Goal: Task Accomplishment & Management: Manage account settings

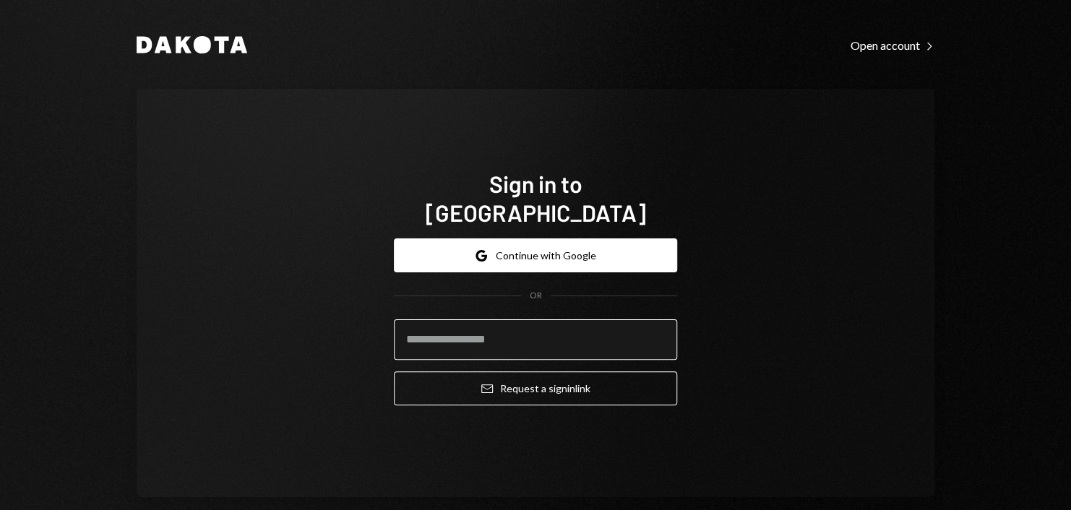
drag, startPoint x: 502, startPoint y: 304, endPoint x: 507, endPoint y: 319, distance: 16.7
click at [507, 317] on form "Google Continue with Google OR Email Request a sign in link" at bounding box center [535, 322] width 283 height 167
click at [507, 319] on input "email" at bounding box center [535, 339] width 283 height 40
click at [518, 325] on input "email" at bounding box center [535, 339] width 283 height 40
type input "**********"
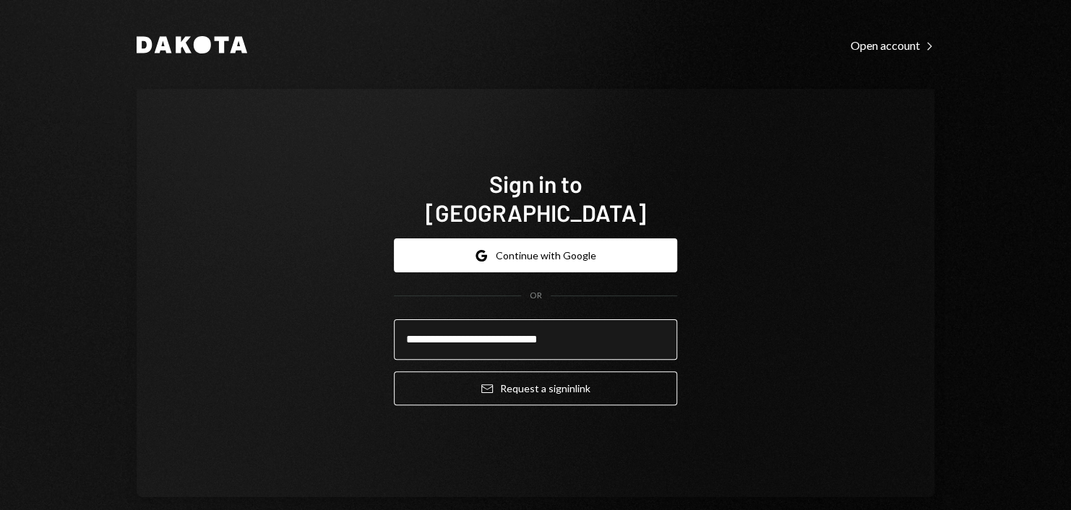
click at [394, 372] on button "Email Request a sign in link" at bounding box center [535, 389] width 283 height 34
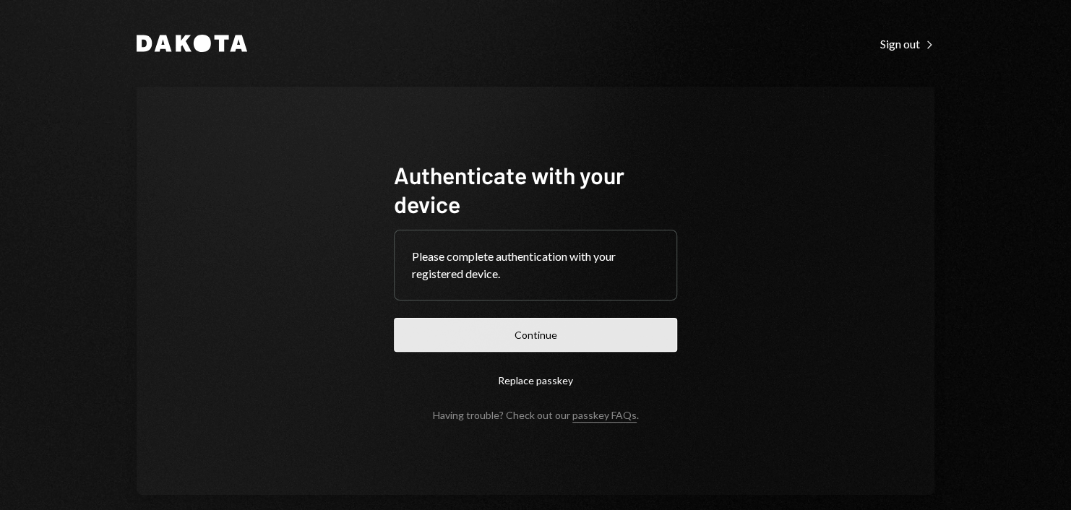
click at [520, 334] on button "Continue" at bounding box center [535, 335] width 283 height 34
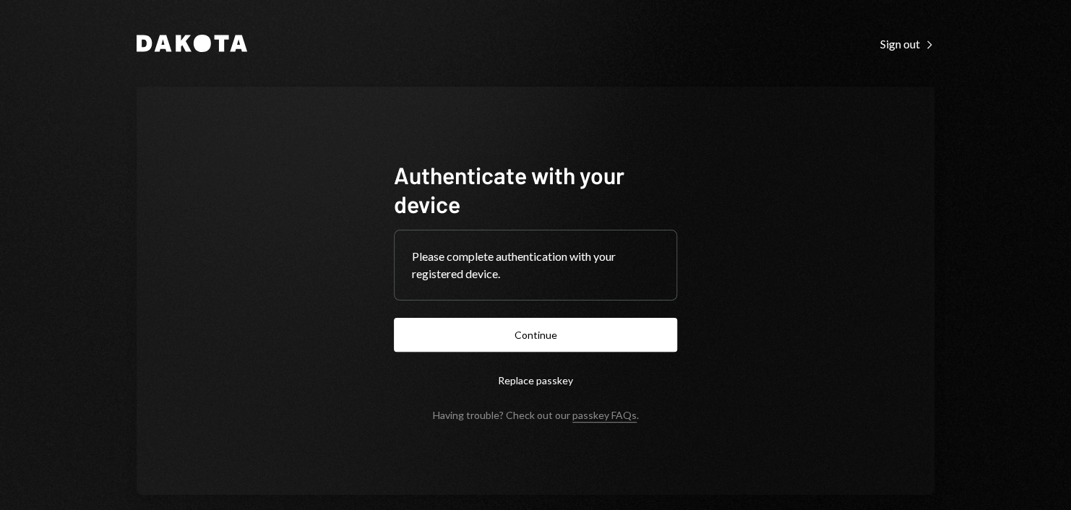
click at [568, 316] on form "Authenticate with your device Please complete authentication with your register…" at bounding box center [535, 290] width 283 height 261
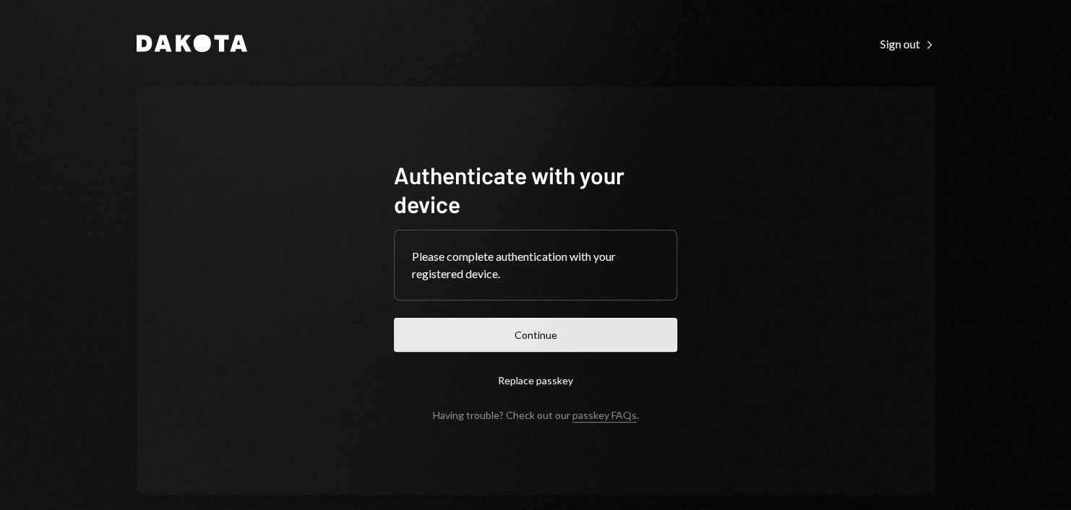
click at [565, 328] on button "Continue" at bounding box center [535, 335] width 283 height 34
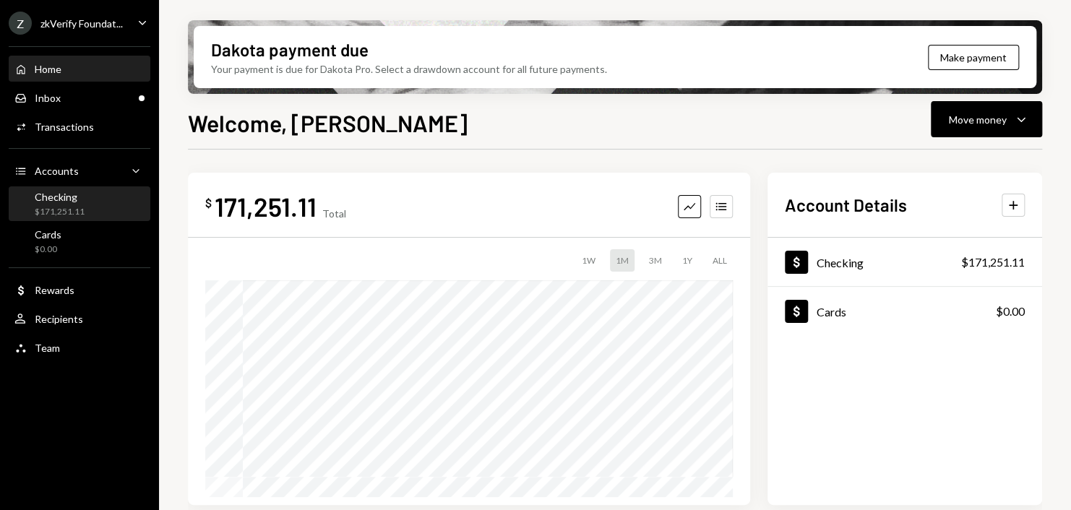
click at [91, 201] on div "Checking $171,251.11" at bounding box center [79, 204] width 130 height 27
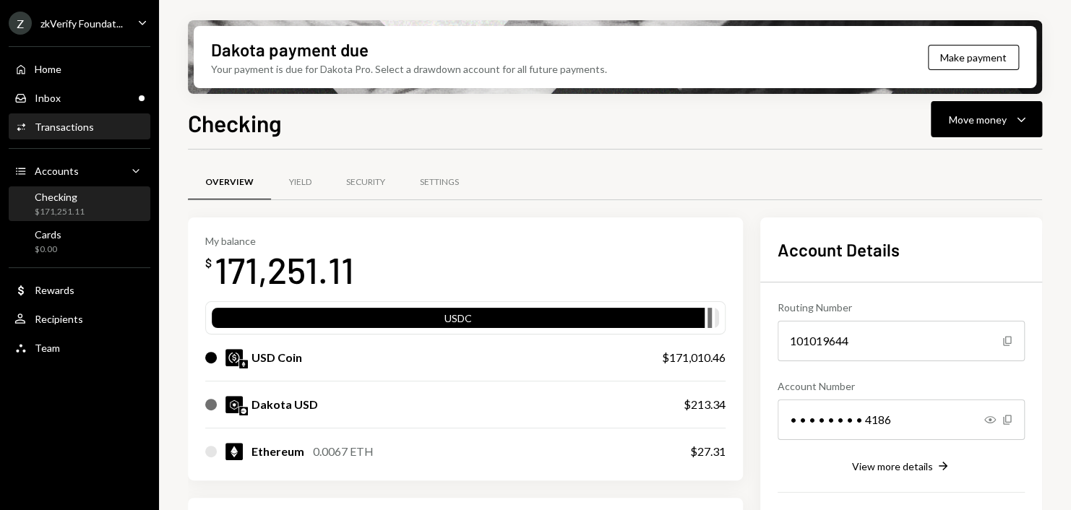
click at [88, 122] on div "Transactions" at bounding box center [64, 127] width 59 height 12
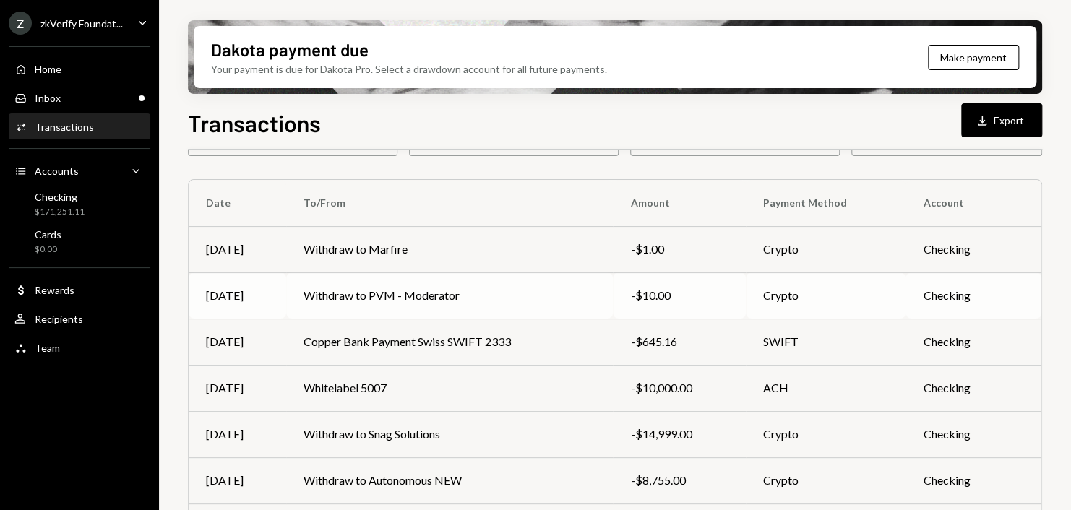
scroll to position [217, 0]
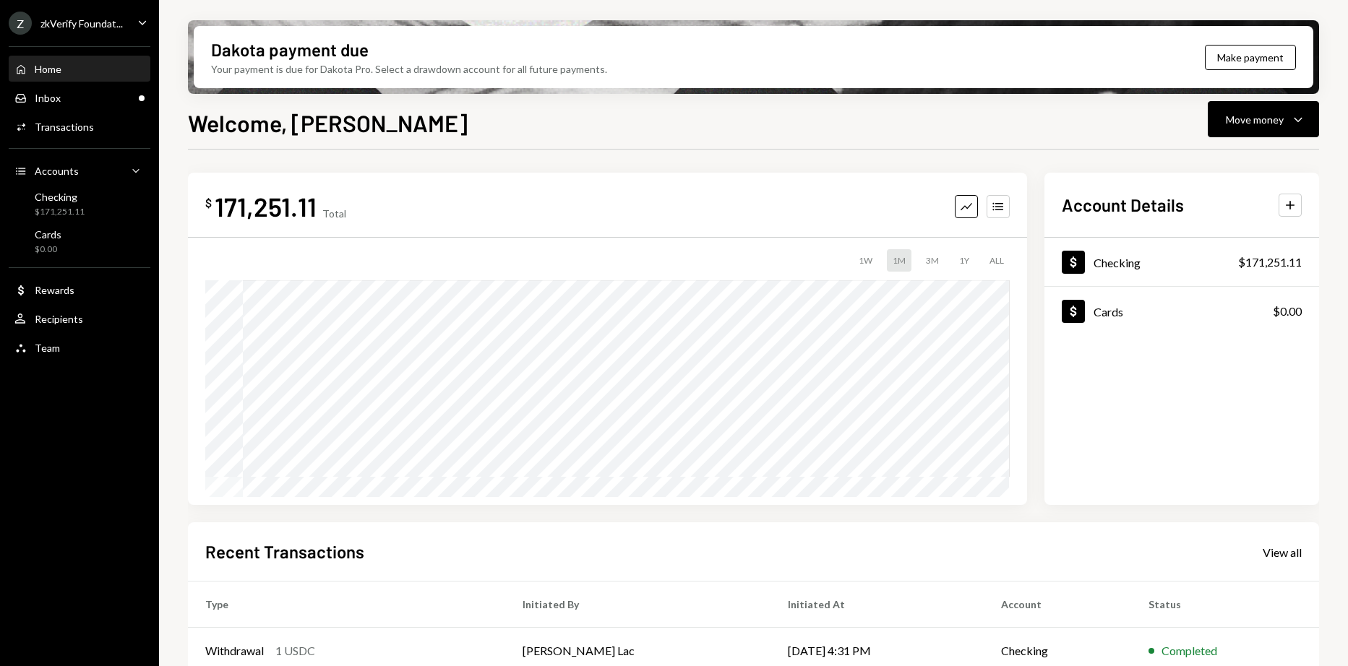
click at [100, 18] on div "zkVerify Foundat..." at bounding box center [81, 23] width 82 height 12
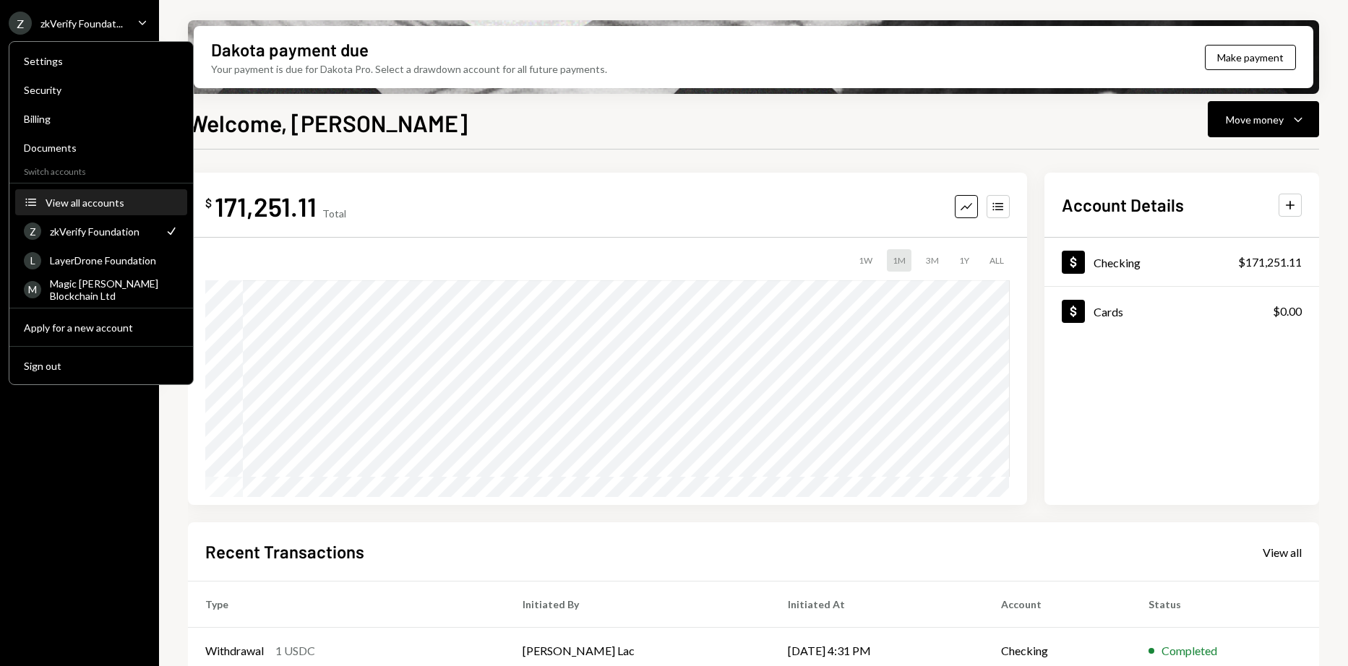
click at [95, 195] on button "Accounts View all accounts" at bounding box center [101, 203] width 172 height 26
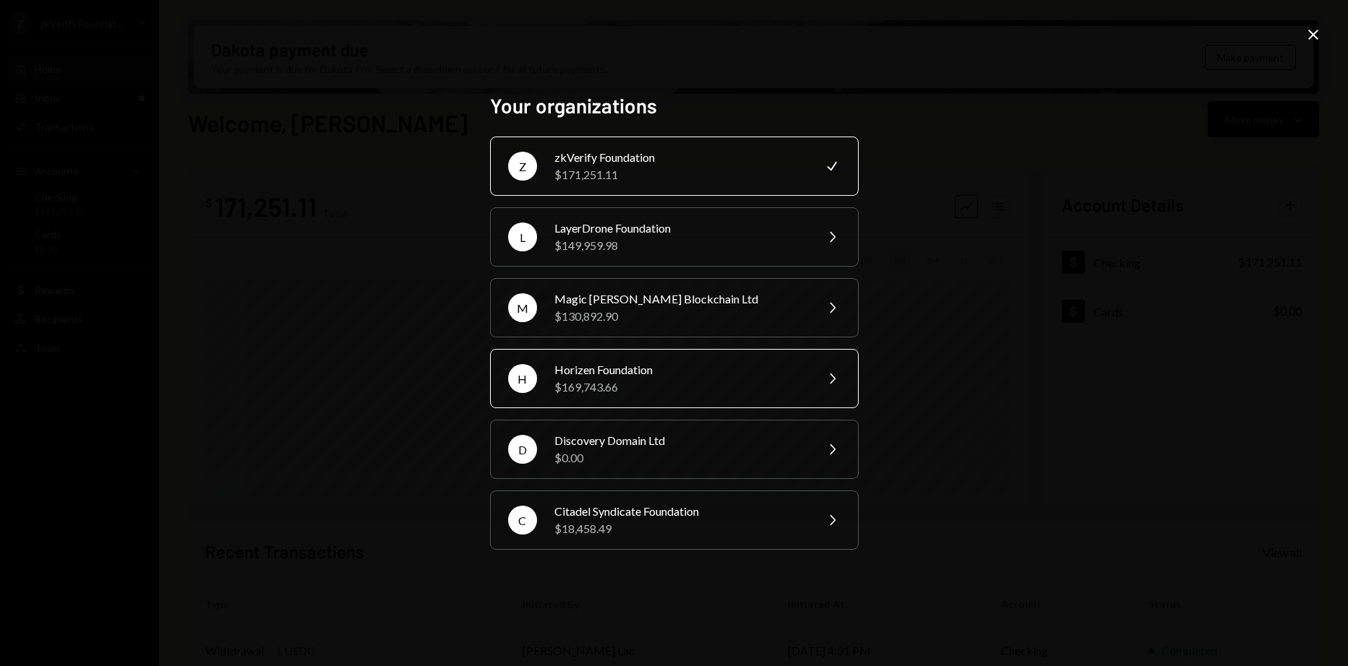
click at [629, 376] on div "Horizen Foundation" at bounding box center [680, 369] width 252 height 17
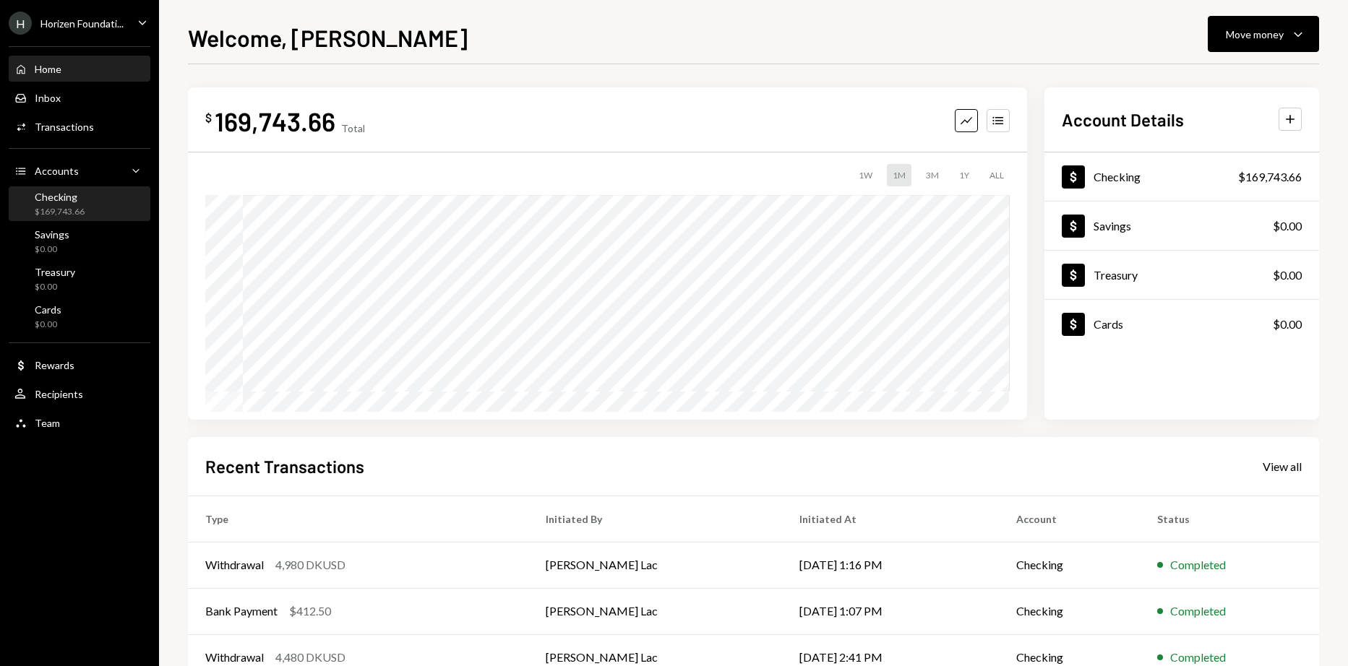
click at [55, 197] on div "Checking" at bounding box center [60, 197] width 50 height 12
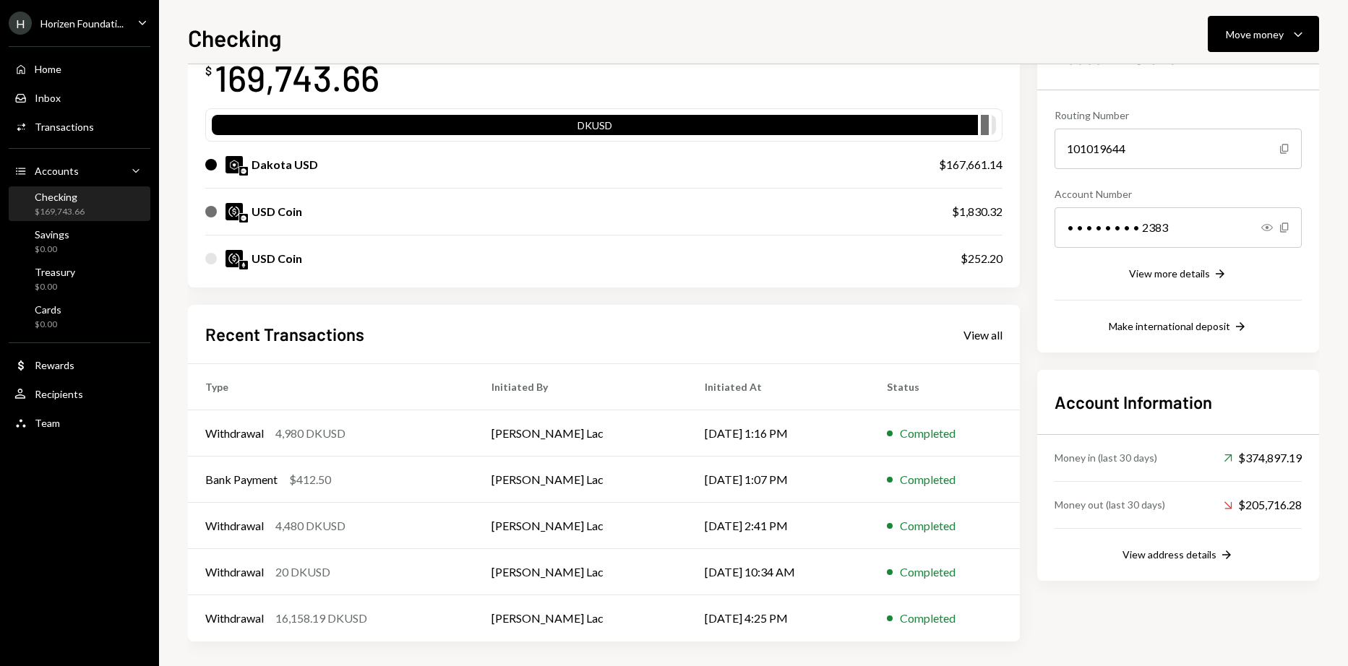
scroll to position [111, 0]
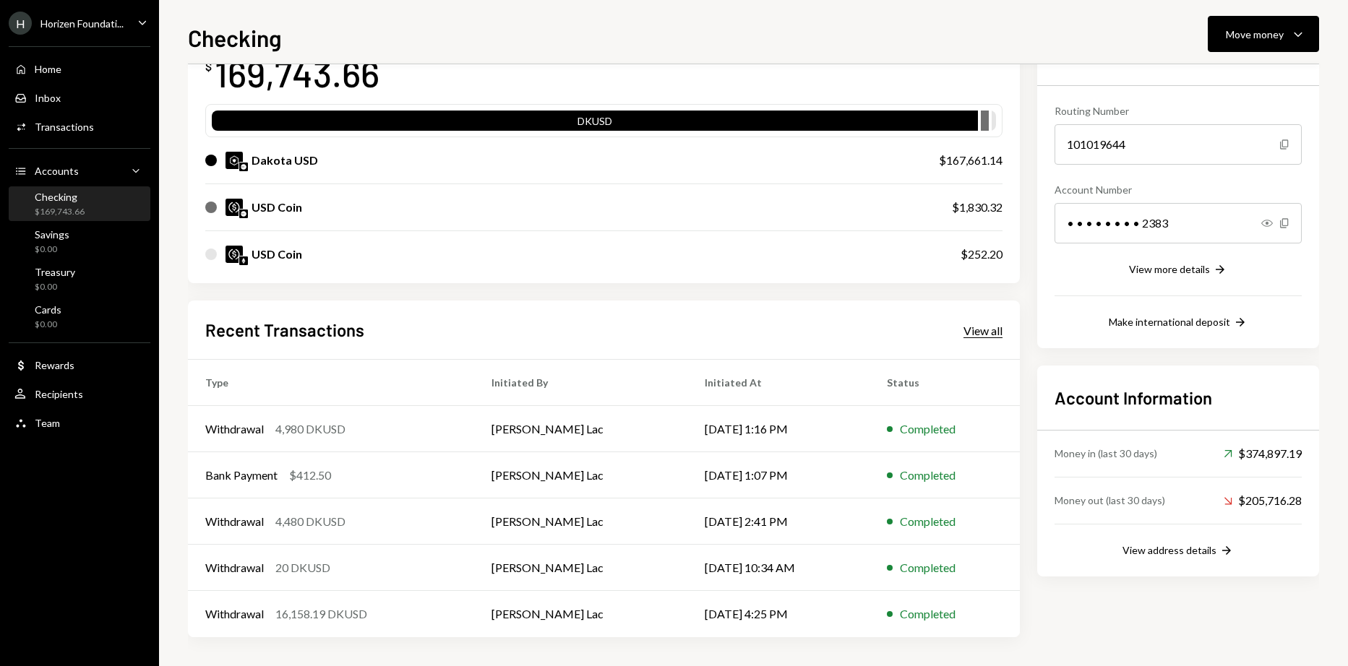
click at [968, 334] on div "View all" at bounding box center [983, 331] width 39 height 14
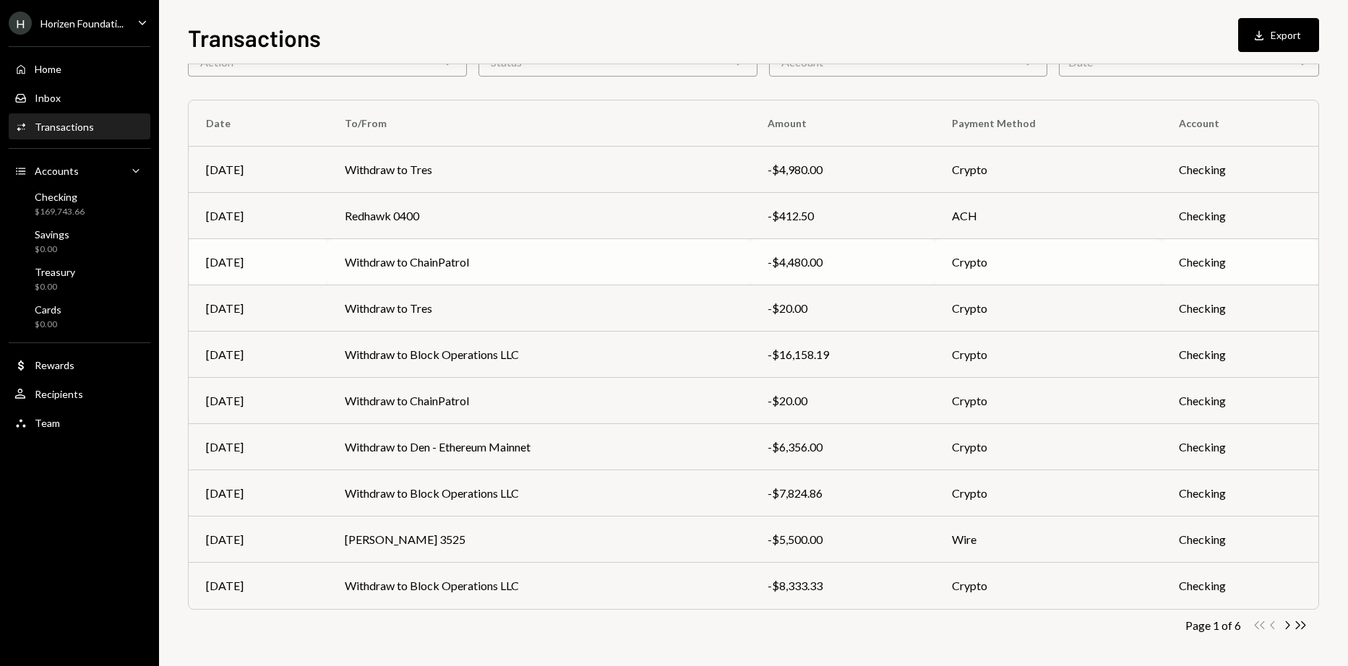
scroll to position [88, 0]
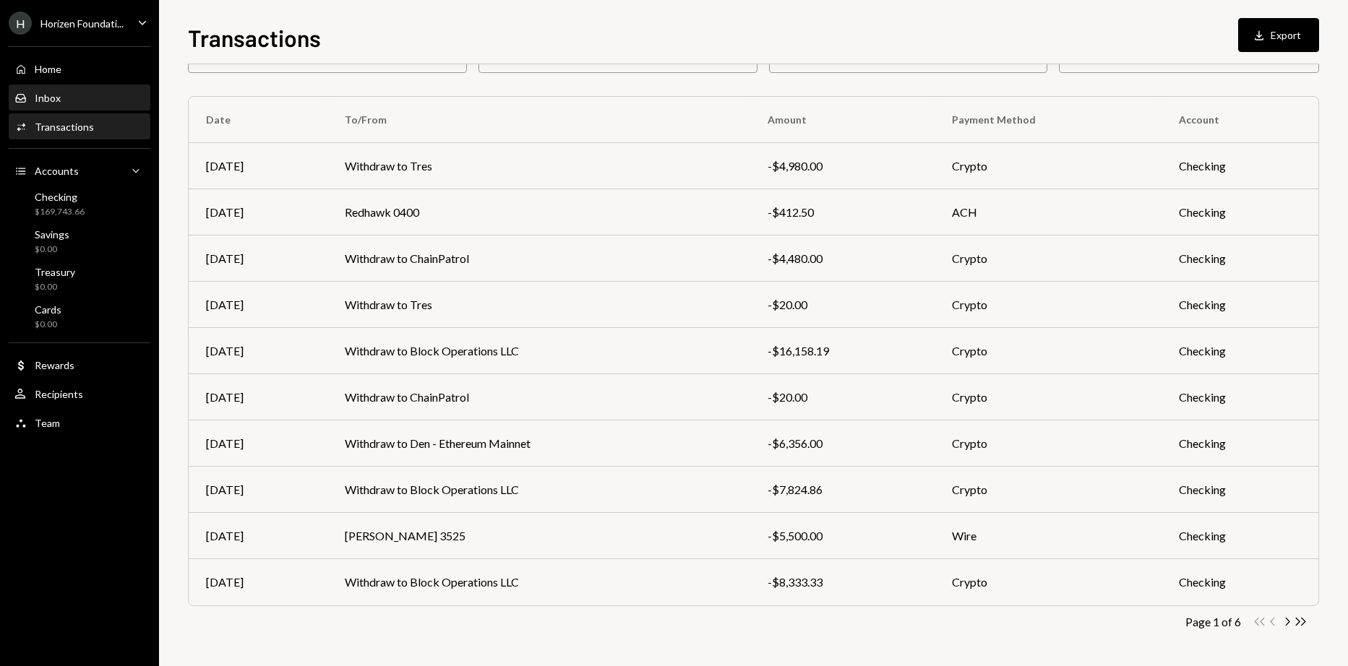
click at [99, 96] on div "Inbox Inbox" at bounding box center [79, 98] width 130 height 13
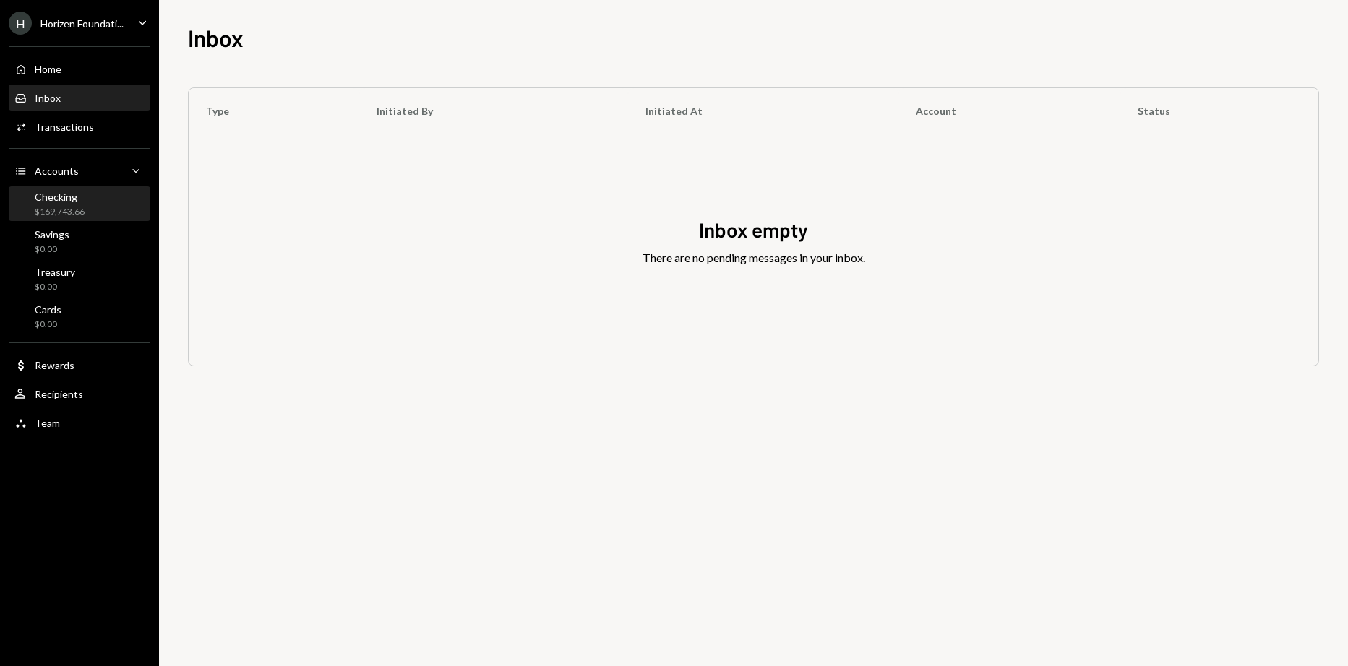
click at [77, 204] on div "Checking $169,743.66" at bounding box center [60, 204] width 50 height 27
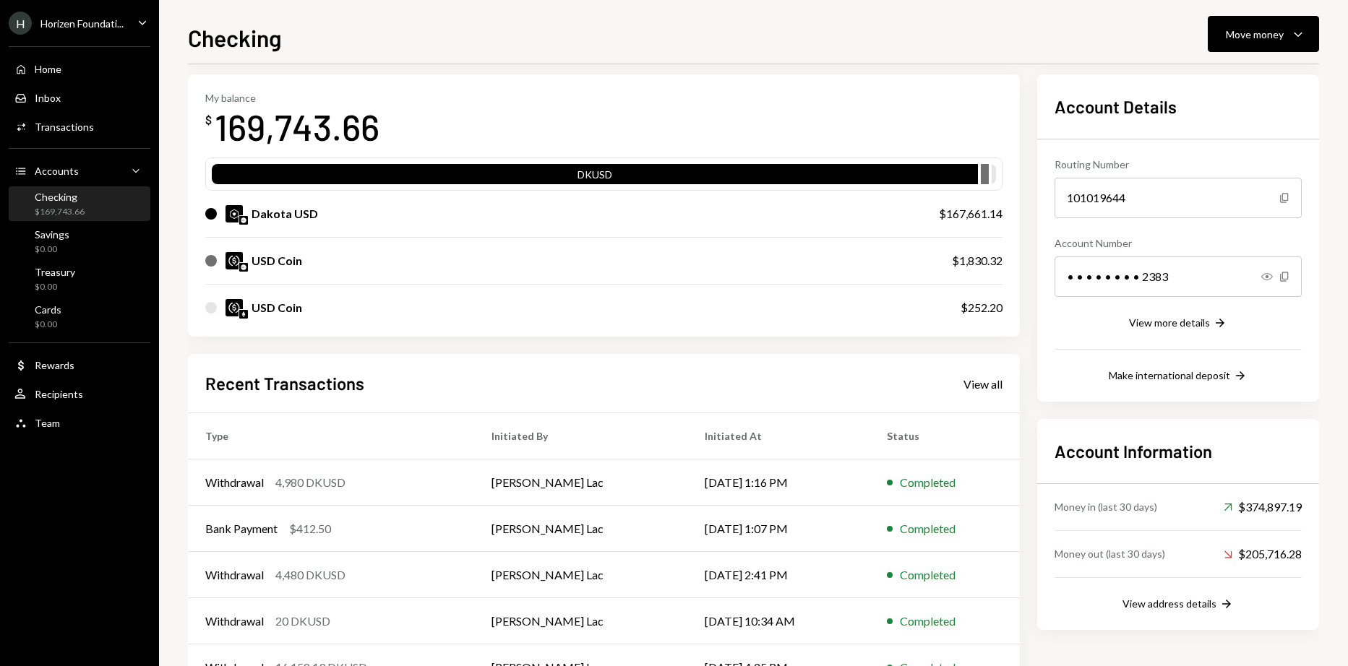
scroll to position [111, 0]
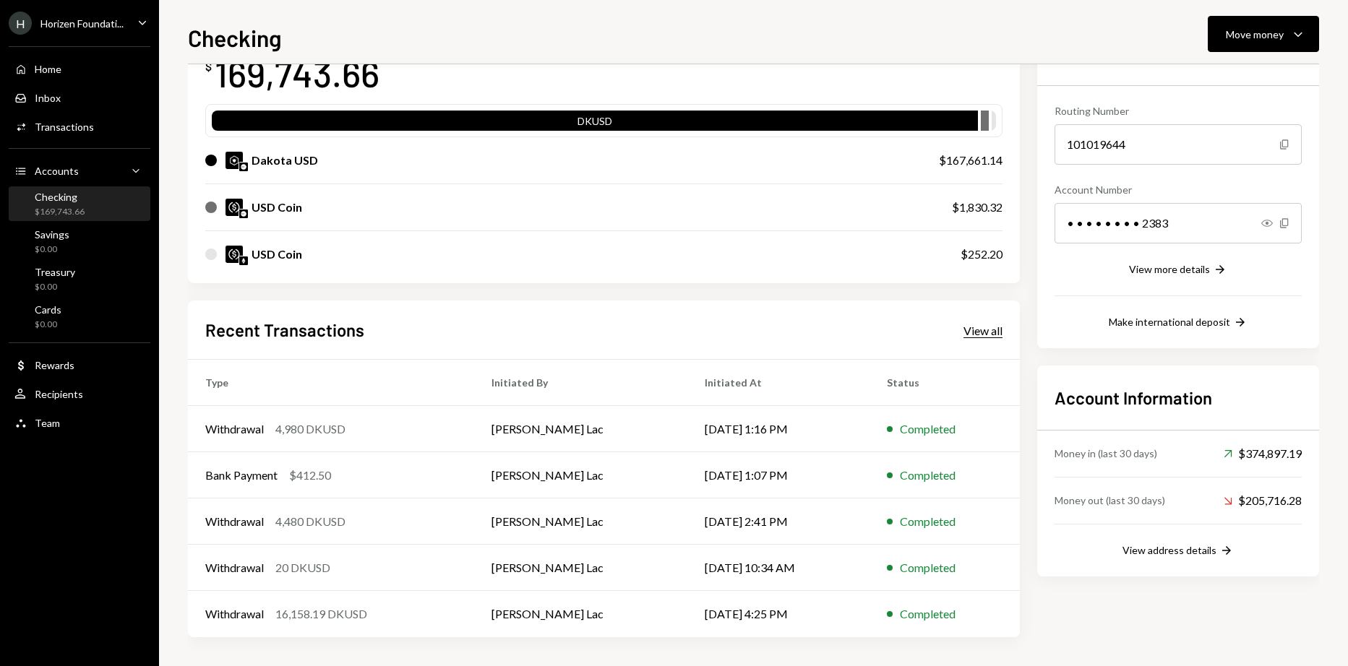
click at [971, 328] on div "View all" at bounding box center [983, 331] width 39 height 14
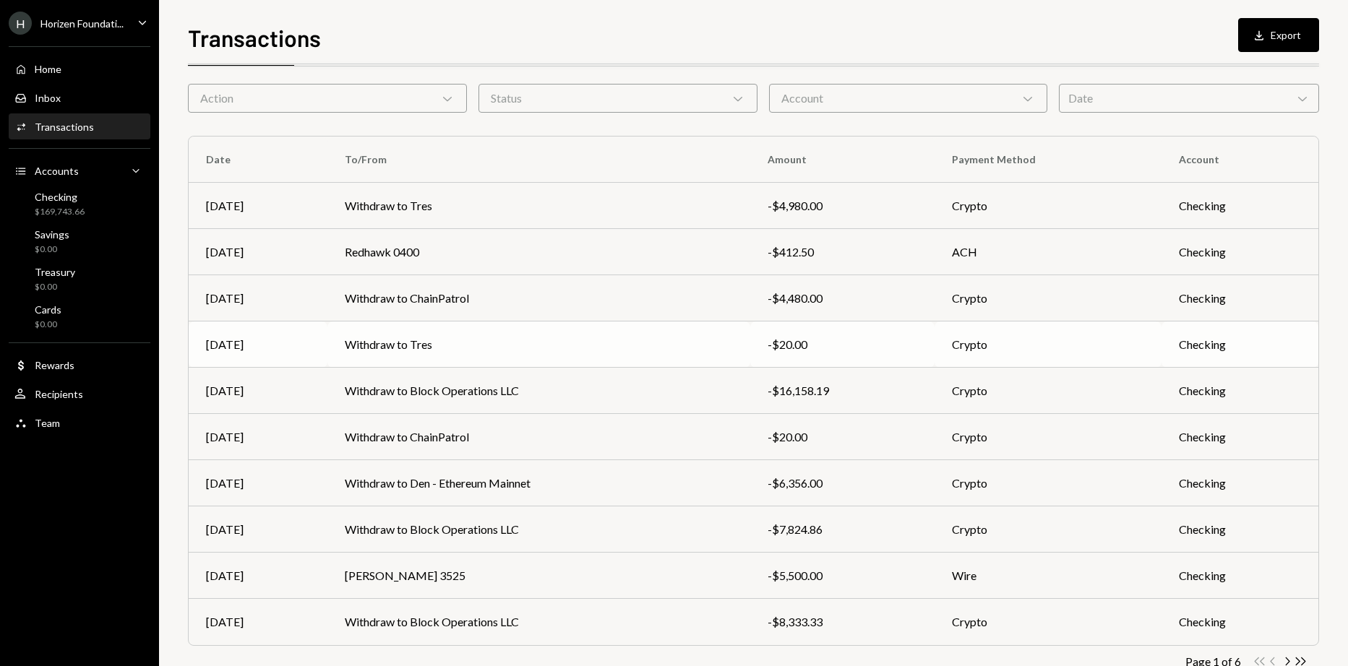
scroll to position [88, 0]
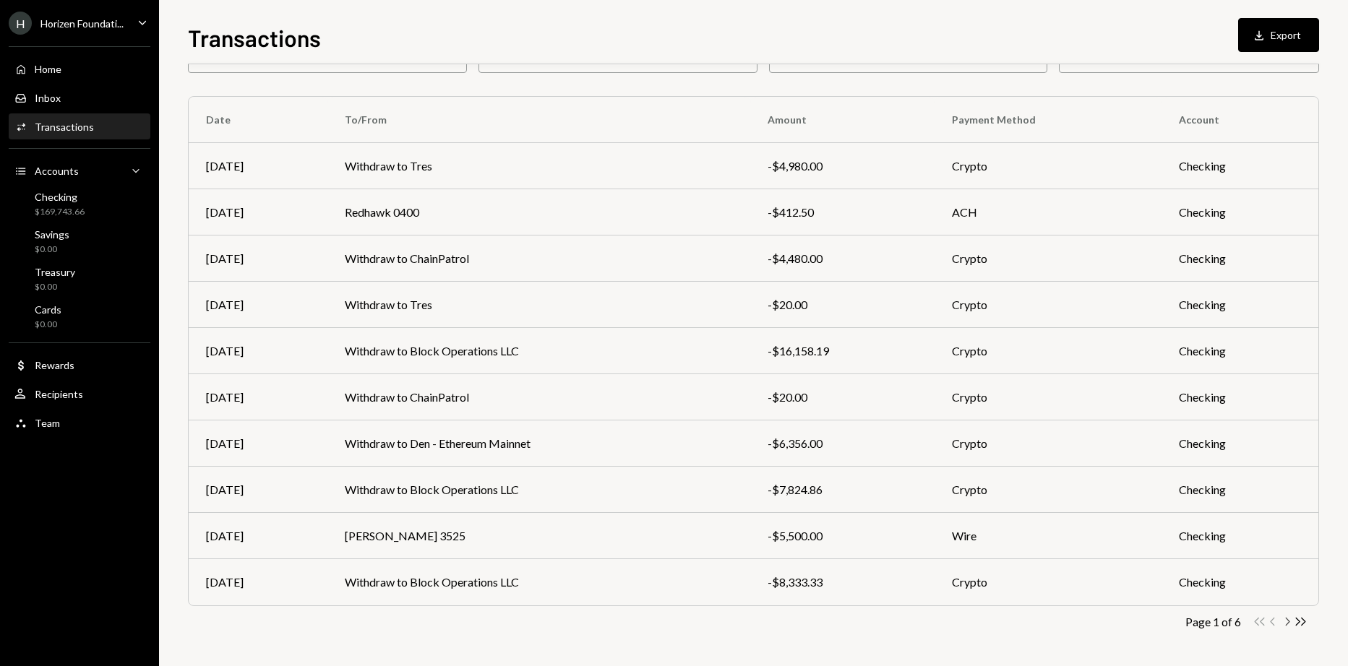
click at [1290, 623] on icon "Chevron Right" at bounding box center [1287, 622] width 14 height 14
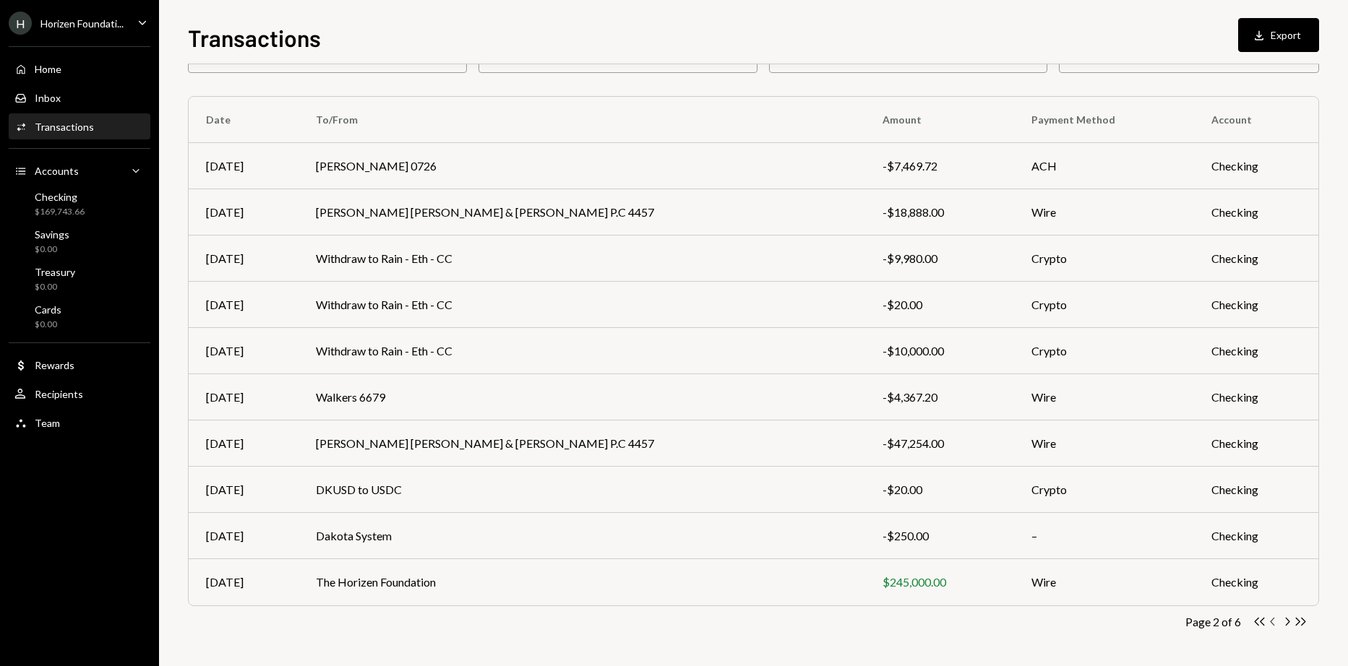
click at [1274, 622] on icon "Chevron Left" at bounding box center [1273, 622] width 14 height 14
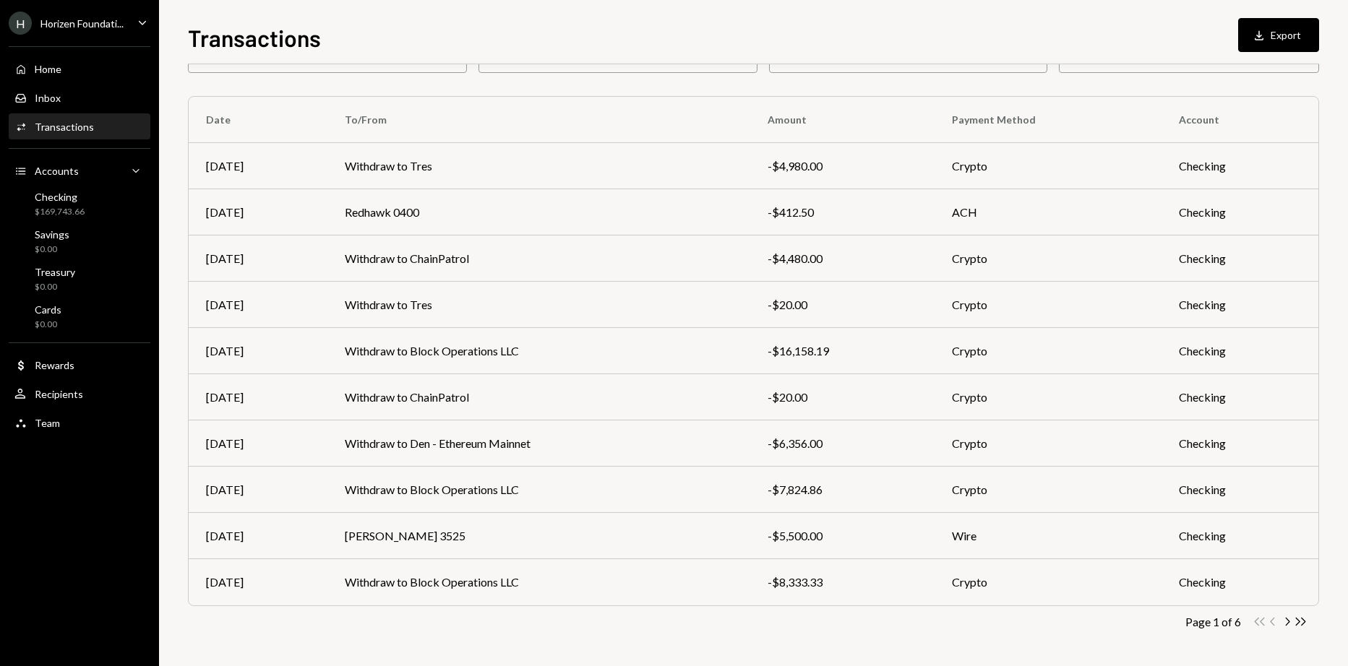
click at [111, 22] on div "Horizen Foundati..." at bounding box center [81, 23] width 83 height 12
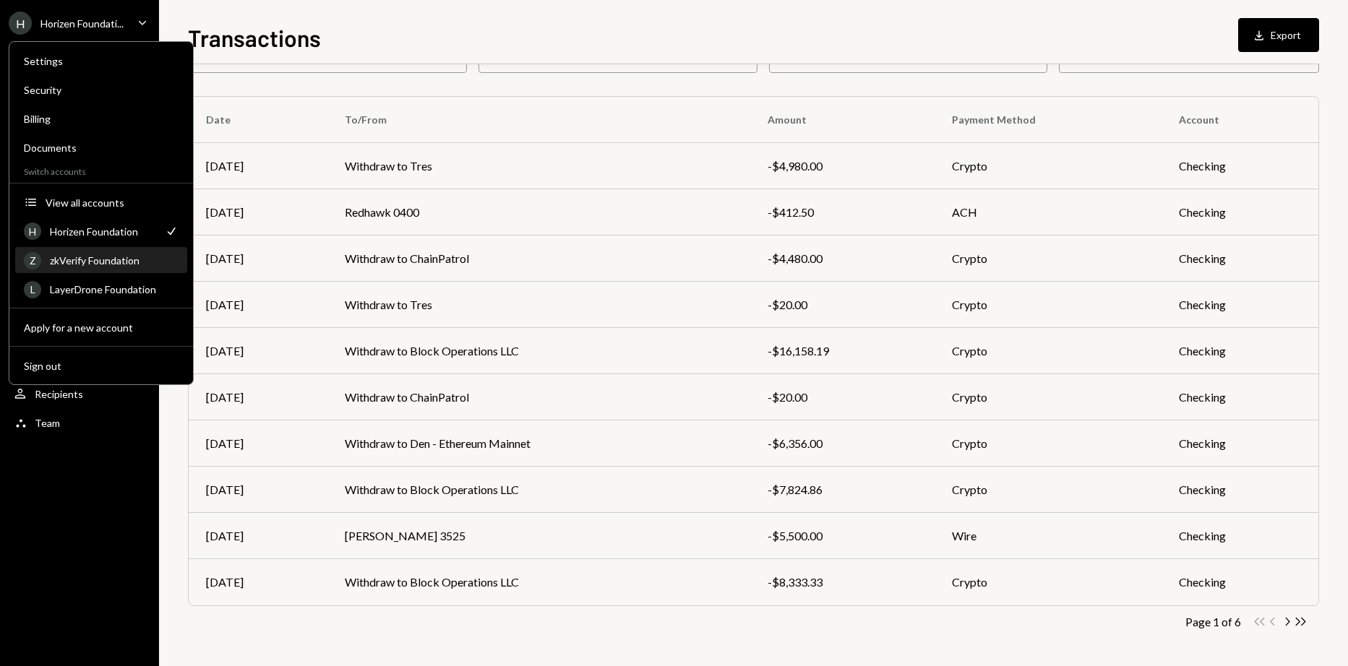
click at [95, 269] on div "Z zkVerify Foundation" at bounding box center [101, 261] width 155 height 25
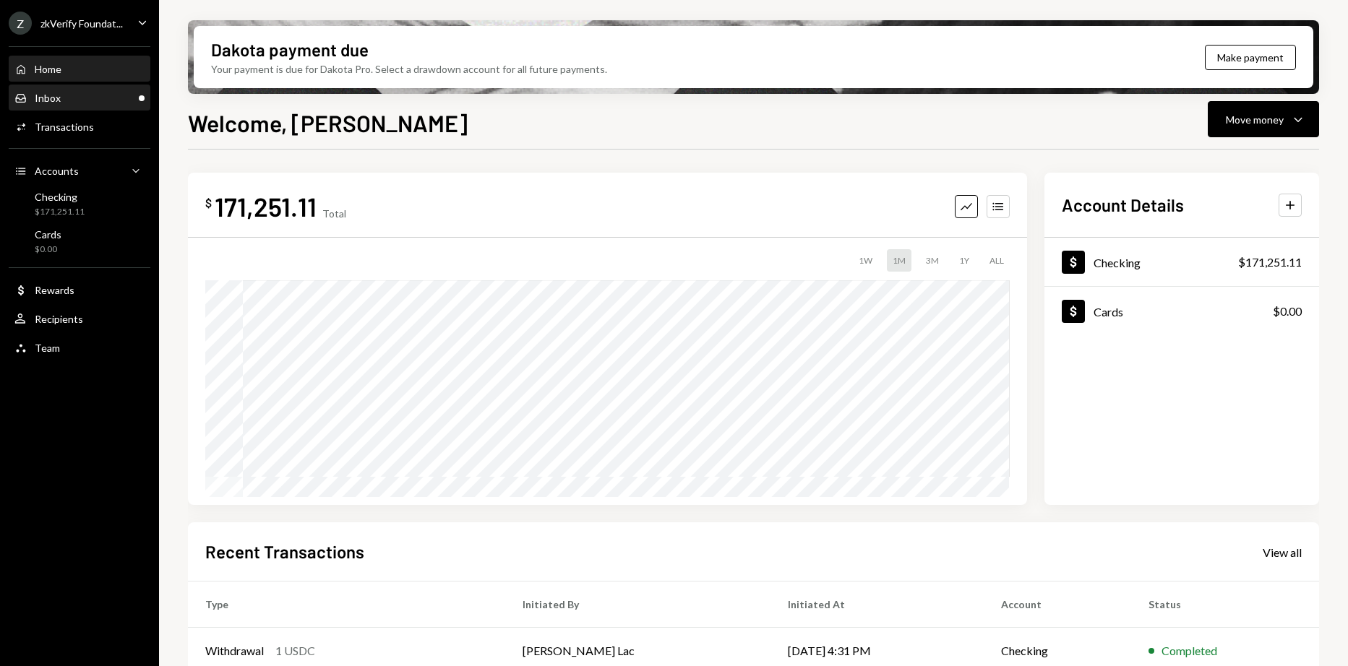
click at [59, 102] on div "Inbox" at bounding box center [48, 98] width 26 height 12
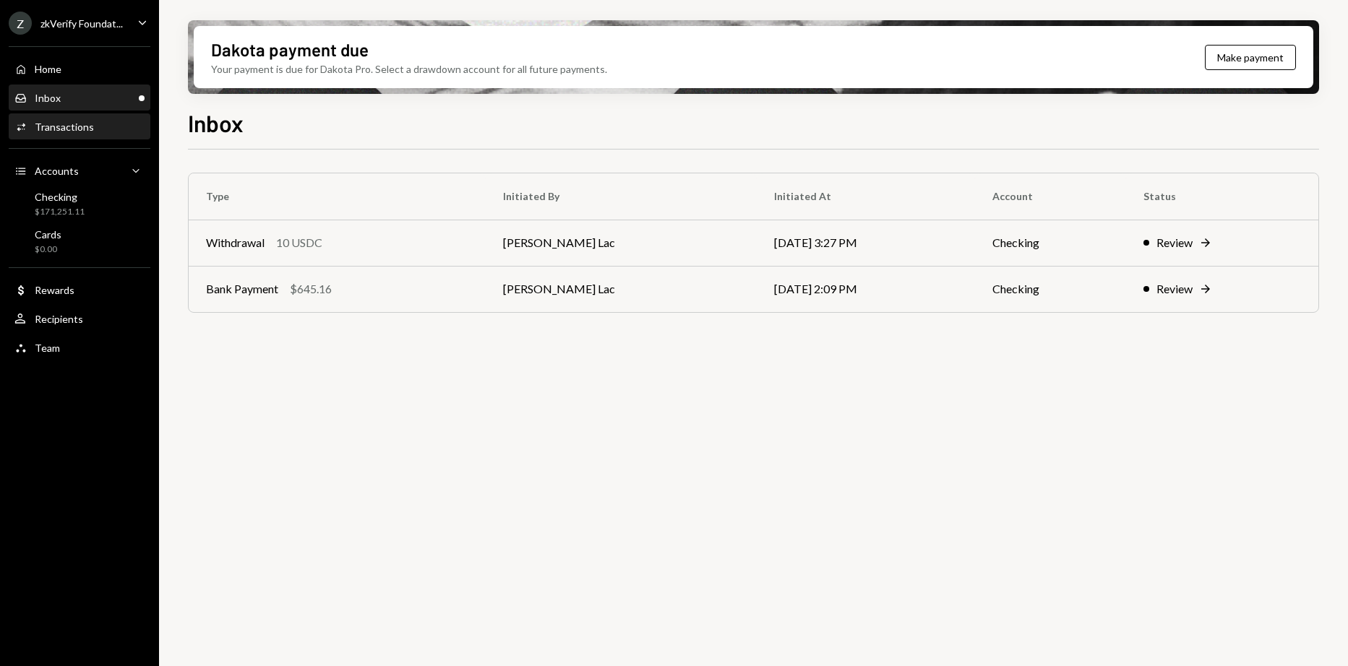
click at [66, 126] on div "Transactions" at bounding box center [64, 127] width 59 height 12
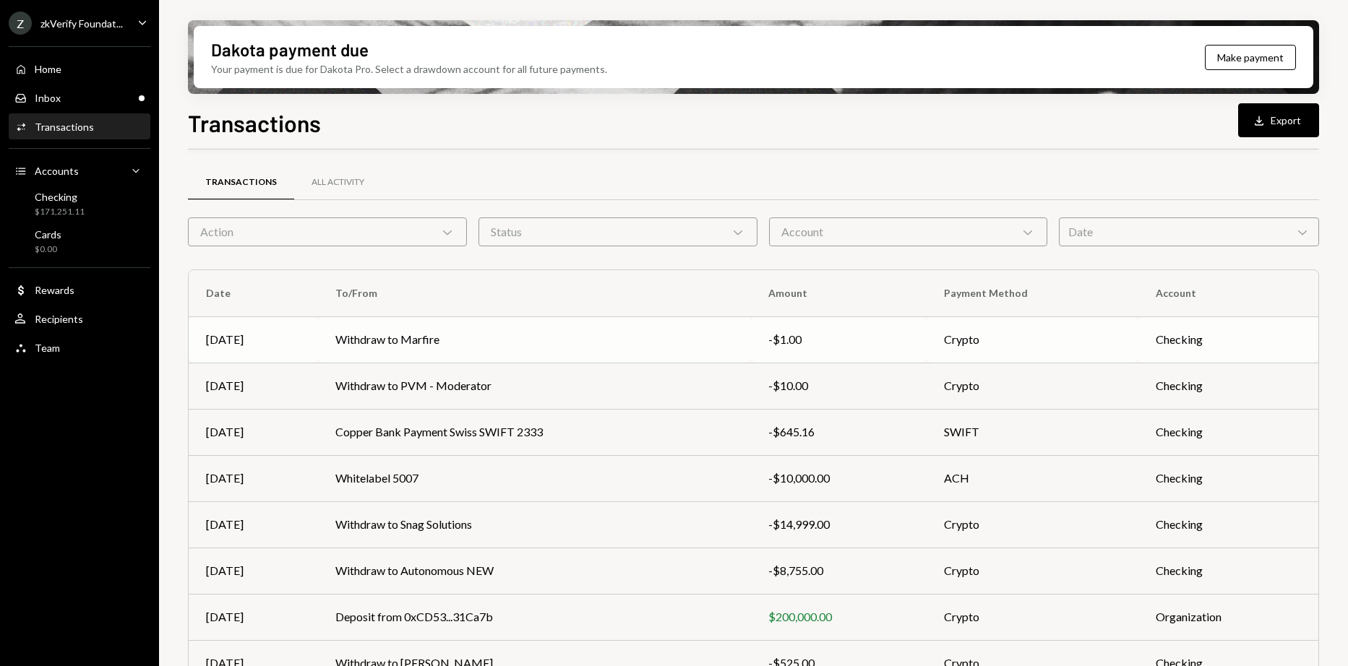
scroll to position [145, 0]
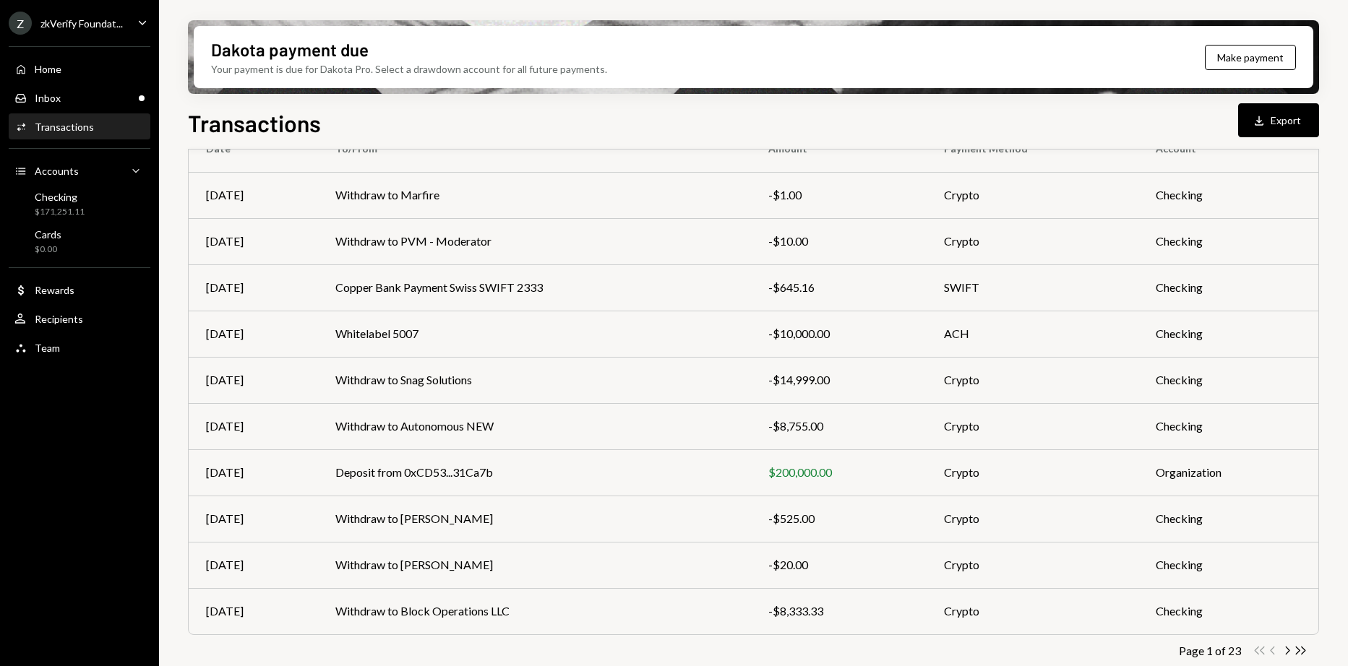
click at [95, 22] on div "zkVerify Foundat..." at bounding box center [81, 23] width 82 height 12
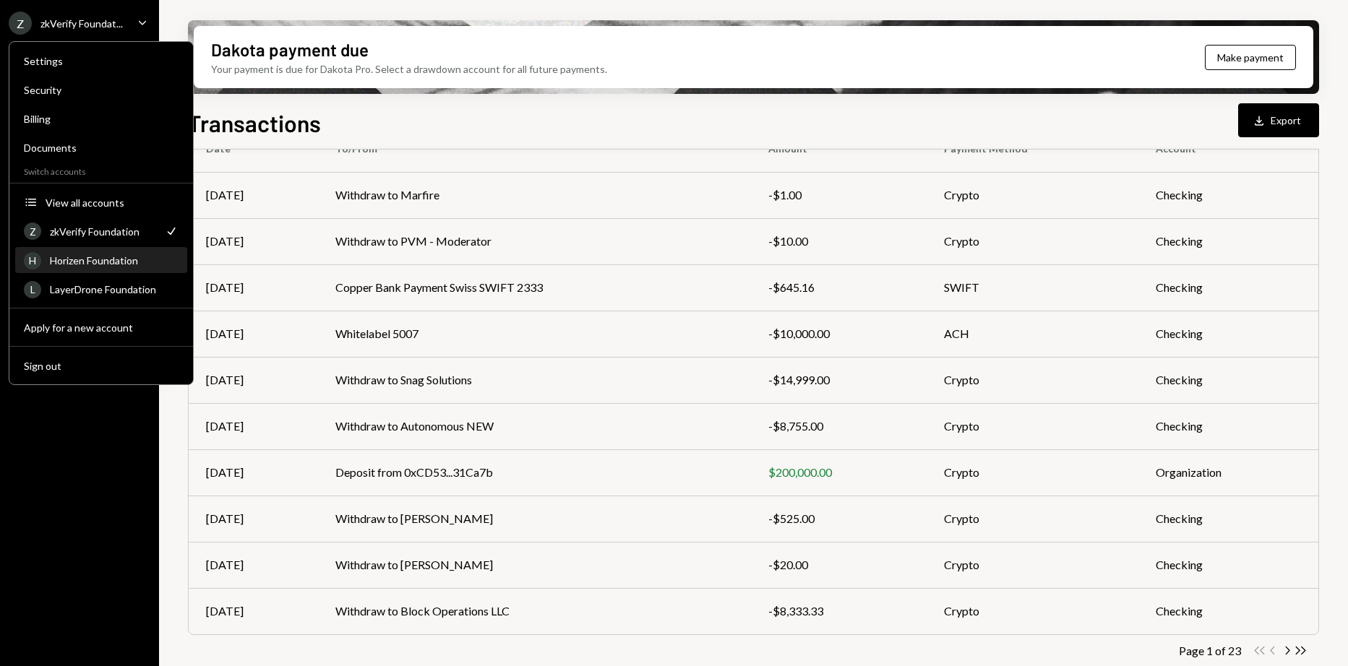
click at [106, 263] on div "Horizen Foundation" at bounding box center [114, 260] width 129 height 12
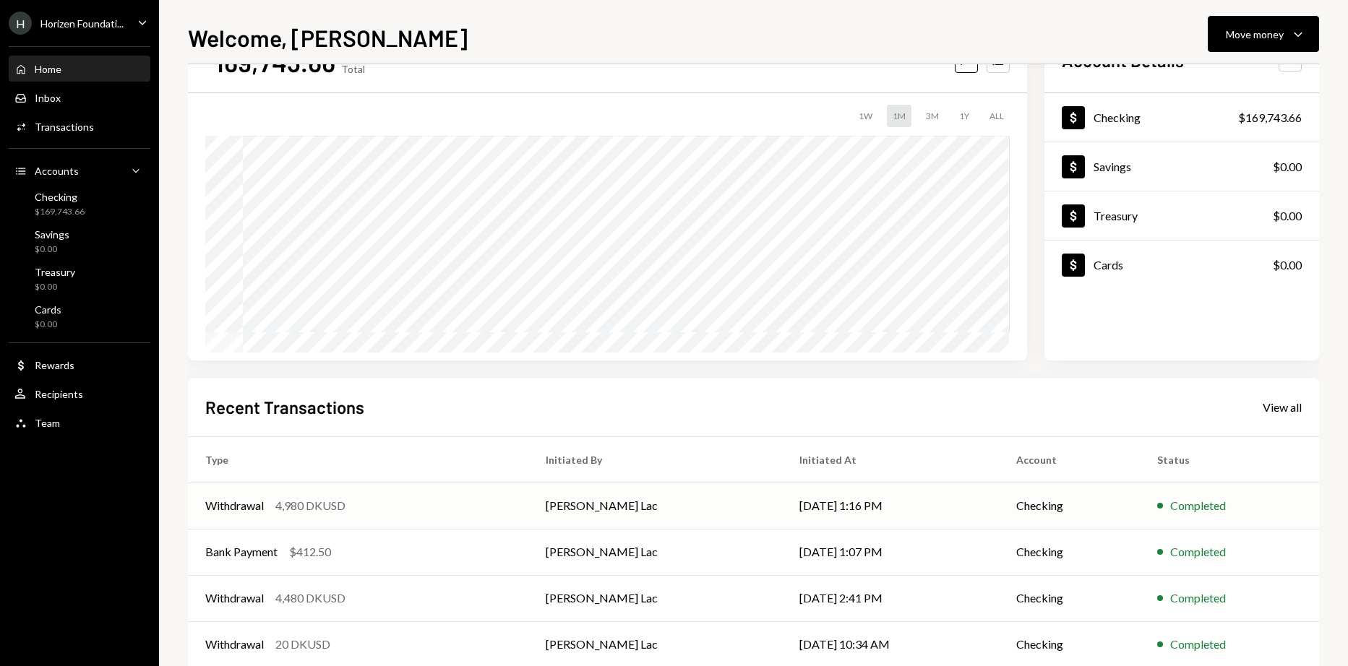
scroll to position [136, 0]
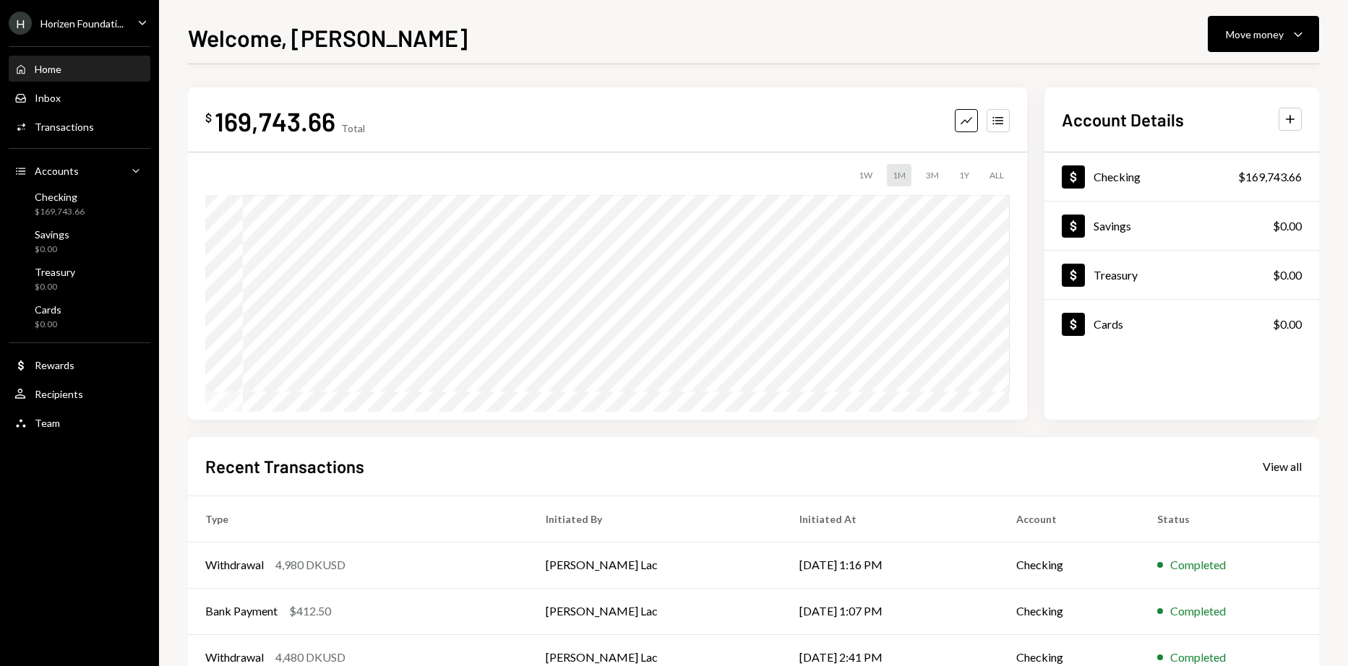
scroll to position [136, 0]
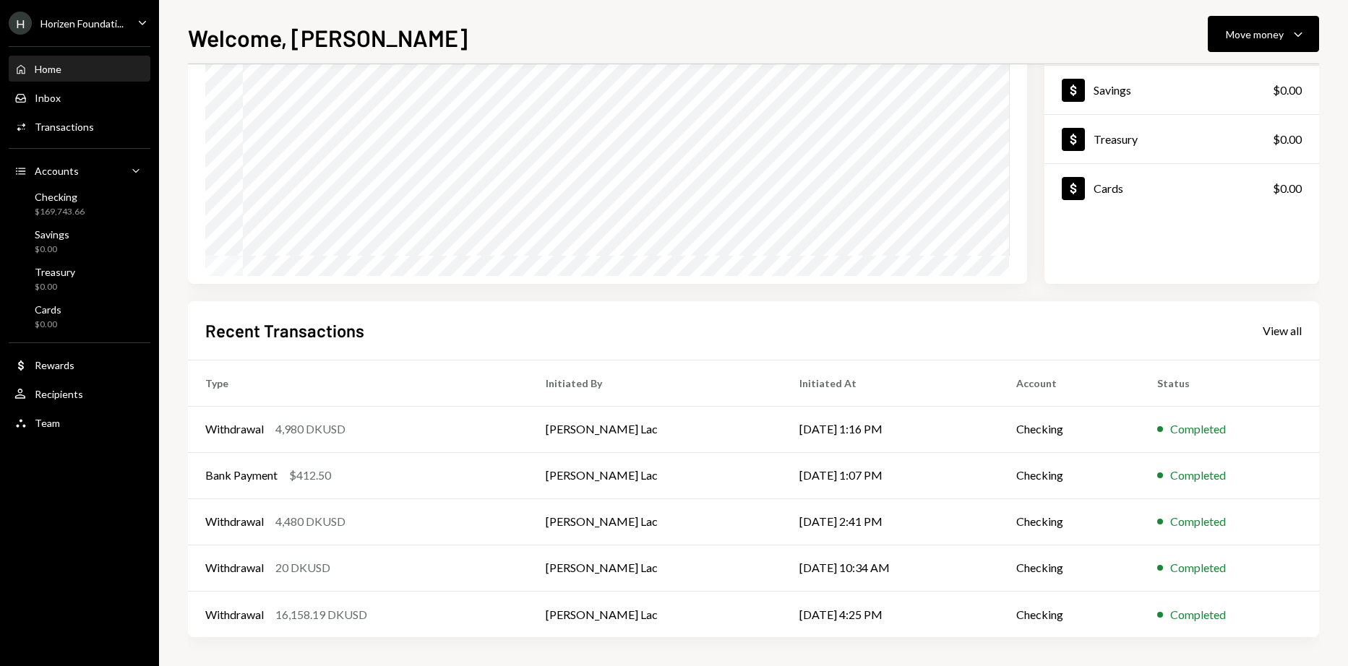
click at [71, 80] on div "Home Home" at bounding box center [79, 69] width 130 height 25
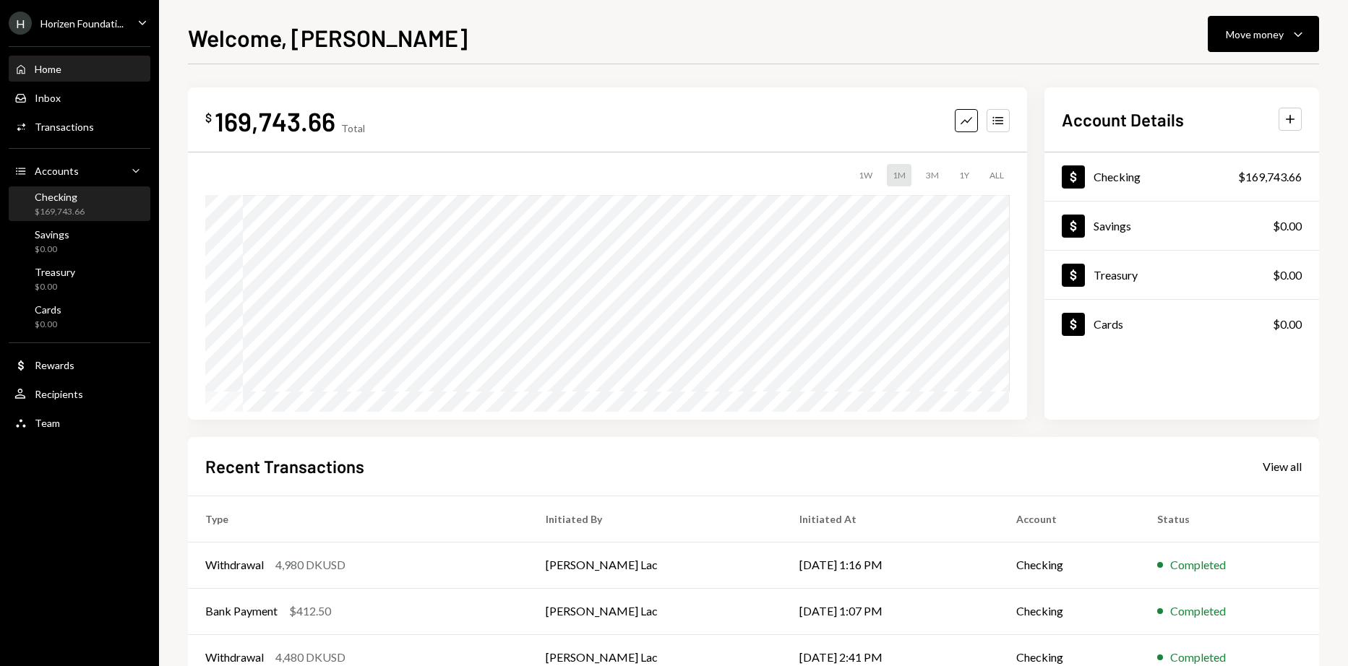
click at [103, 204] on div "Checking $169,743.66" at bounding box center [79, 204] width 130 height 27
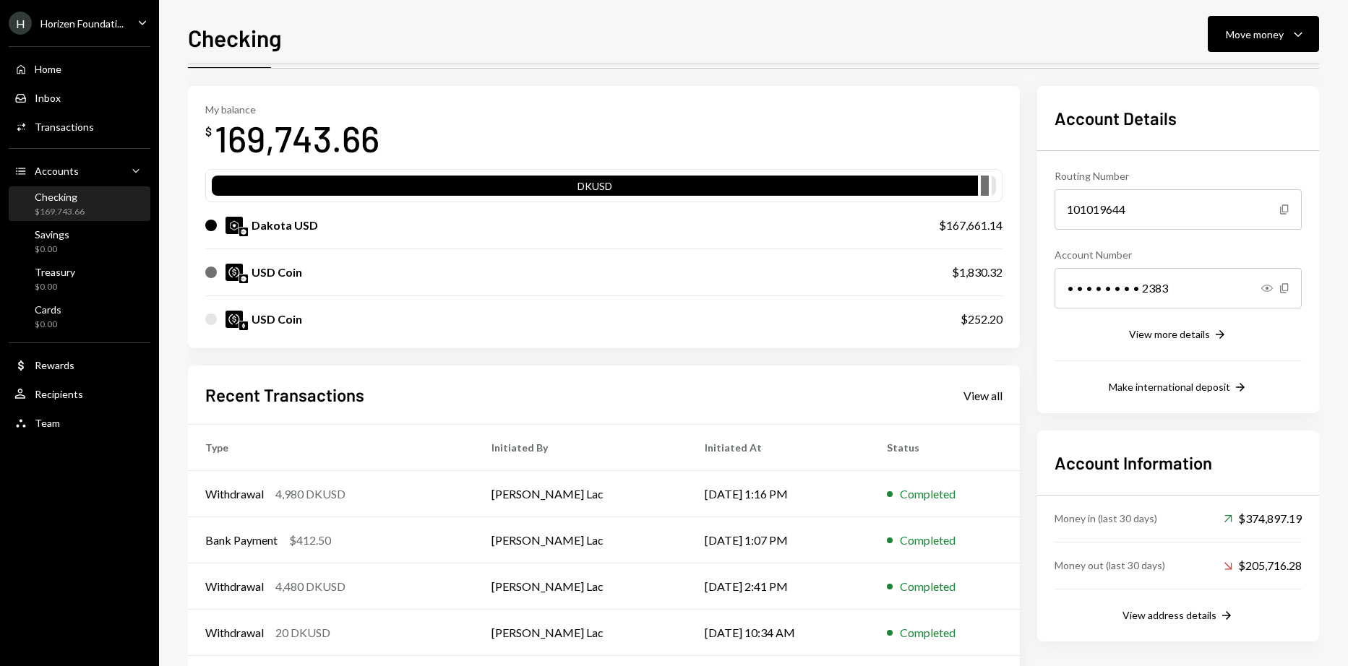
scroll to position [111, 0]
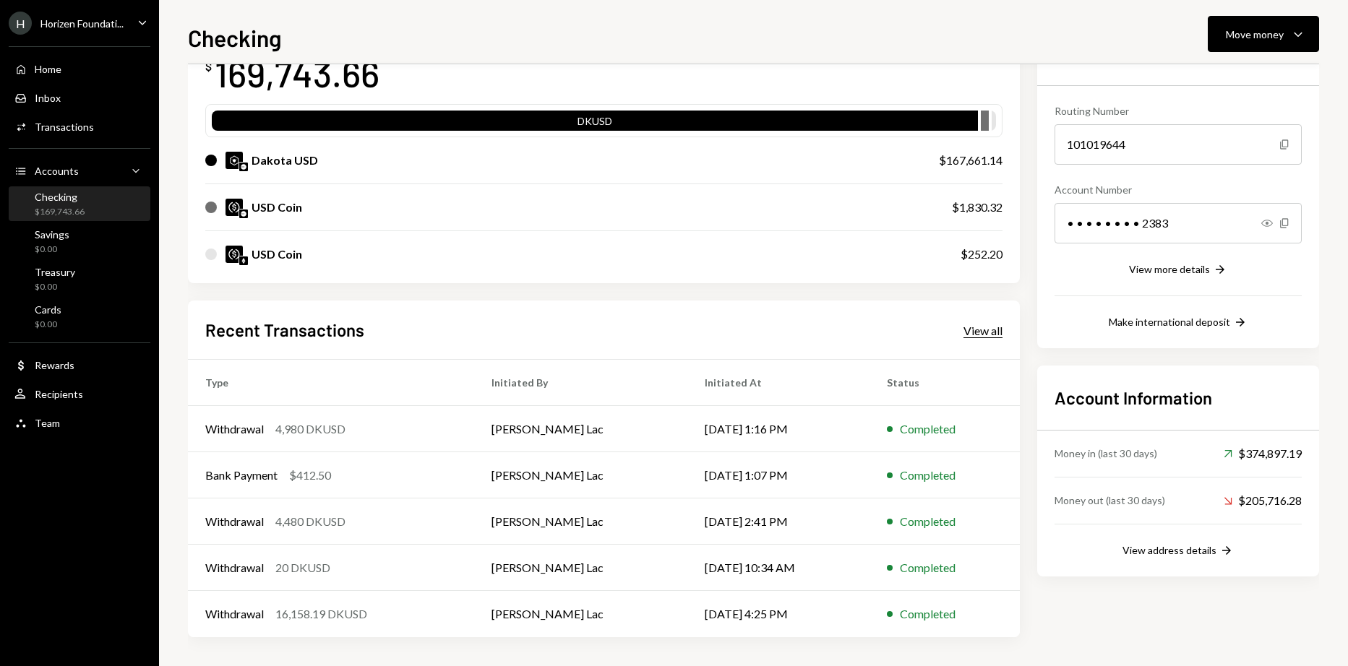
click at [996, 331] on div "View all" at bounding box center [983, 331] width 39 height 14
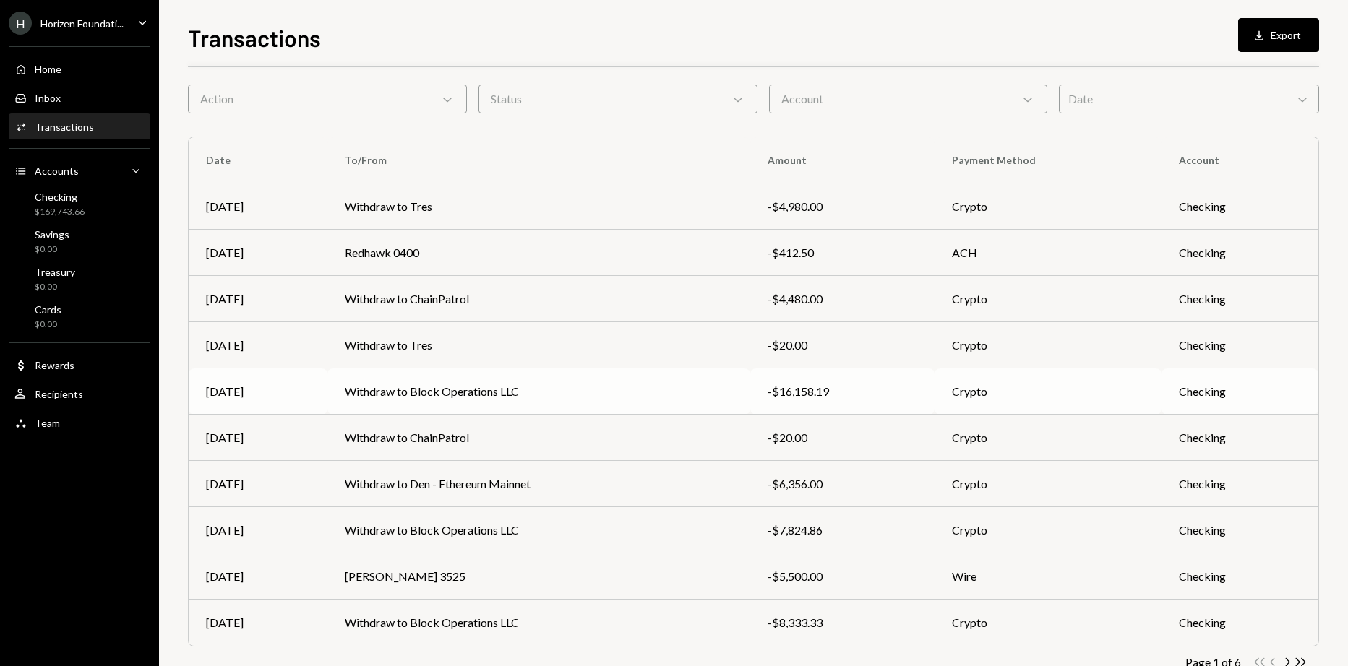
scroll to position [72, 0]
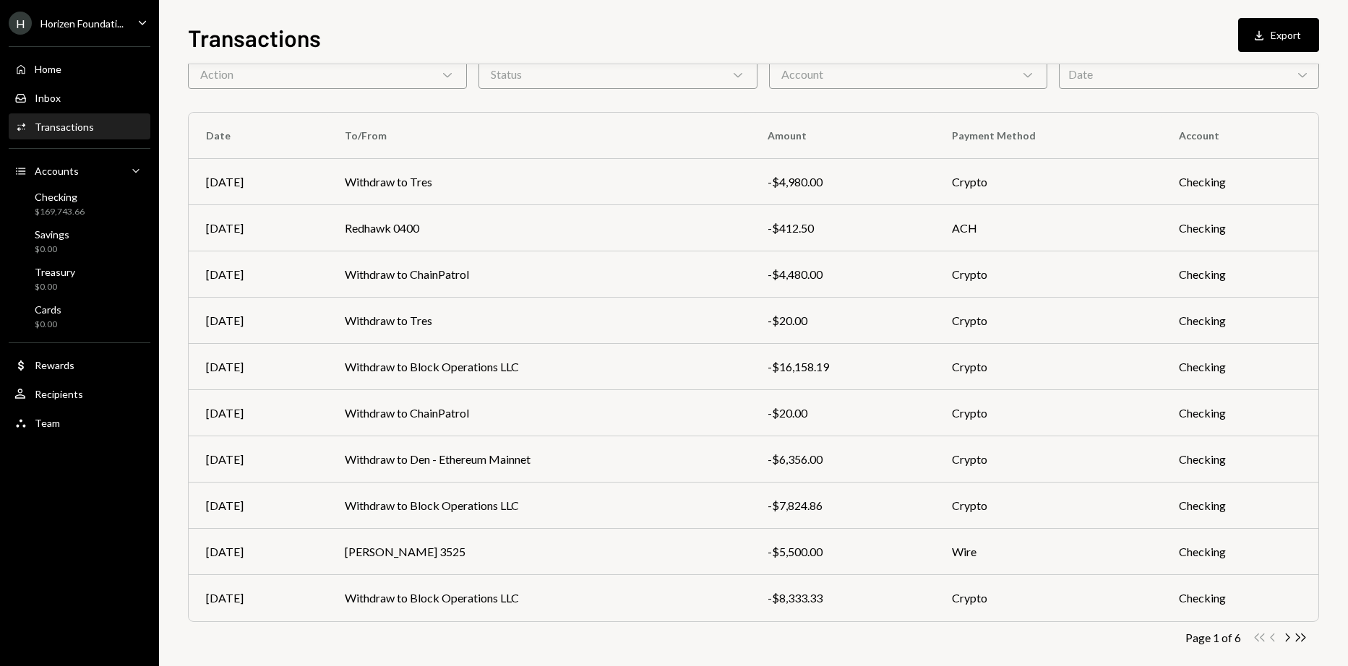
click at [97, 22] on div "Horizen Foundati..." at bounding box center [81, 23] width 83 height 12
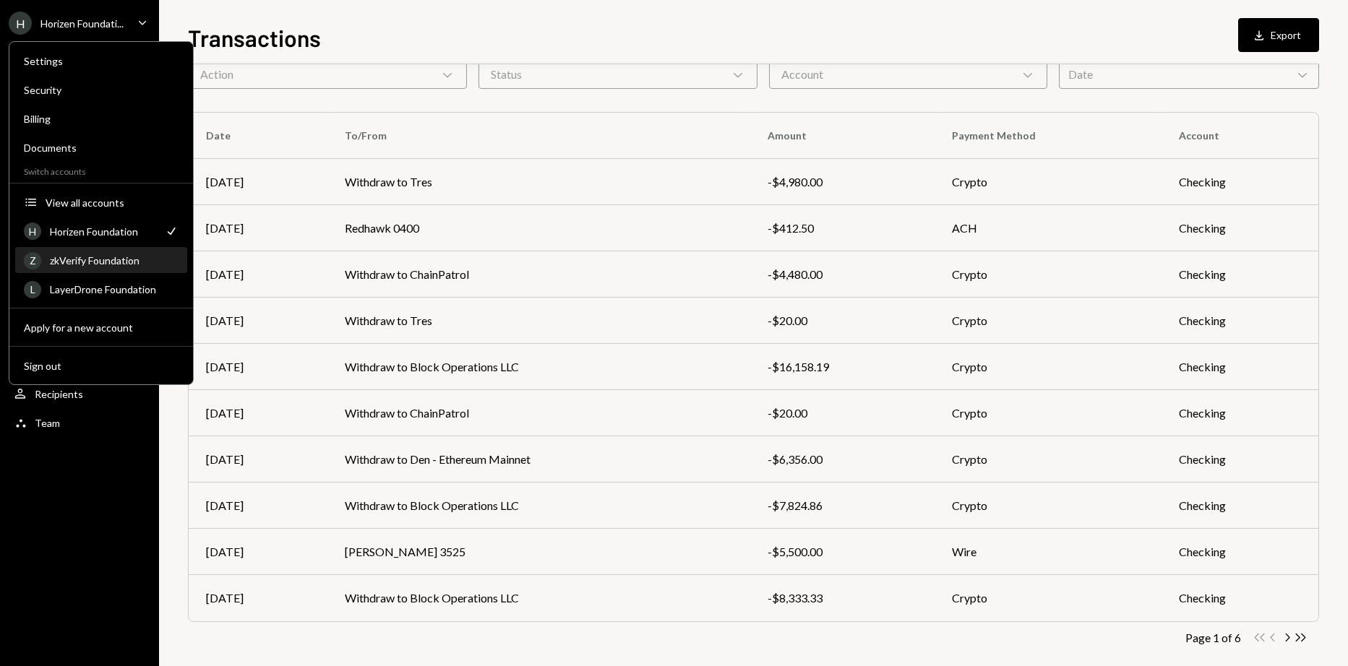
click at [132, 270] on div "Z zkVerify Foundation" at bounding box center [101, 261] width 155 height 25
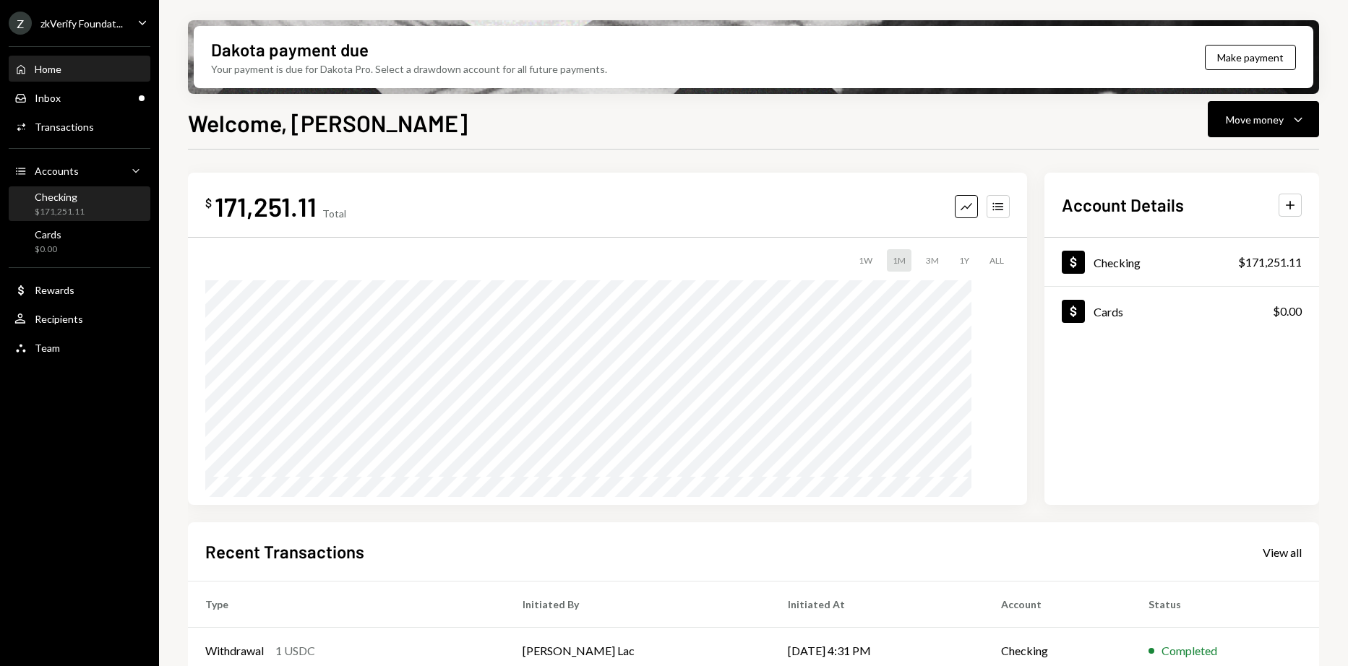
click at [65, 194] on div "Checking" at bounding box center [60, 197] width 50 height 12
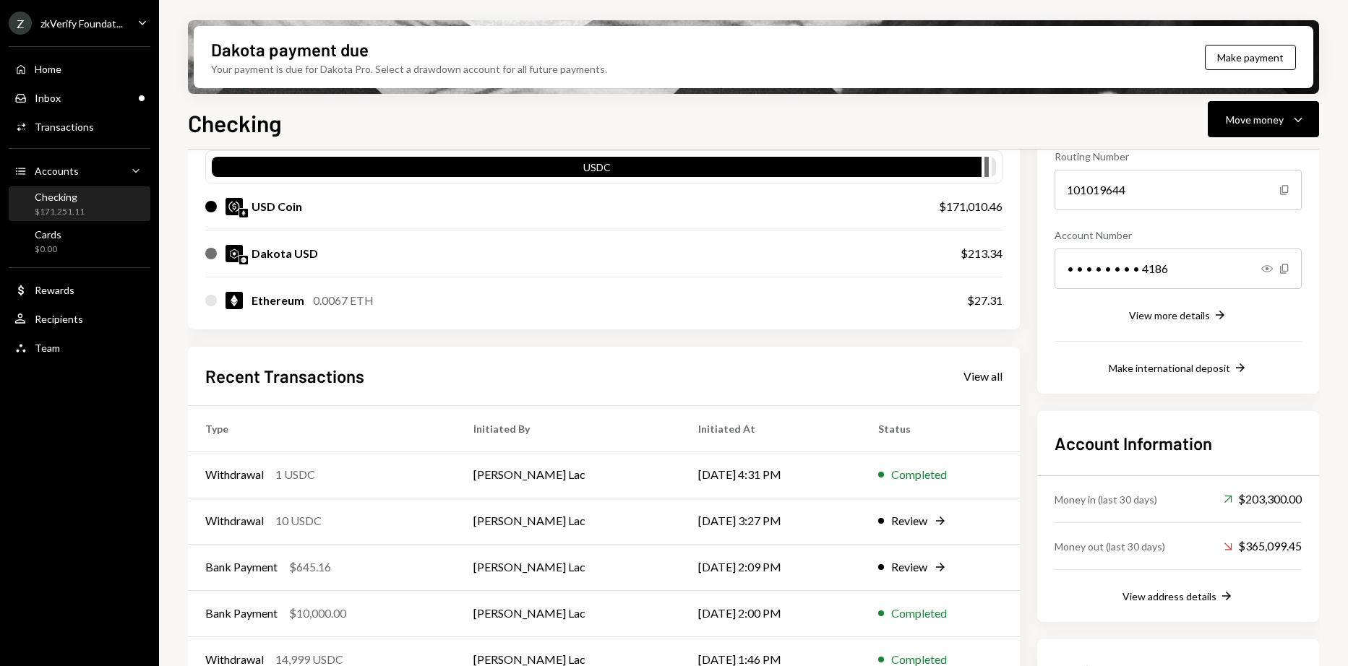
scroll to position [315, 0]
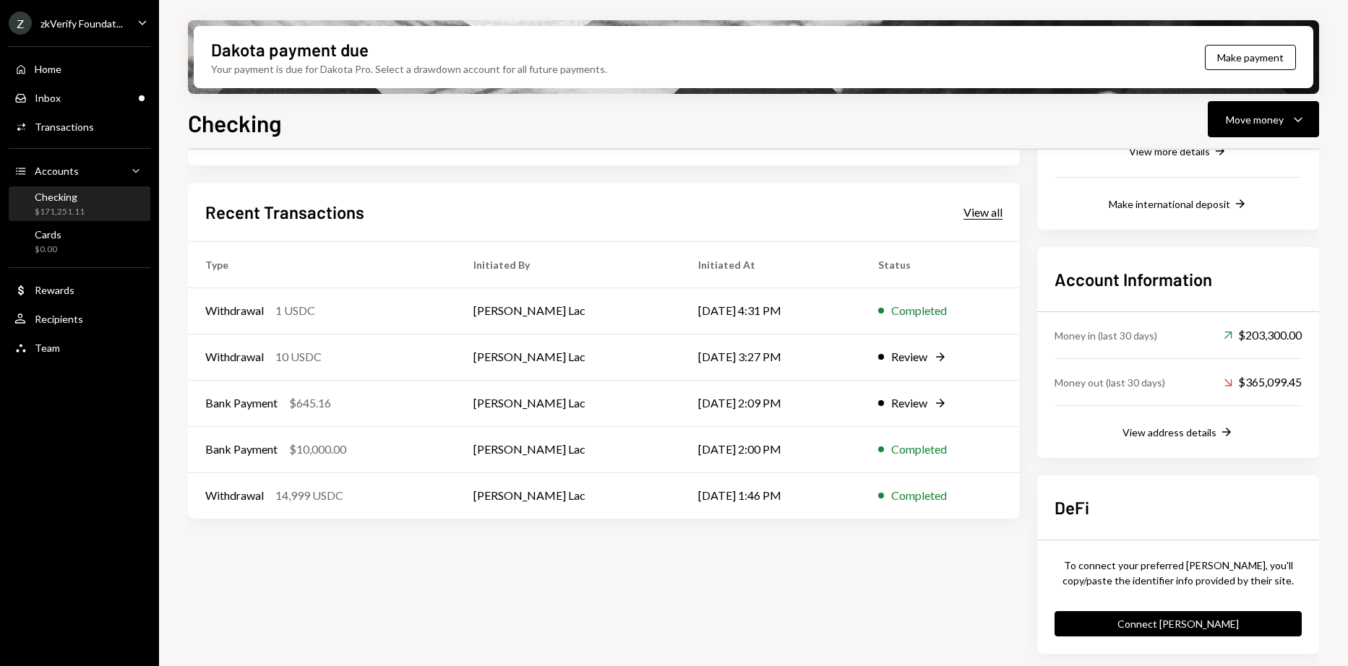
click at [967, 210] on div "View all" at bounding box center [983, 212] width 39 height 14
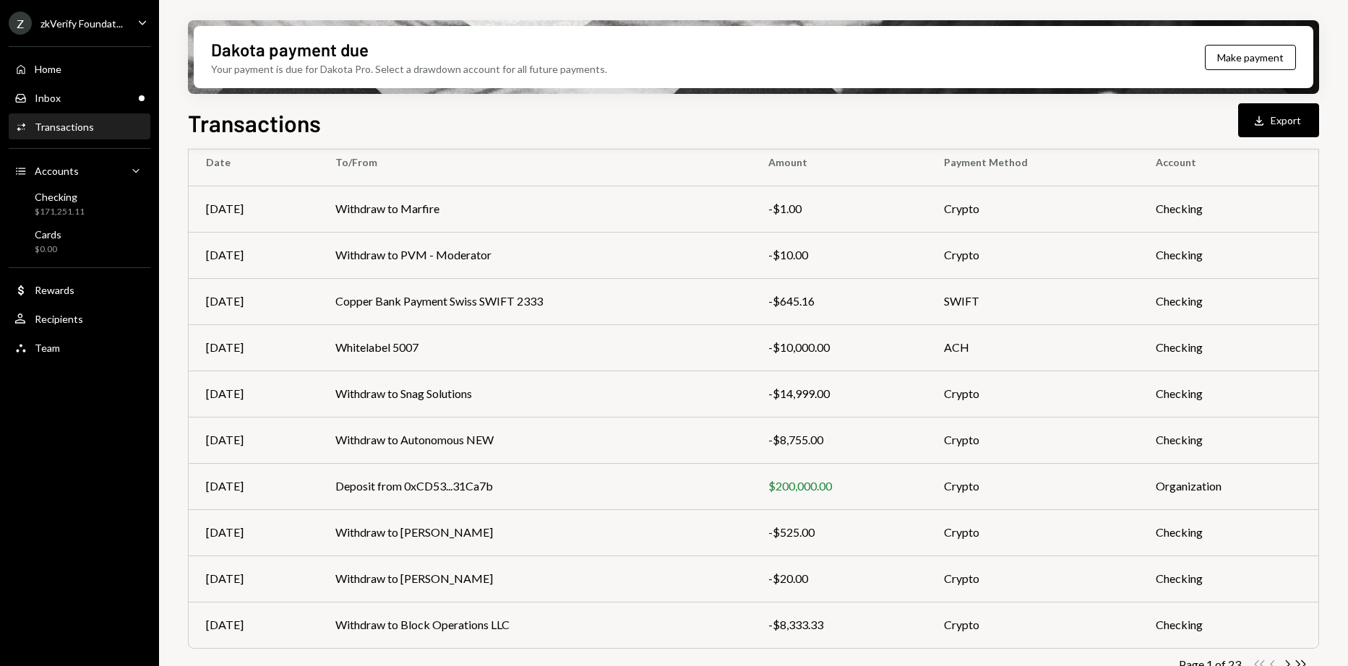
scroll to position [145, 0]
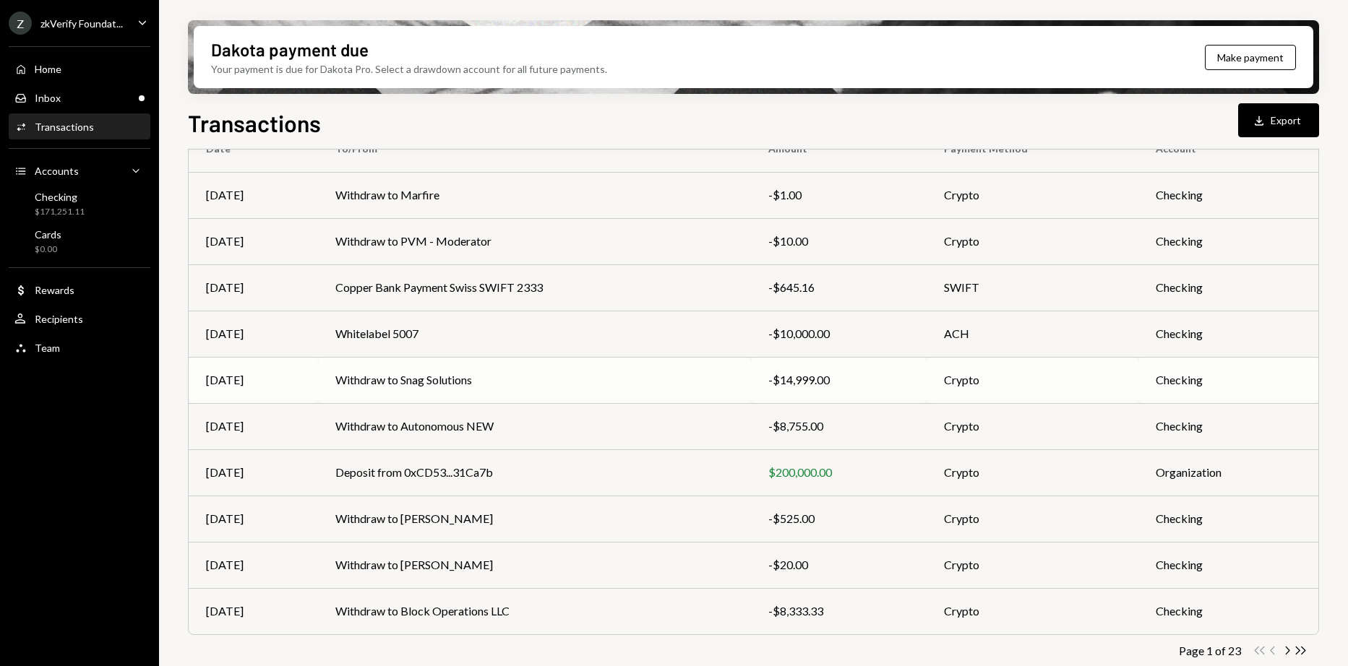
click at [458, 377] on td "Withdraw to Snag Solutions" at bounding box center [534, 380] width 433 height 46
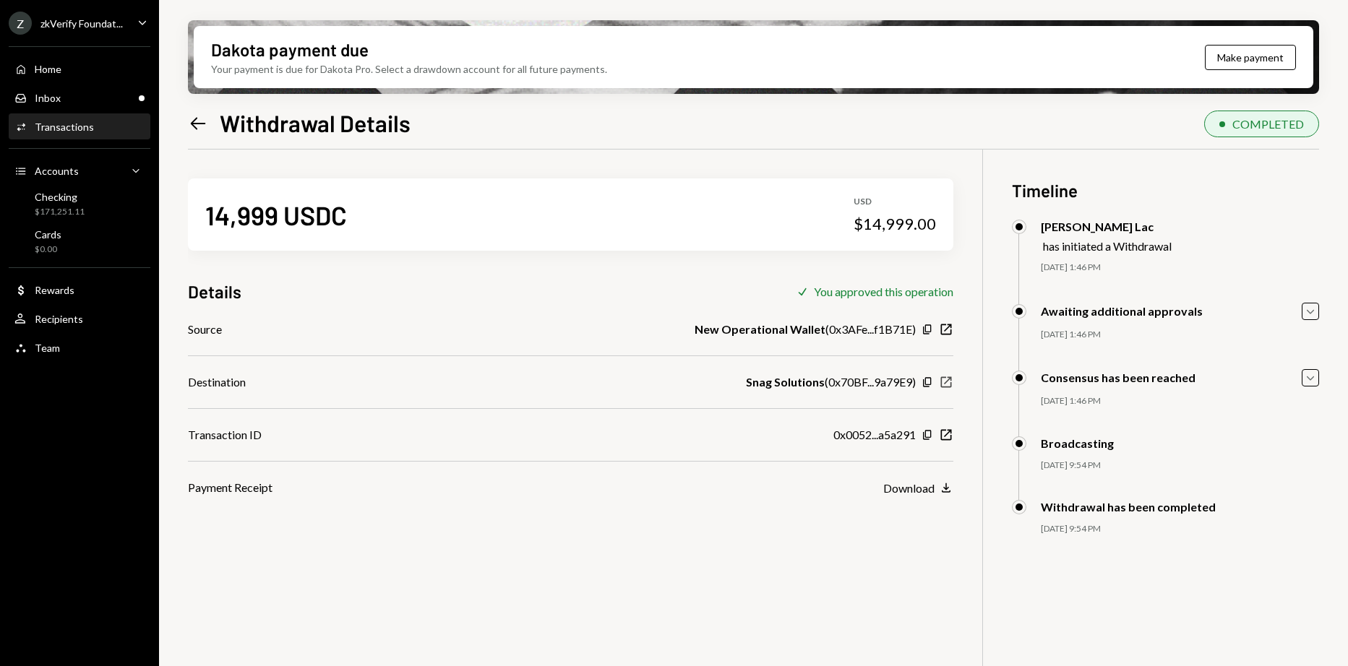
click at [944, 381] on icon "New Window" at bounding box center [946, 382] width 14 height 14
click at [204, 132] on icon "Left Arrow" at bounding box center [198, 123] width 20 height 20
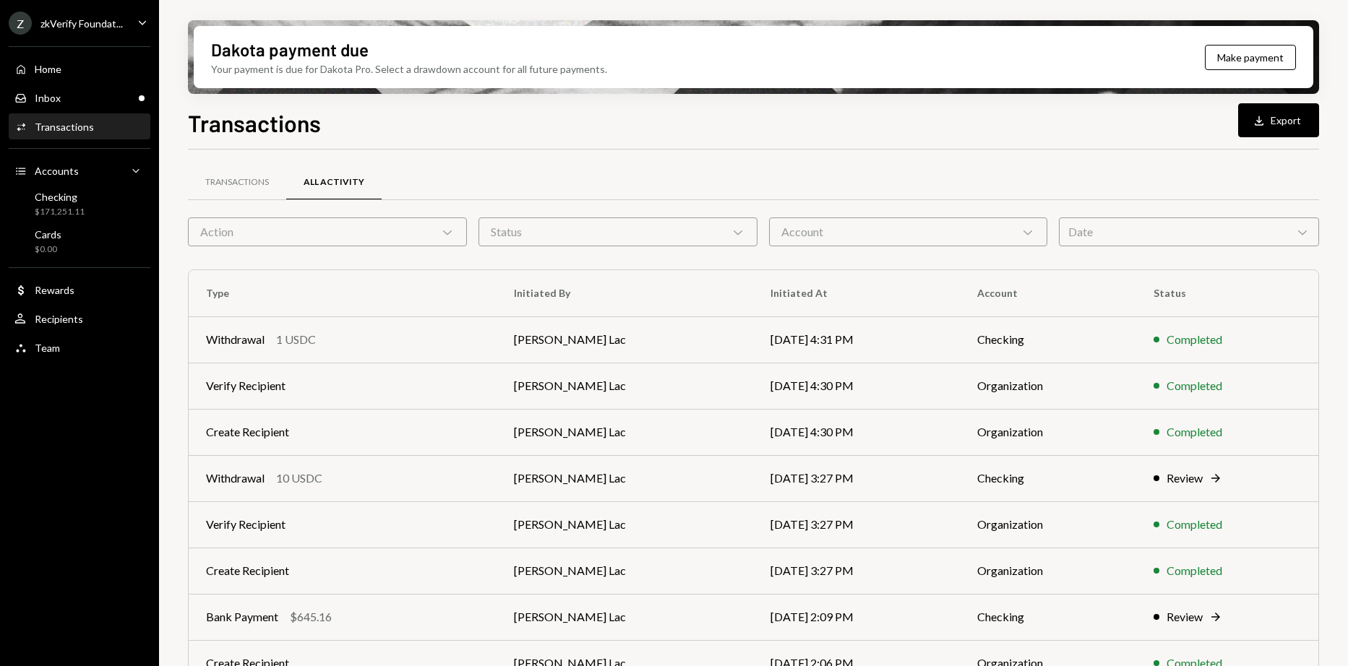
click at [86, 130] on div "Transactions" at bounding box center [64, 127] width 59 height 12
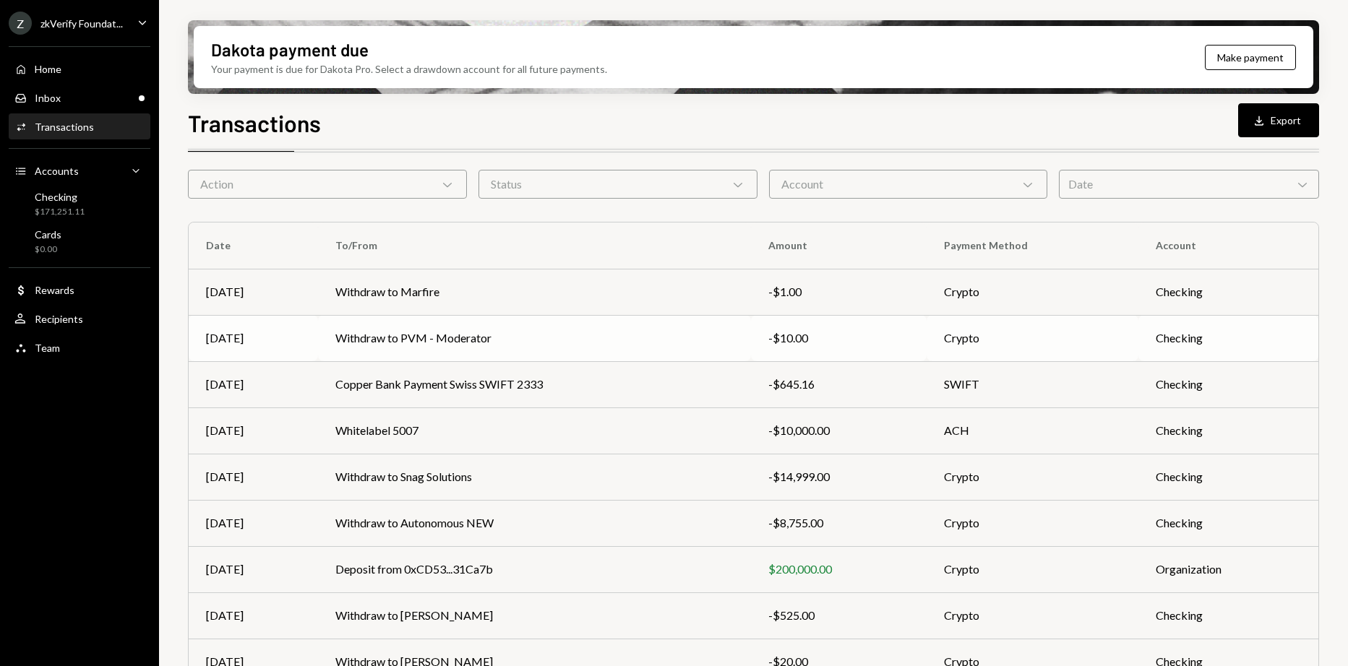
scroll to position [72, 0]
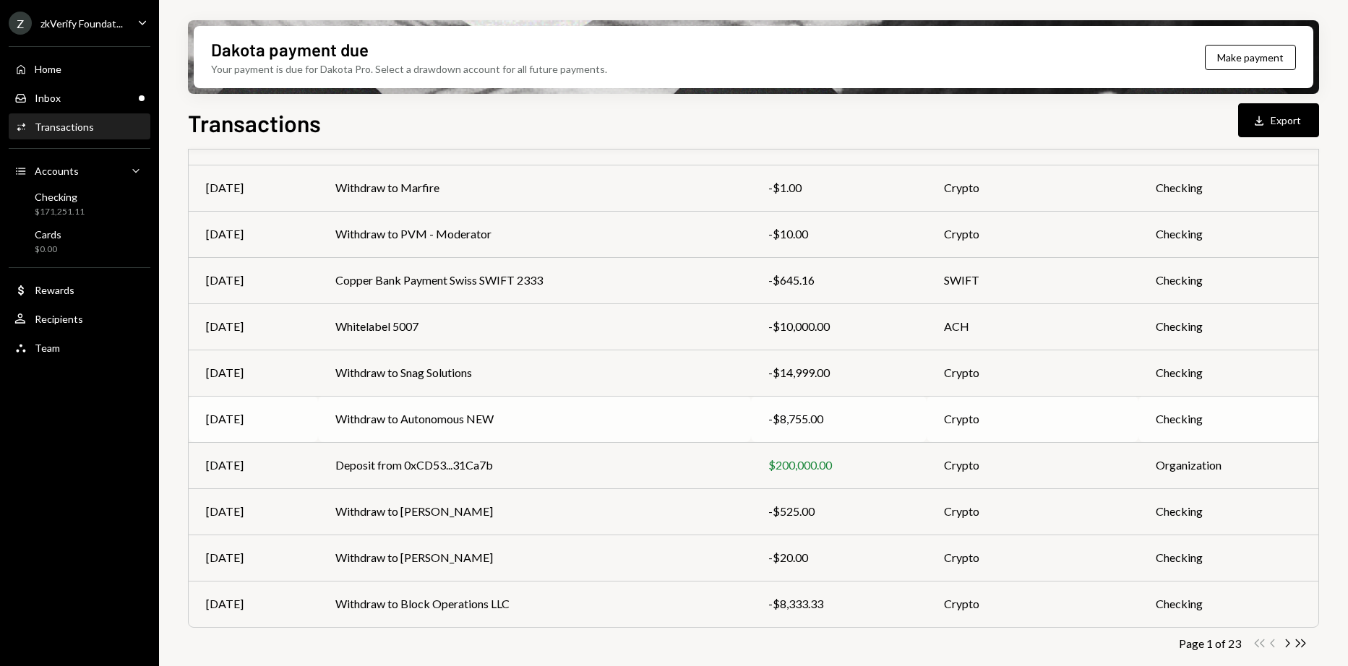
scroll to position [157, 0]
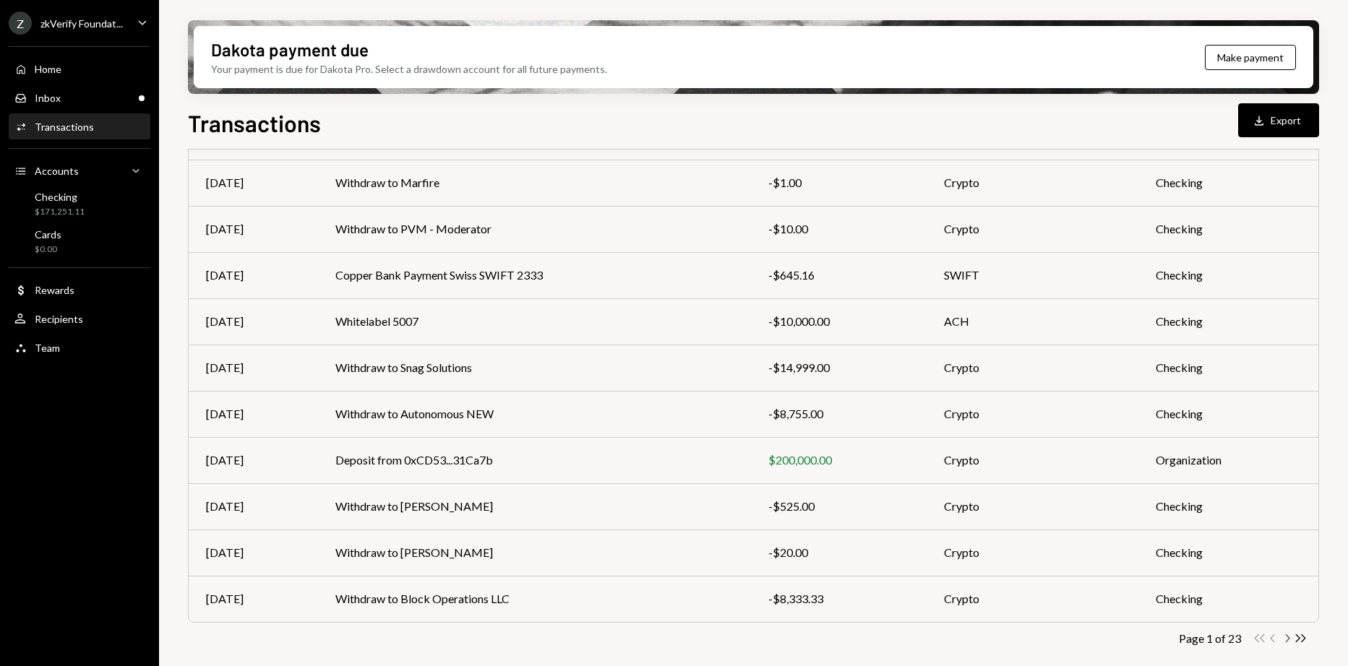
click at [1282, 640] on icon "Chevron Right" at bounding box center [1287, 639] width 14 height 14
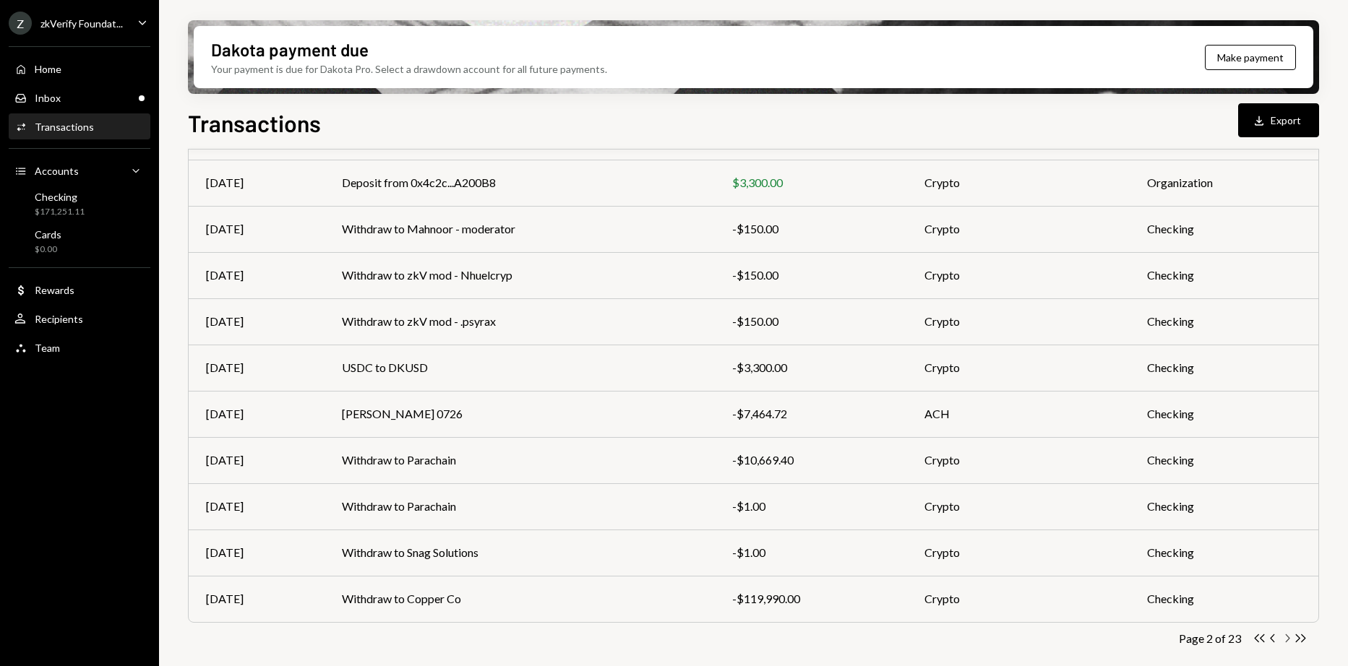
click at [1284, 640] on icon "Chevron Right" at bounding box center [1287, 639] width 14 height 14
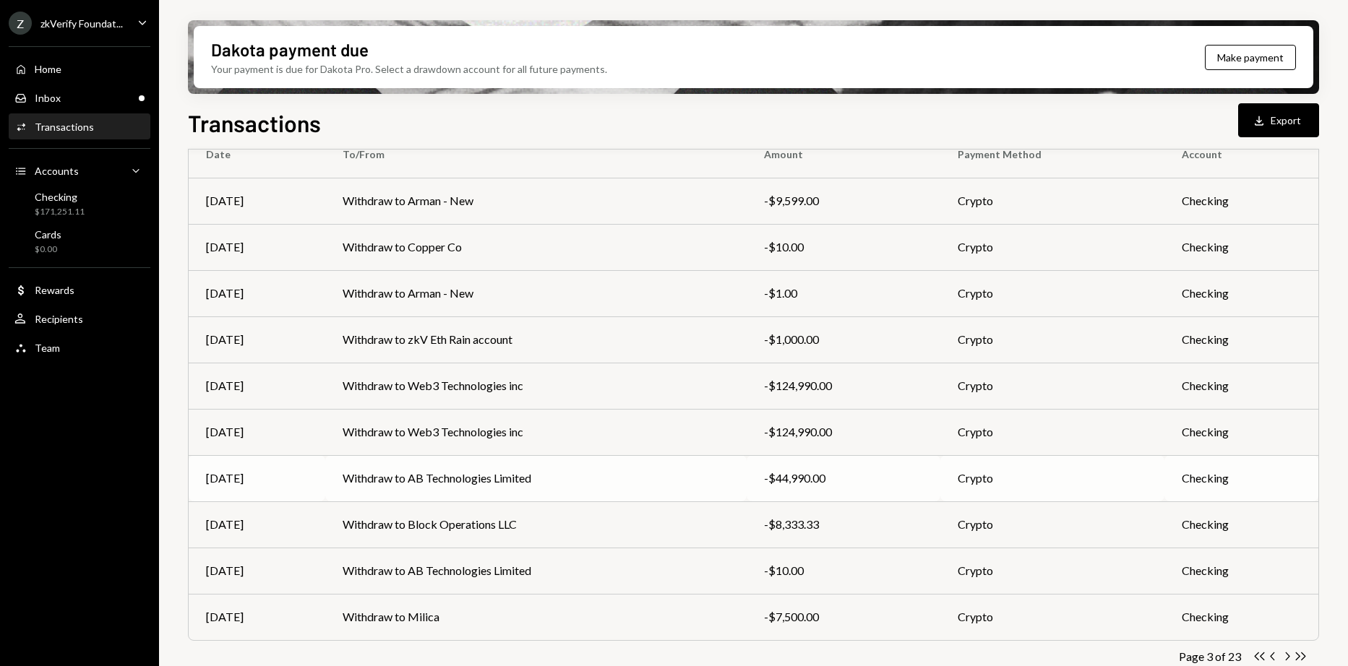
scroll to position [145, 0]
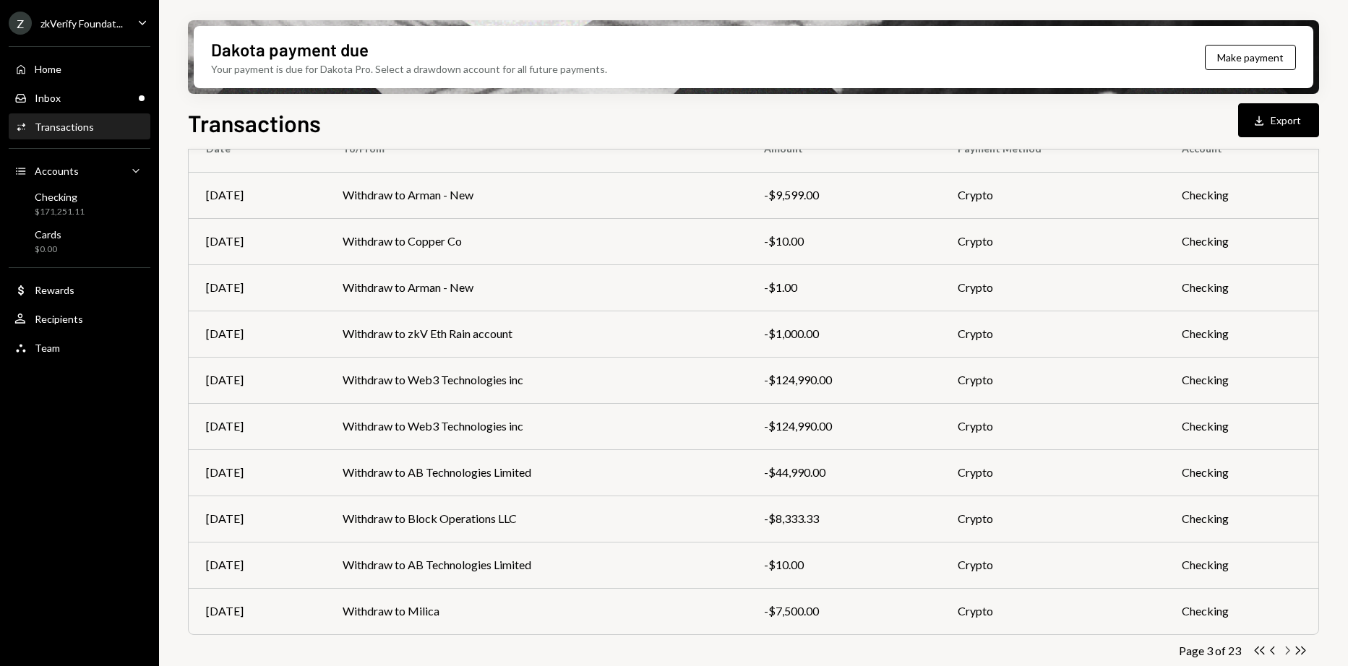
click at [1288, 651] on icon "Chevron Right" at bounding box center [1287, 651] width 14 height 14
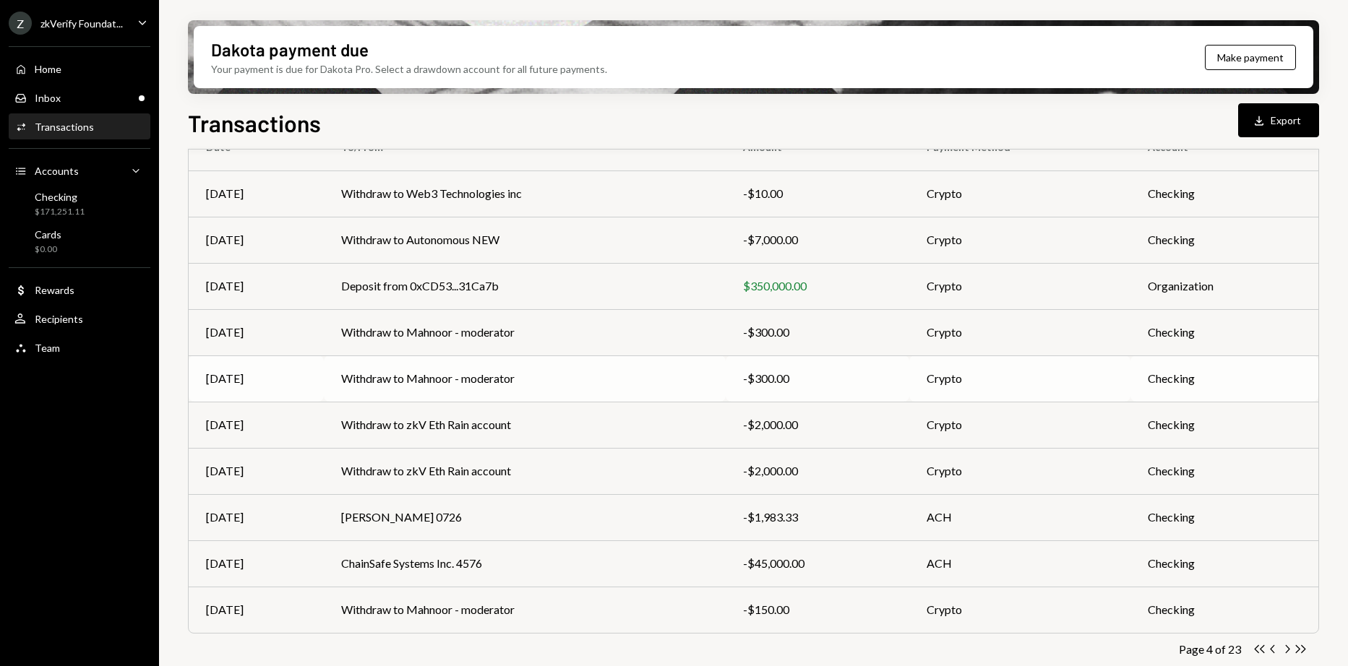
scroll to position [157, 0]
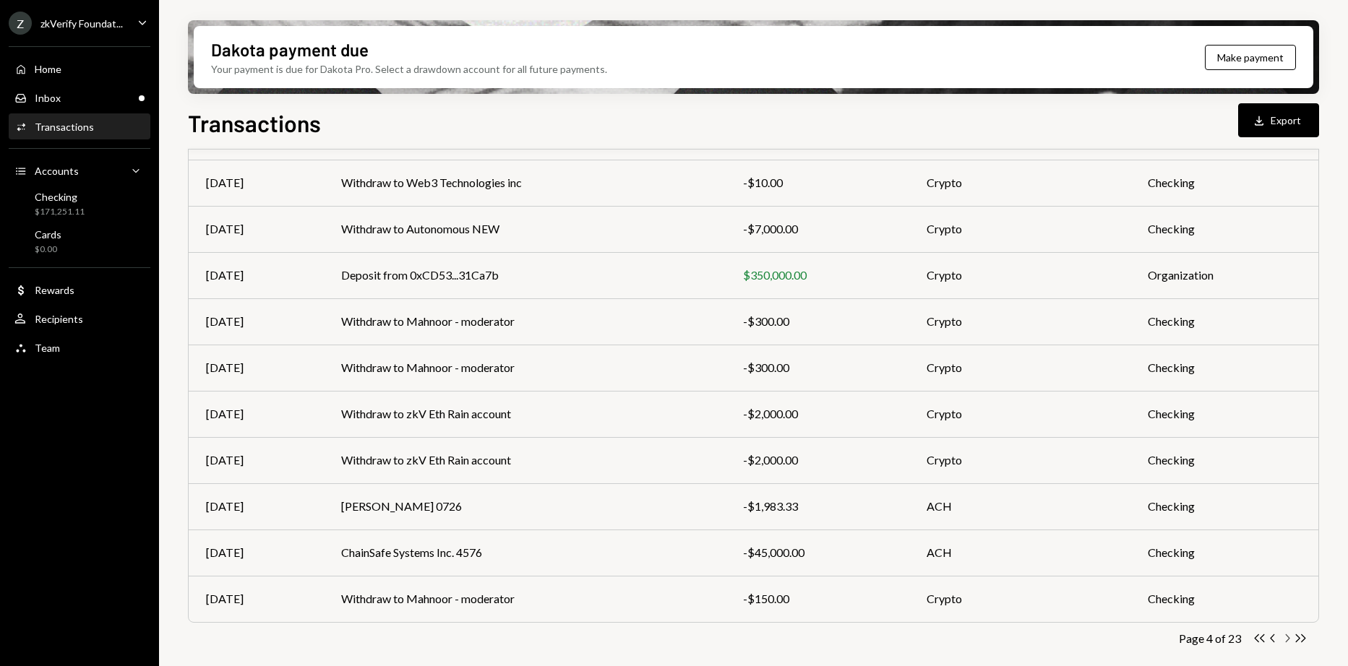
click at [1284, 638] on icon "Chevron Right" at bounding box center [1287, 639] width 14 height 14
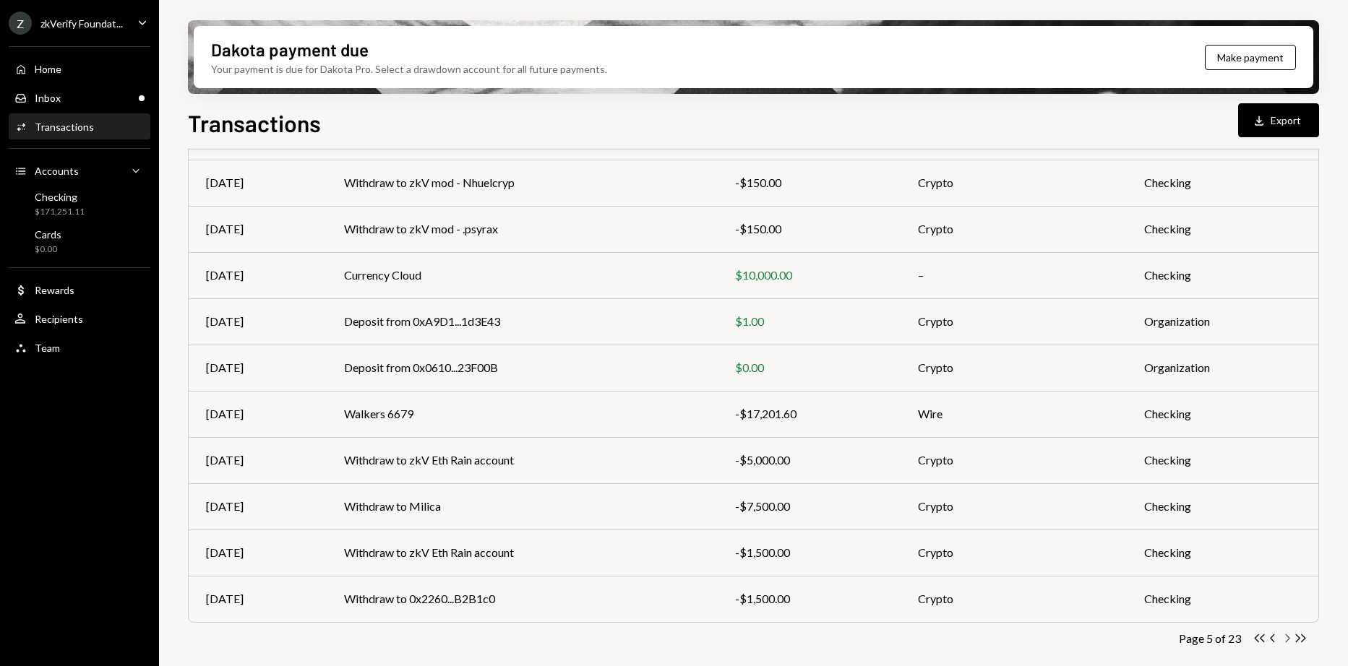
click at [1284, 640] on icon "Chevron Right" at bounding box center [1287, 639] width 14 height 14
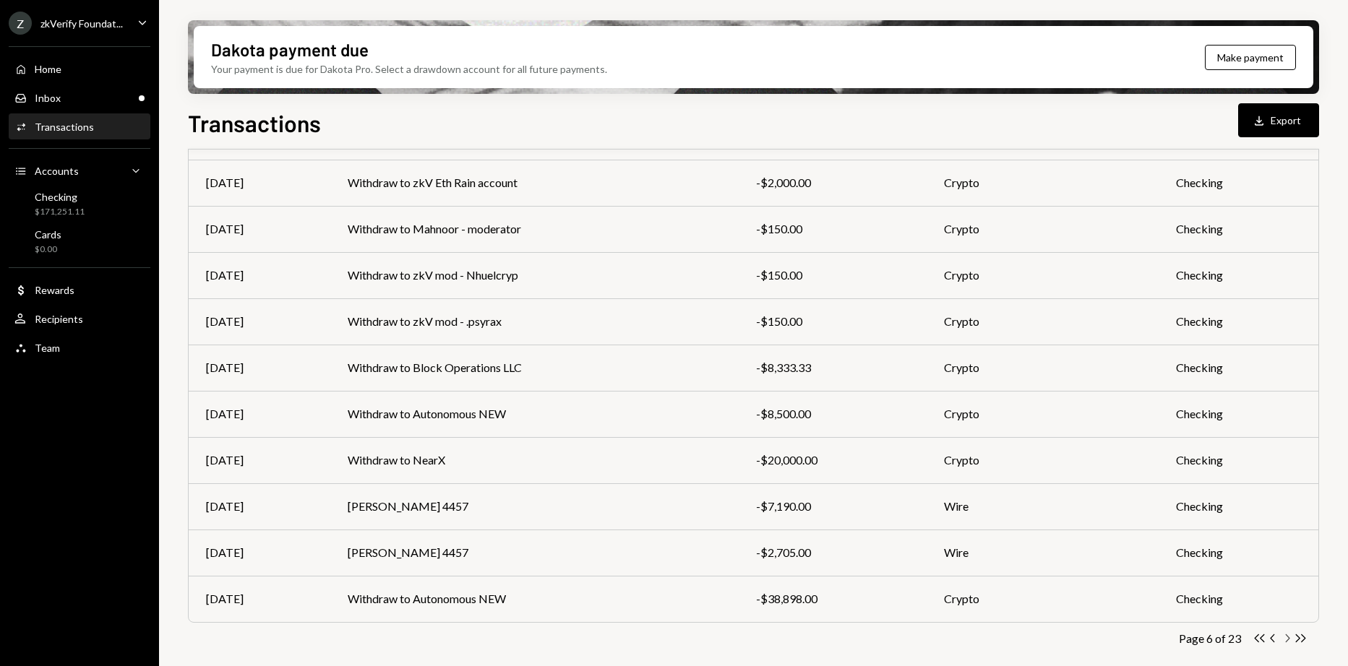
click at [1288, 639] on icon "Chevron Right" at bounding box center [1287, 639] width 14 height 14
click at [1289, 642] on icon "Chevron Right" at bounding box center [1287, 639] width 14 height 14
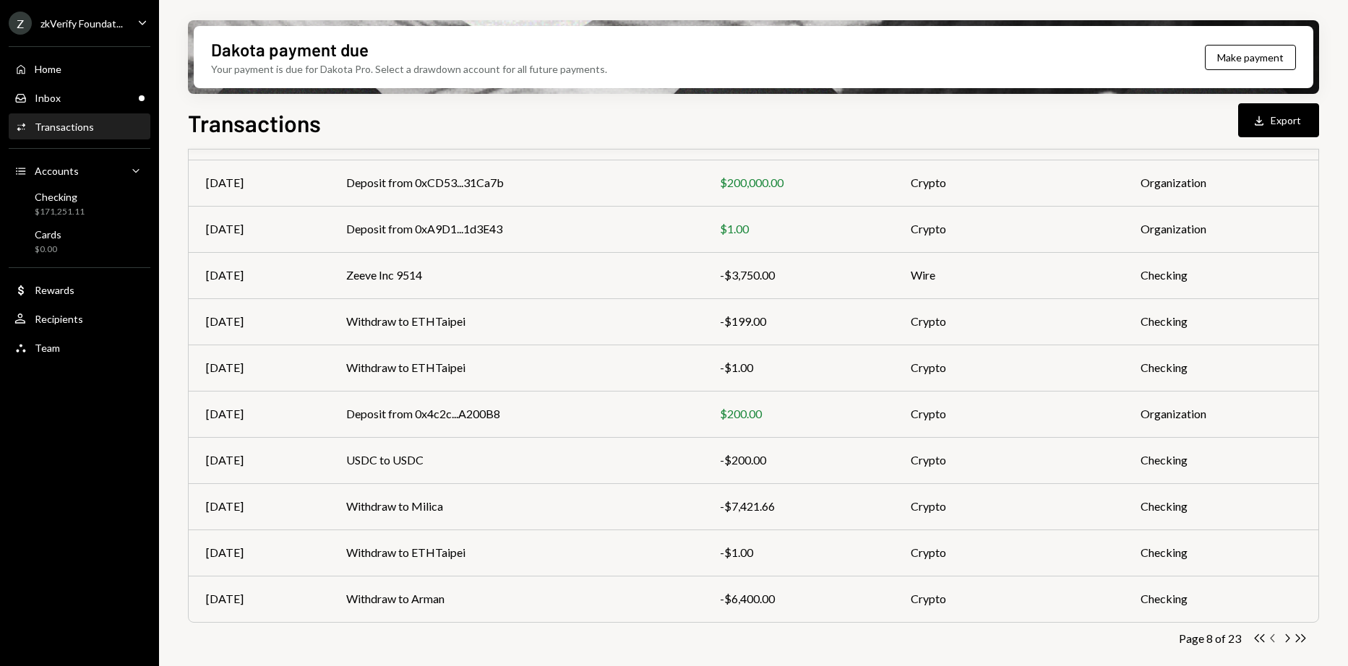
click at [1271, 640] on icon "Chevron Left" at bounding box center [1273, 639] width 14 height 14
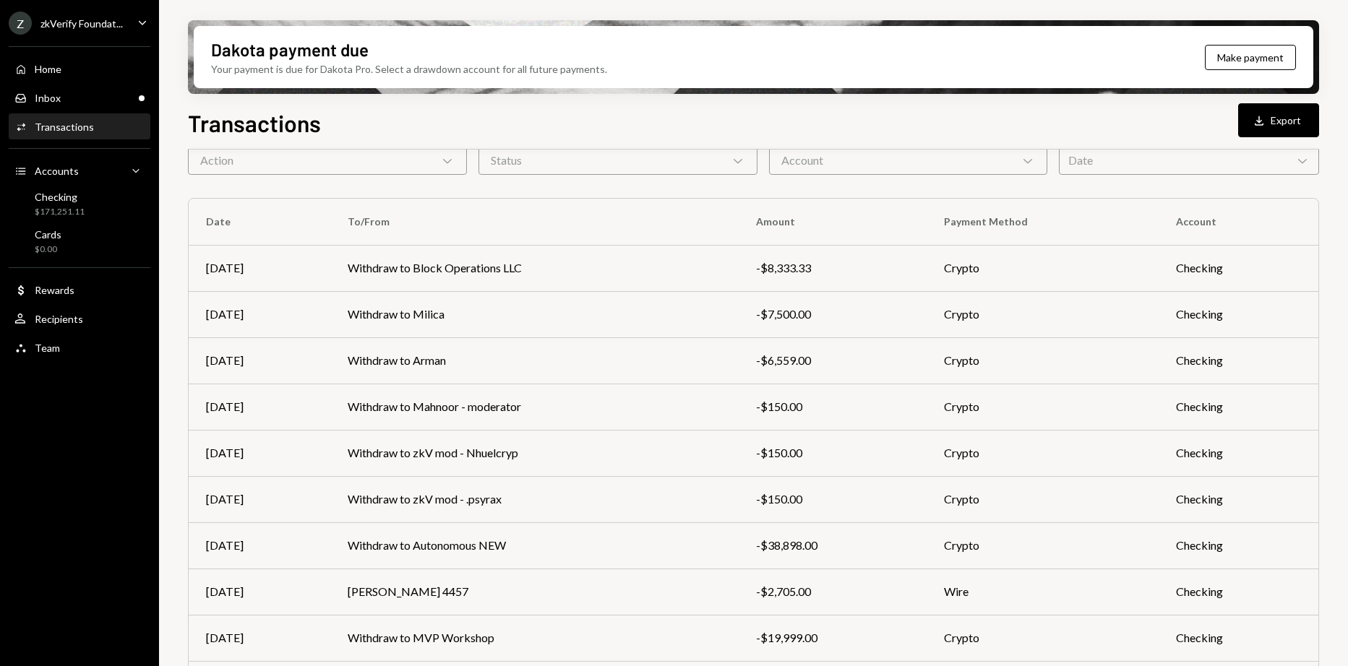
scroll to position [12, 0]
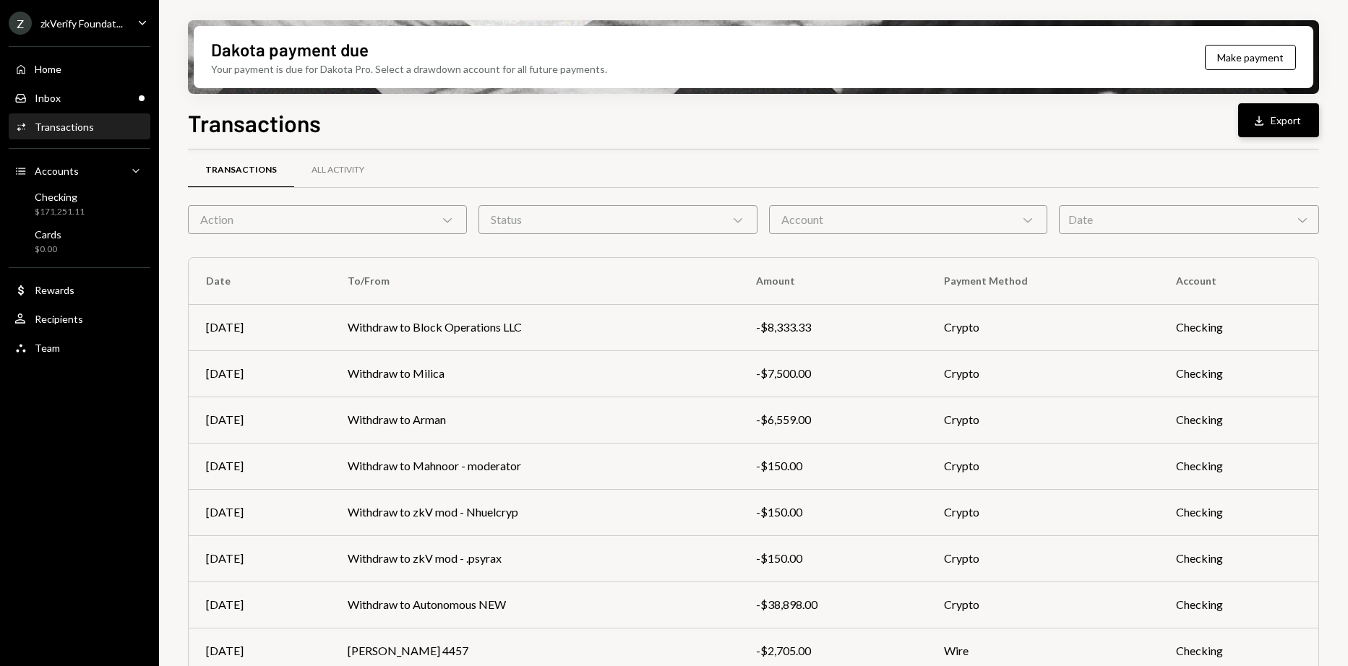
click at [1253, 115] on icon "Download" at bounding box center [1259, 120] width 14 height 14
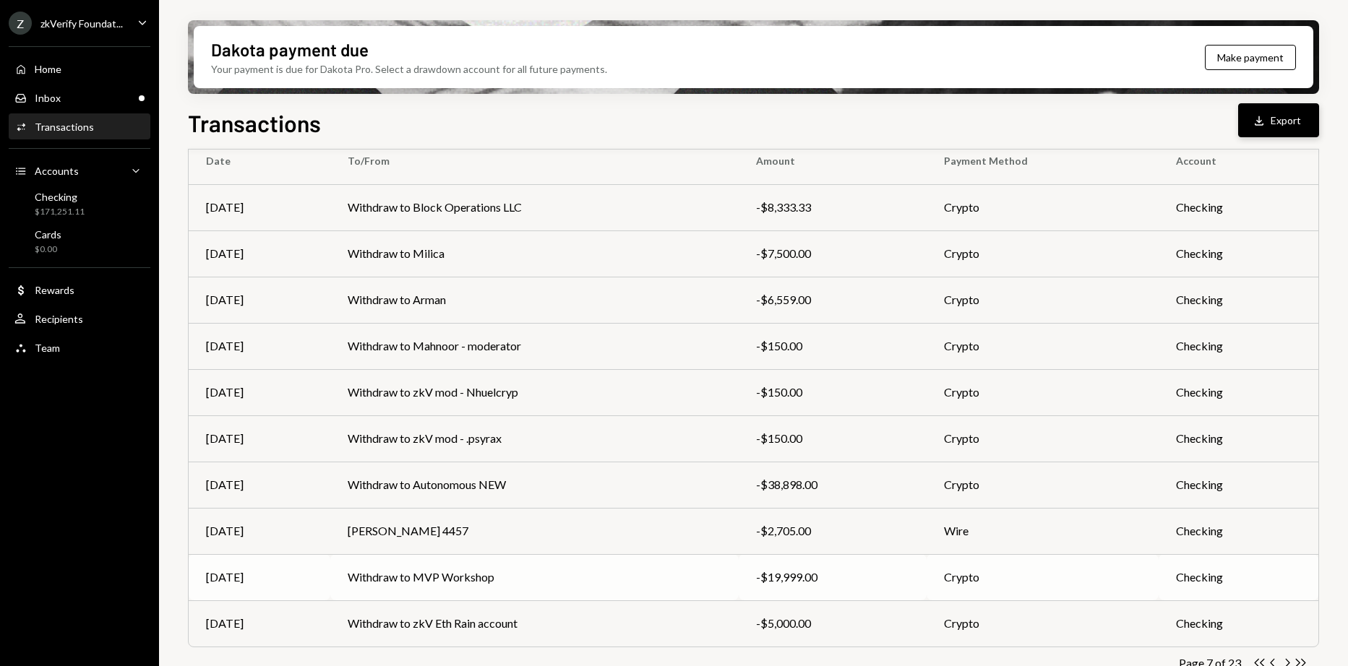
scroll to position [157, 0]
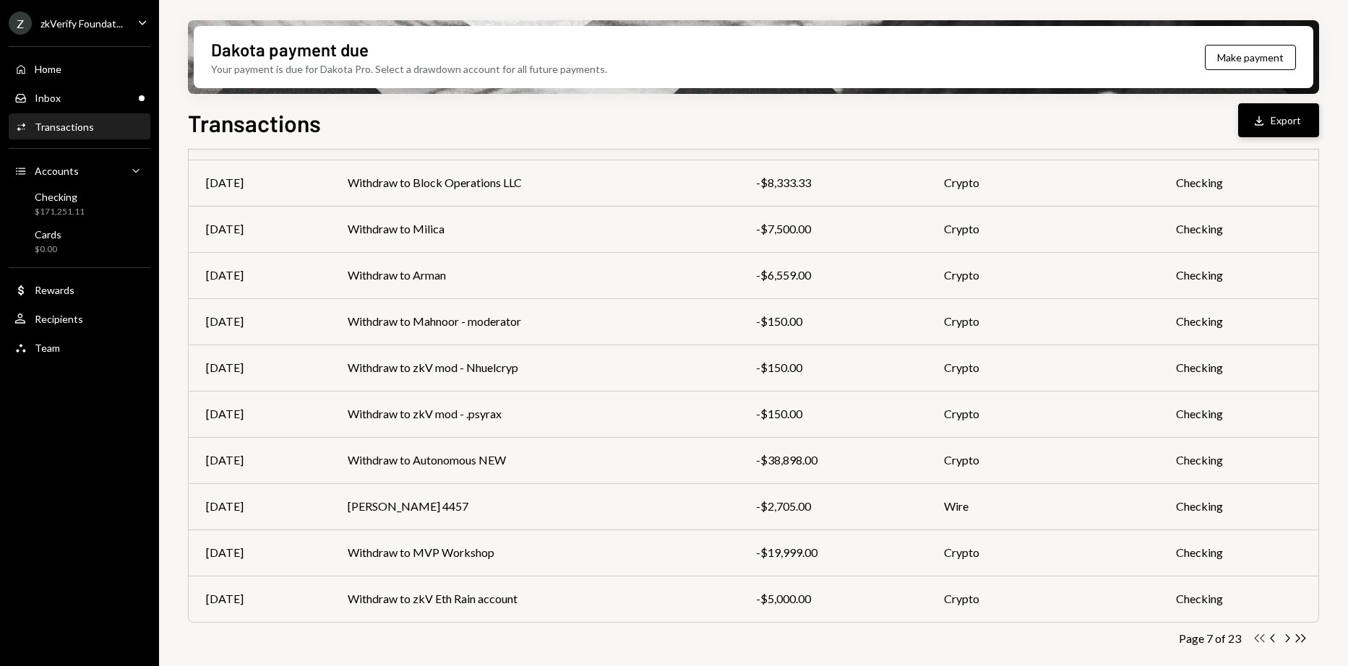
click at [1256, 639] on icon "Double Arrow Left" at bounding box center [1260, 639] width 14 height 14
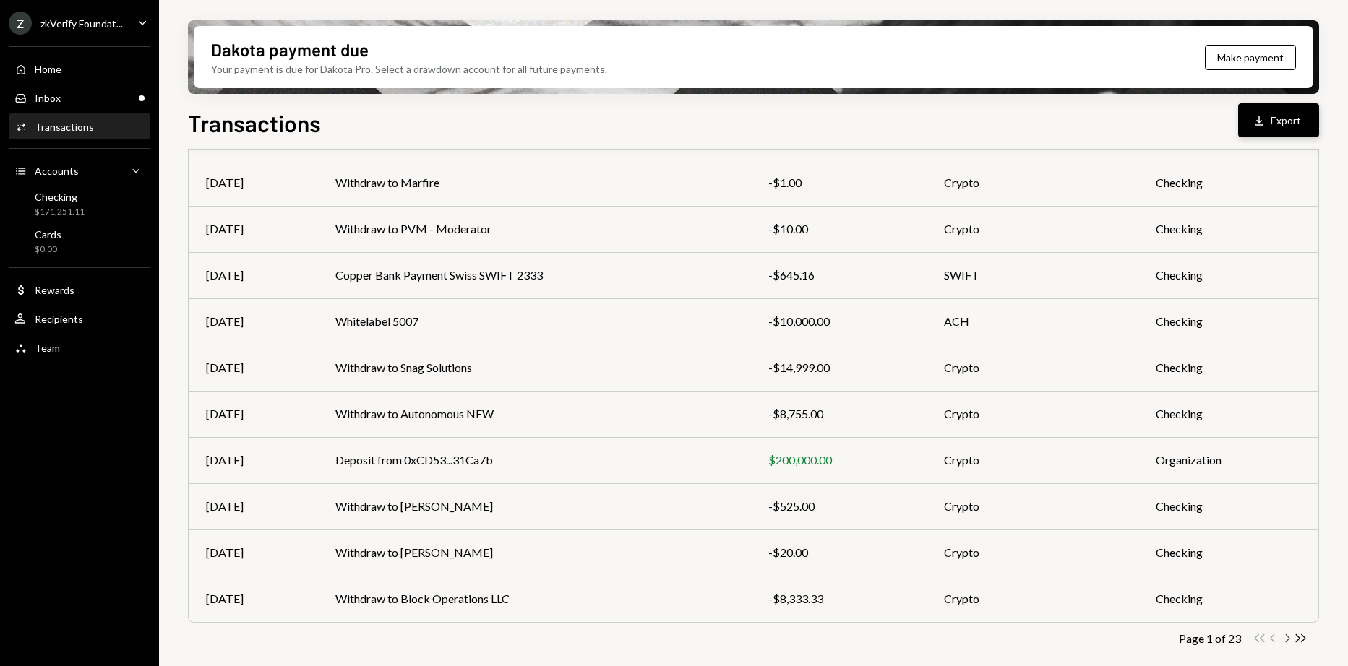
click at [1283, 638] on icon "Chevron Right" at bounding box center [1287, 639] width 14 height 14
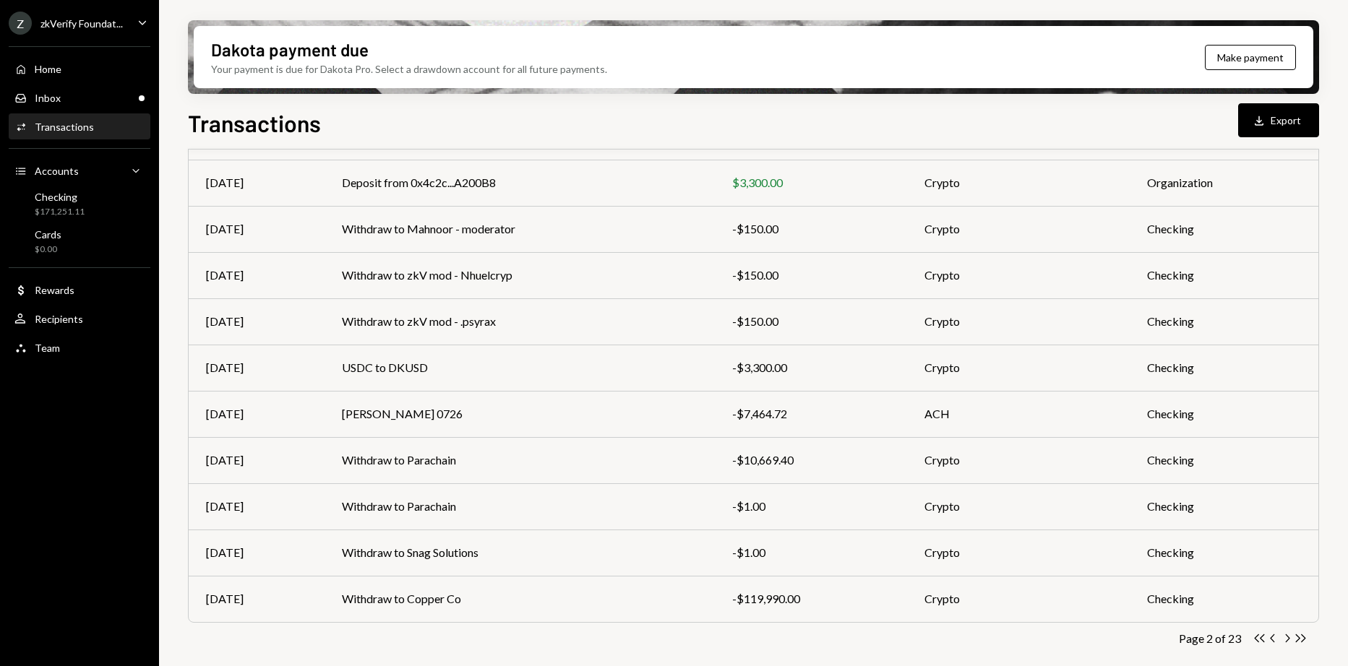
click at [1276, 133] on button "Download Export" at bounding box center [1278, 120] width 81 height 34
drag, startPoint x: 1285, startPoint y: 638, endPoint x: 1322, endPoint y: 567, distance: 79.9
click at [1322, 567] on div "Dakota payment due Your payment is due for Dakota Pro. Select a drawdown accoun…" at bounding box center [753, 333] width 1189 height 666
click at [1272, 638] on icon "Chevron Left" at bounding box center [1273, 639] width 14 height 14
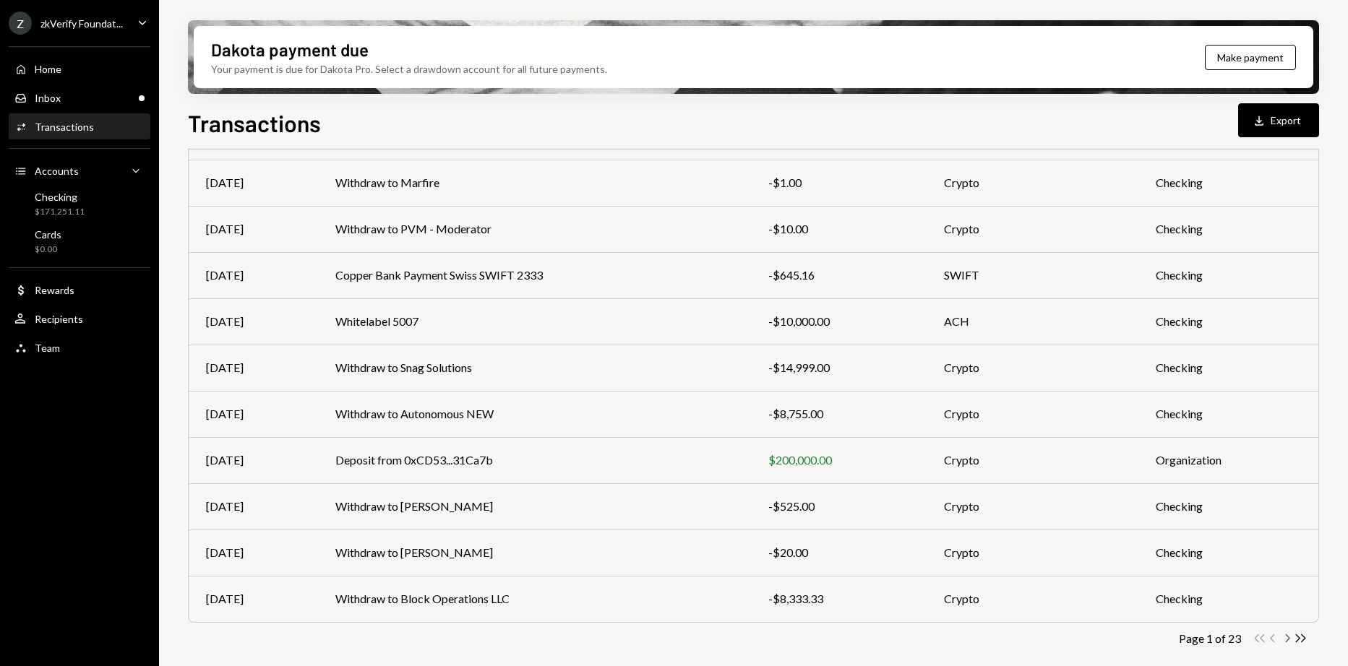
click at [1284, 639] on icon "Chevron Right" at bounding box center [1287, 639] width 14 height 14
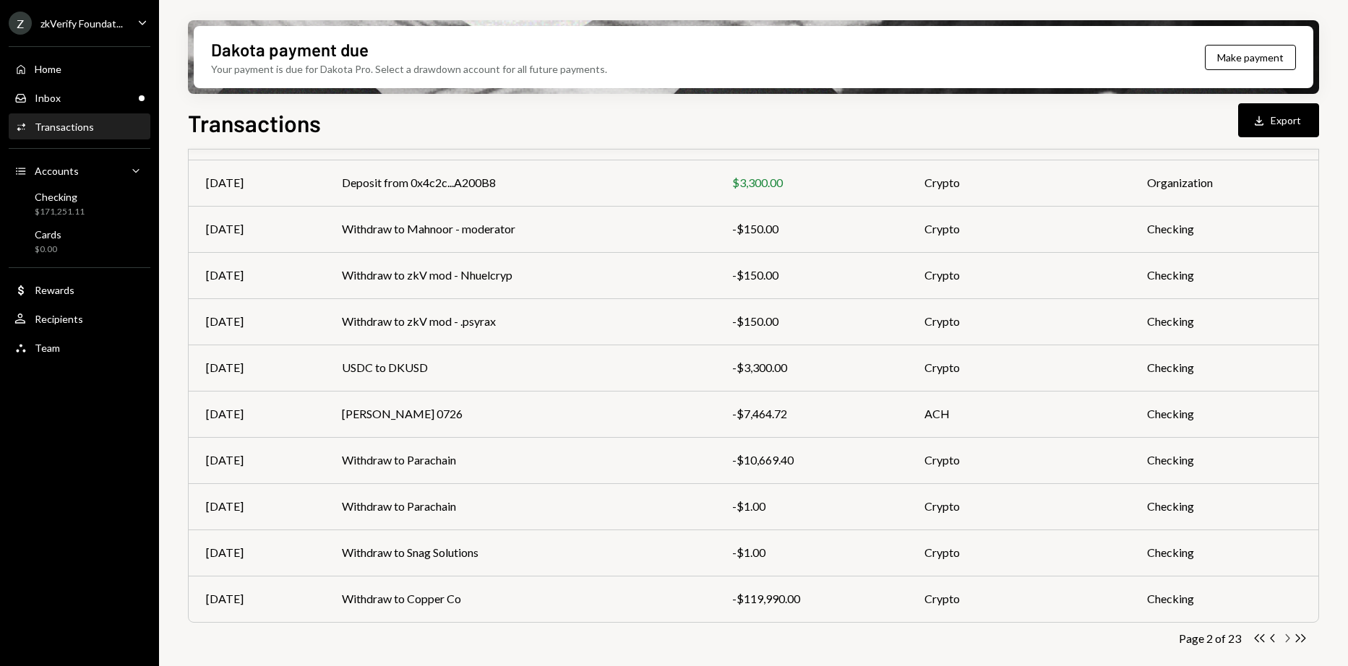
click at [1284, 639] on icon "Chevron Right" at bounding box center [1287, 639] width 14 height 14
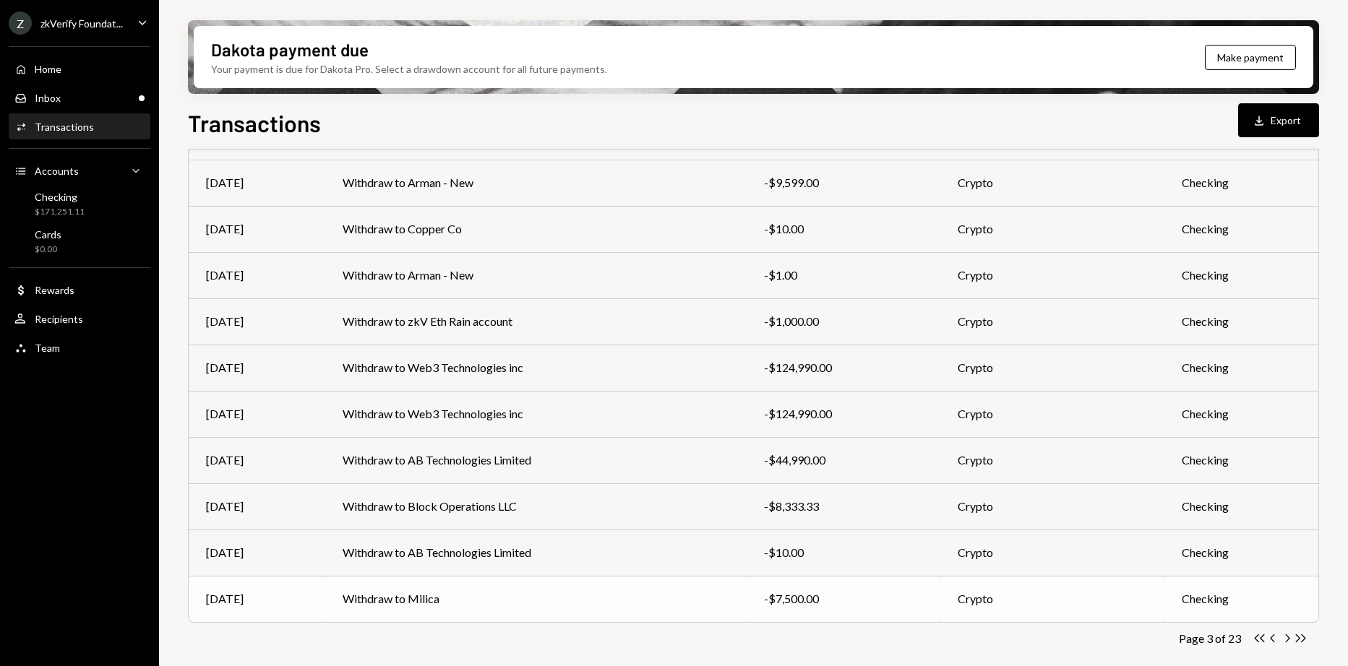
click at [382, 587] on td "Withdraw to Milica" at bounding box center [535, 599] width 421 height 46
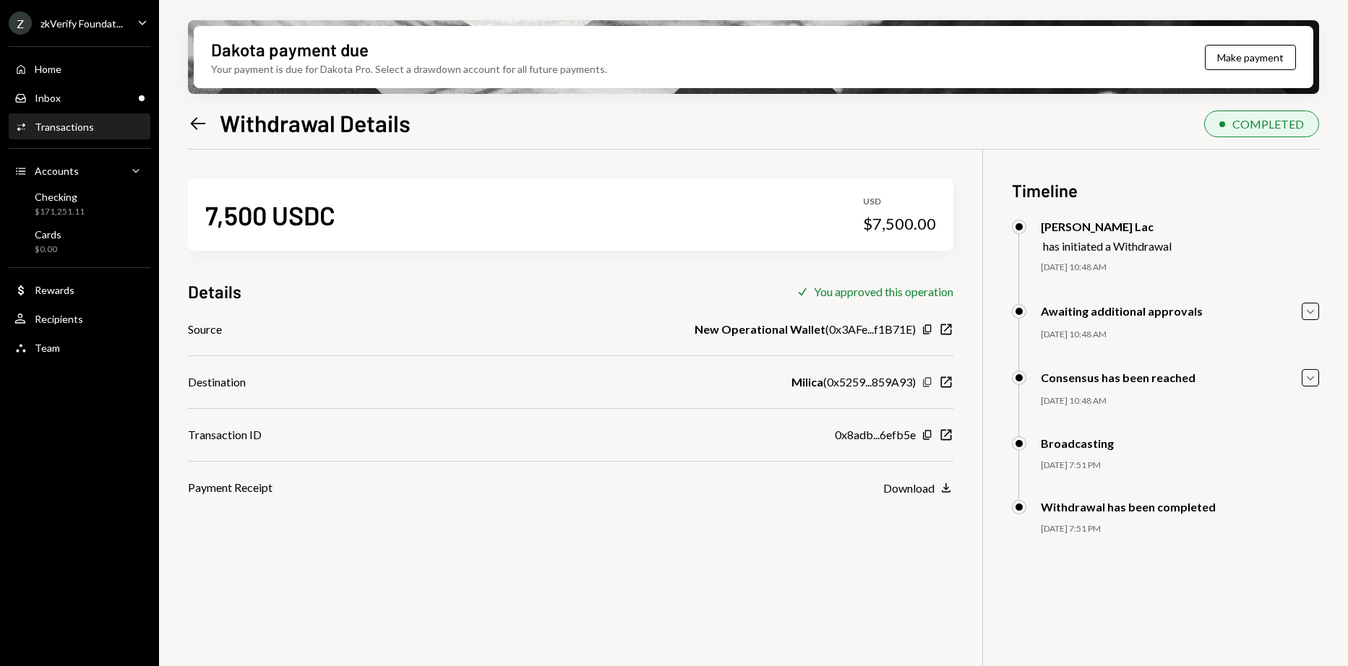
click at [927, 382] on icon "Copy" at bounding box center [928, 383] width 12 height 12
click at [718, 597] on div "7,500 USDC USD $7,500.00 Details Check You approved this operation Source New O…" at bounding box center [753, 483] width 1131 height 666
click at [48, 118] on div "Activities Transactions" at bounding box center [79, 127] width 130 height 25
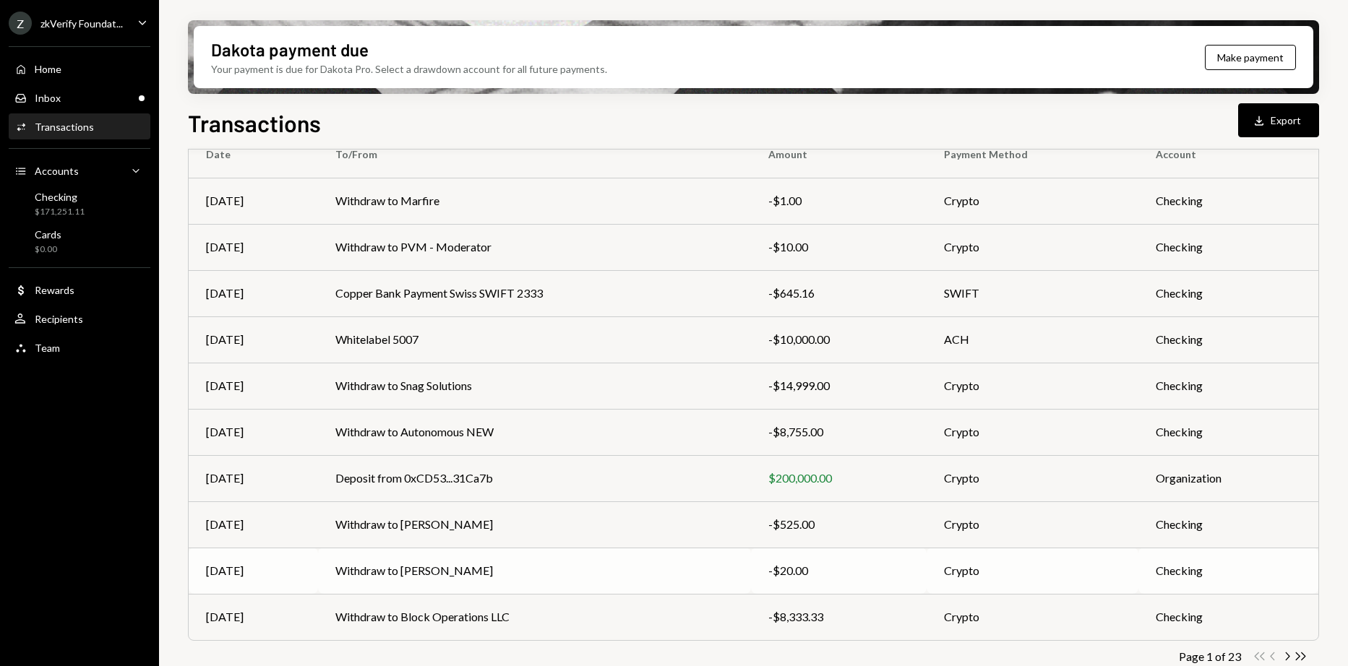
scroll to position [145, 0]
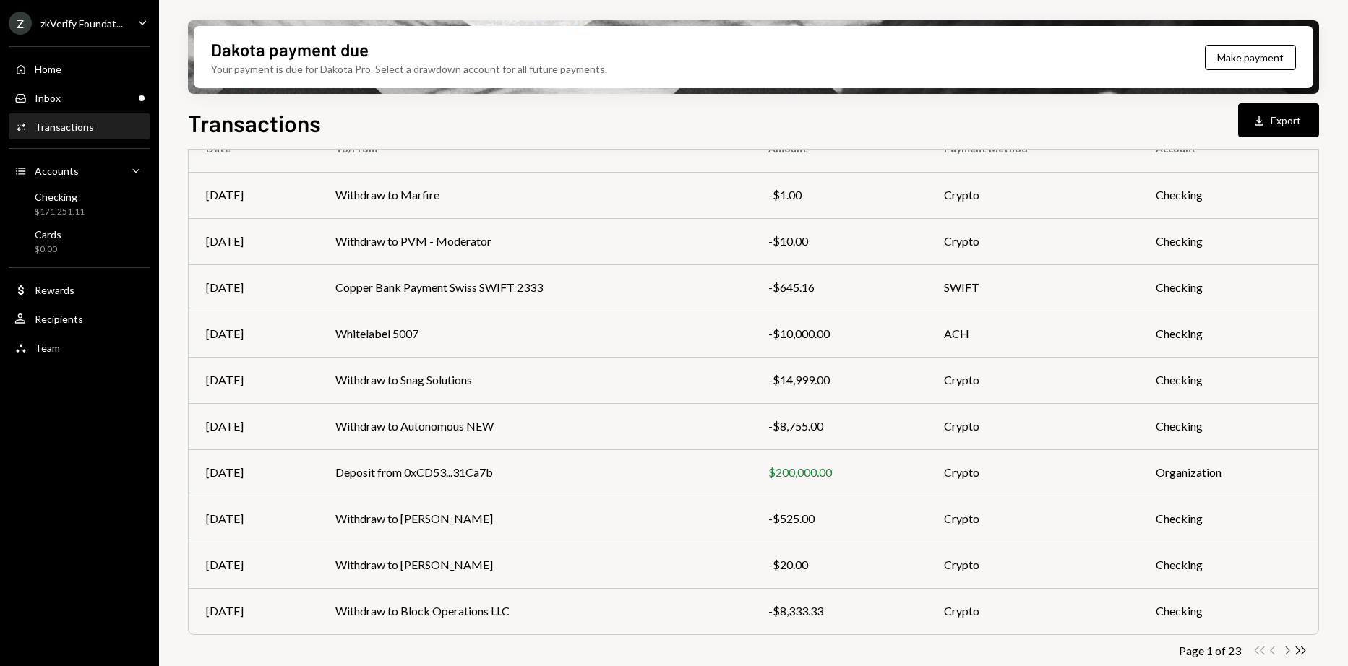
click at [1284, 648] on icon "Chevron Right" at bounding box center [1287, 651] width 14 height 14
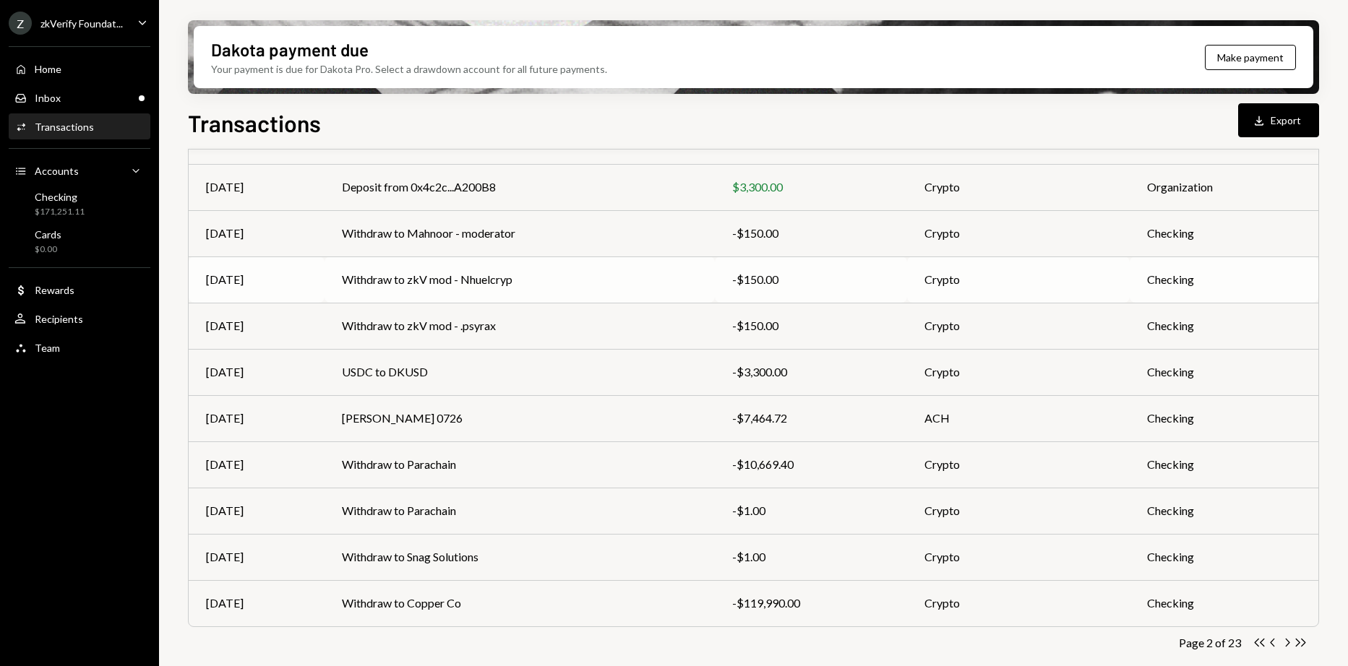
scroll to position [154, 0]
click at [974, 122] on div "Transactions Download Export" at bounding box center [753, 122] width 1131 height 32
click at [415, 421] on td "Michael Pastko 0726" at bounding box center [520, 417] width 390 height 46
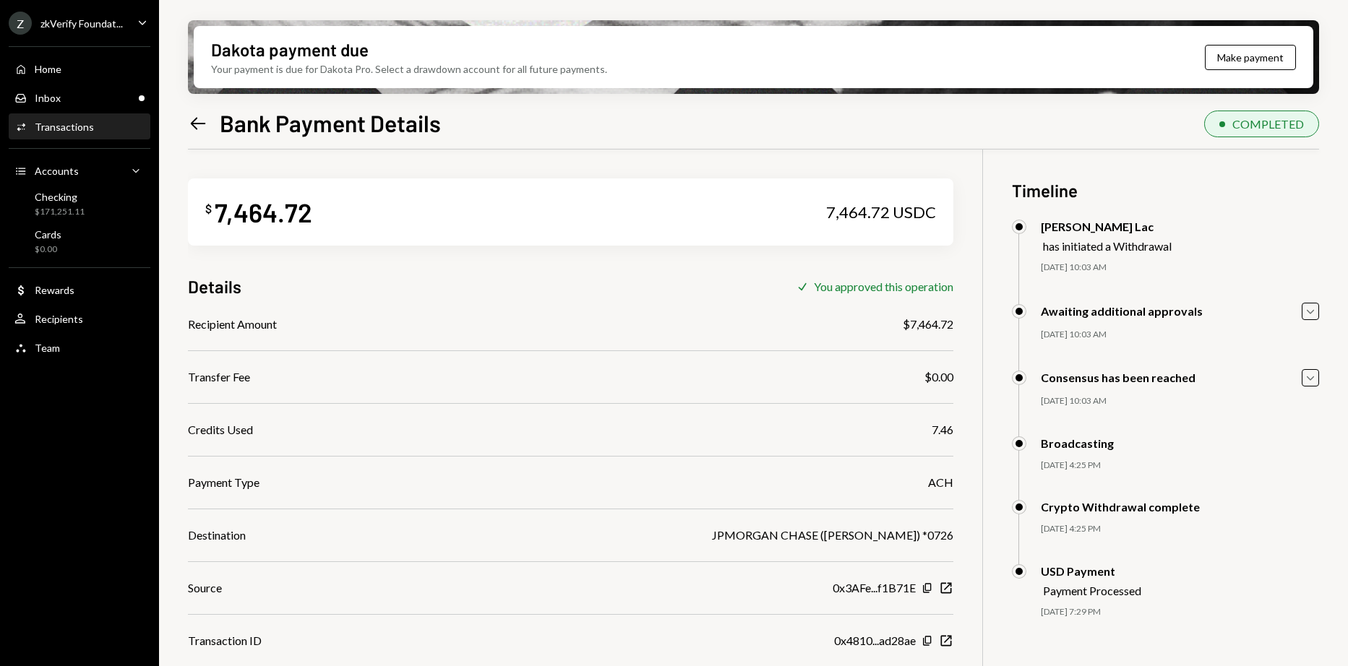
scroll to position [72, 0]
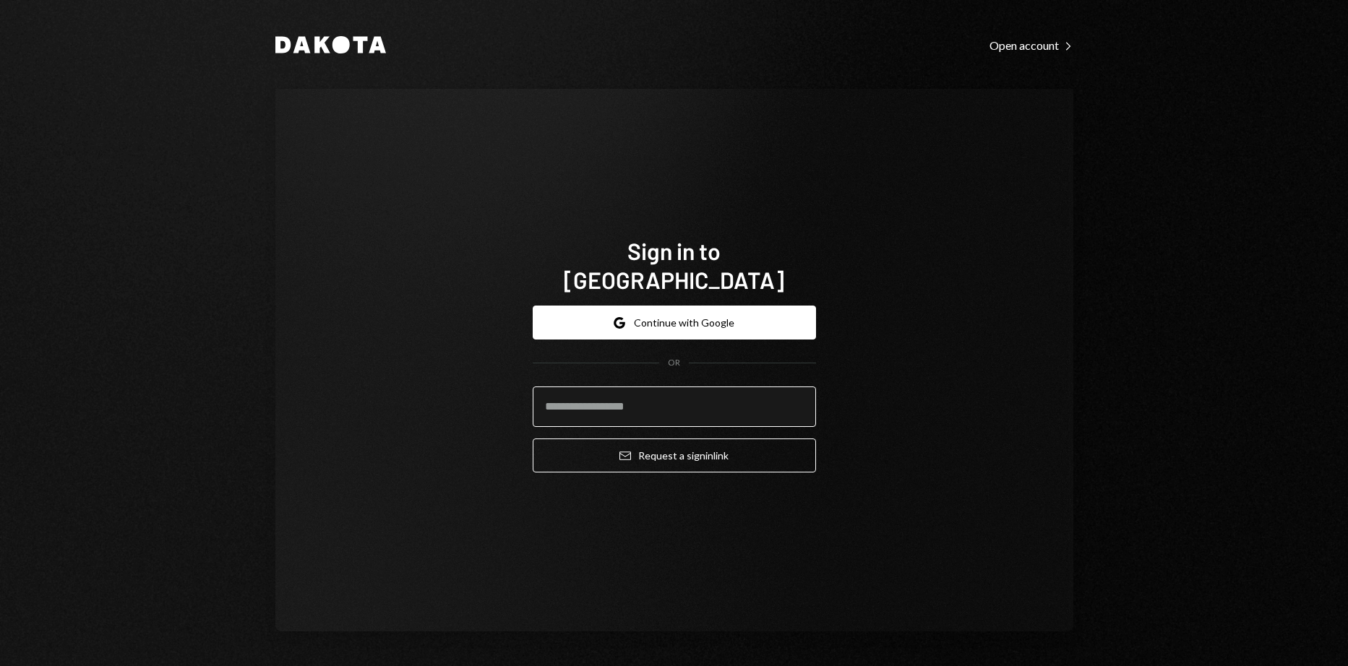
click at [678, 387] on input "email" at bounding box center [674, 407] width 283 height 40
type input "**********"
click at [533, 439] on button "Email Request a sign in link" at bounding box center [674, 456] width 283 height 34
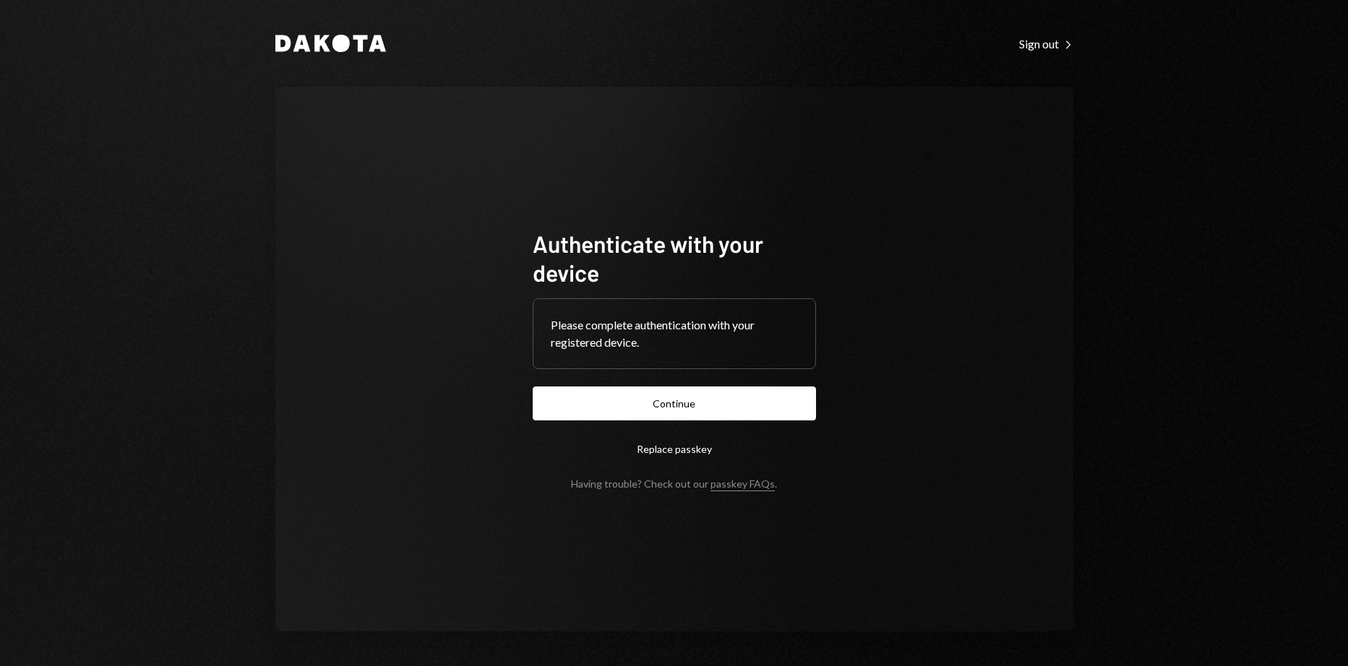
click at [614, 408] on button "Continue" at bounding box center [674, 404] width 283 height 34
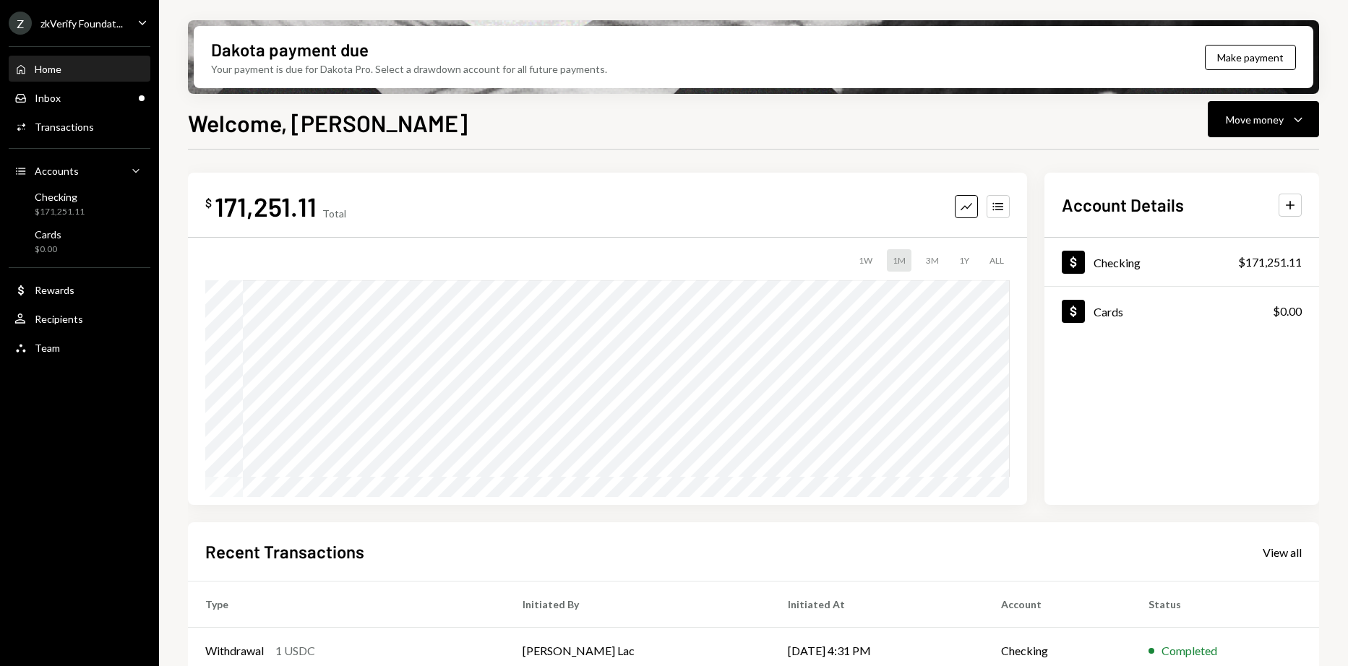
click at [106, 18] on div "zkVerify Foundat..." at bounding box center [81, 23] width 82 height 12
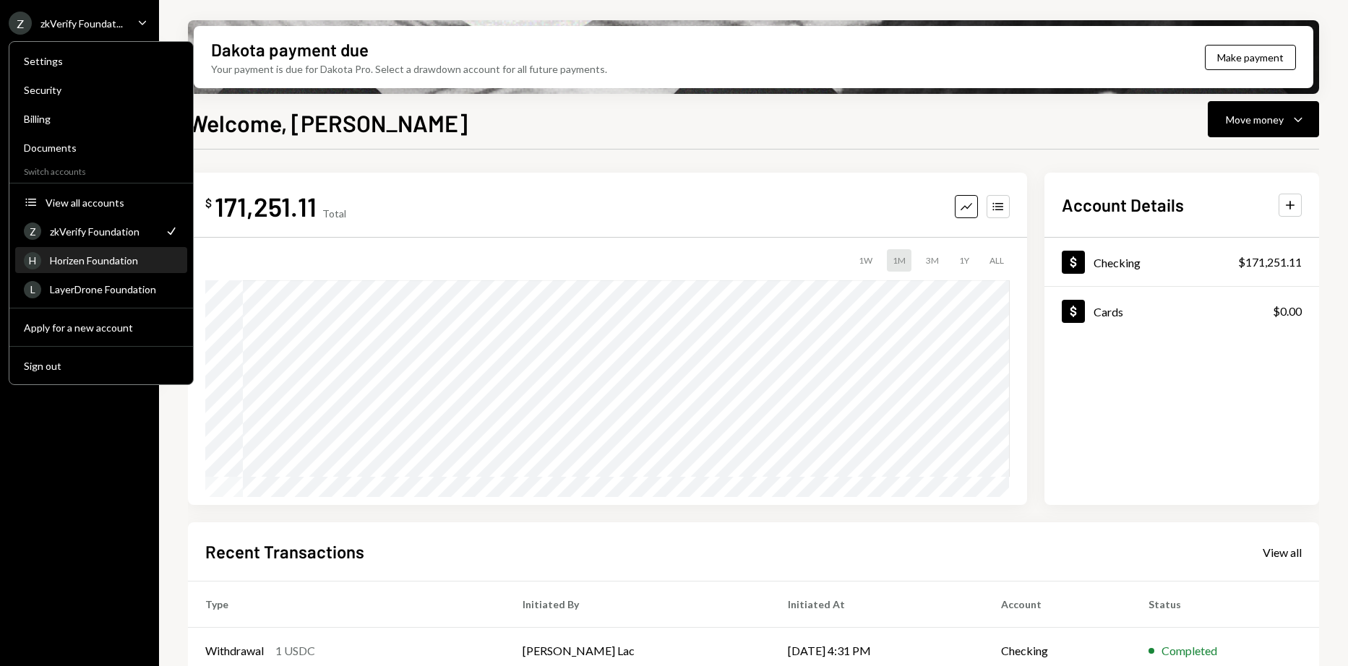
click at [103, 270] on div "H Horizen Foundation" at bounding box center [101, 261] width 155 height 25
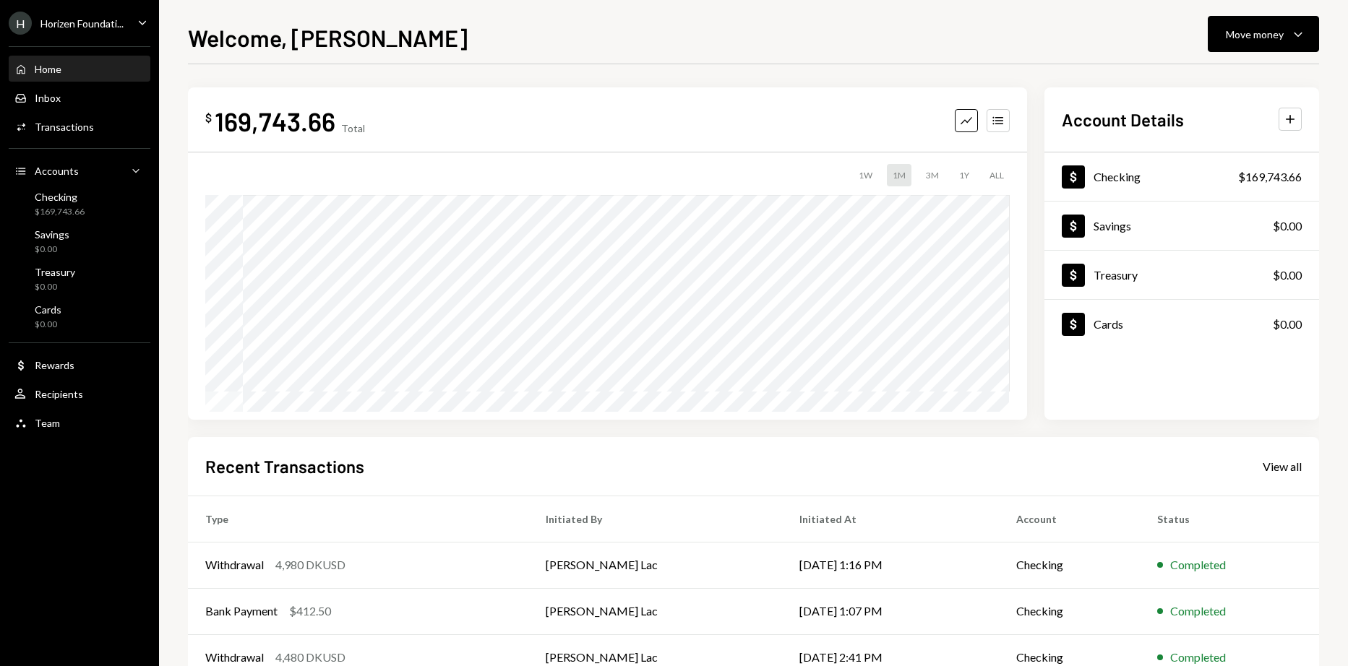
click at [179, 22] on div "Welcome, [PERSON_NAME] Move money Caret Down $ 169,743.66 Total Graph Accounts …" at bounding box center [753, 333] width 1189 height 666
click at [123, 28] on div "Horizen Foundati..." at bounding box center [81, 23] width 83 height 12
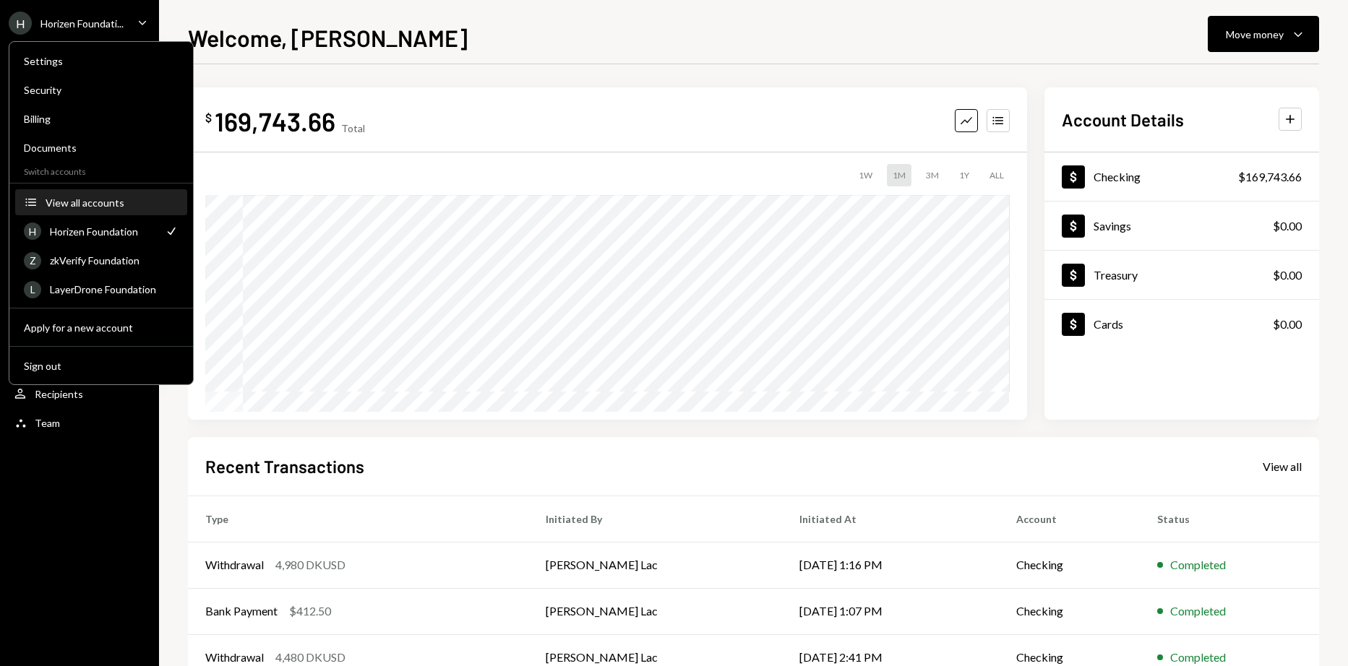
click at [103, 205] on div "View all accounts" at bounding box center [112, 203] width 133 height 12
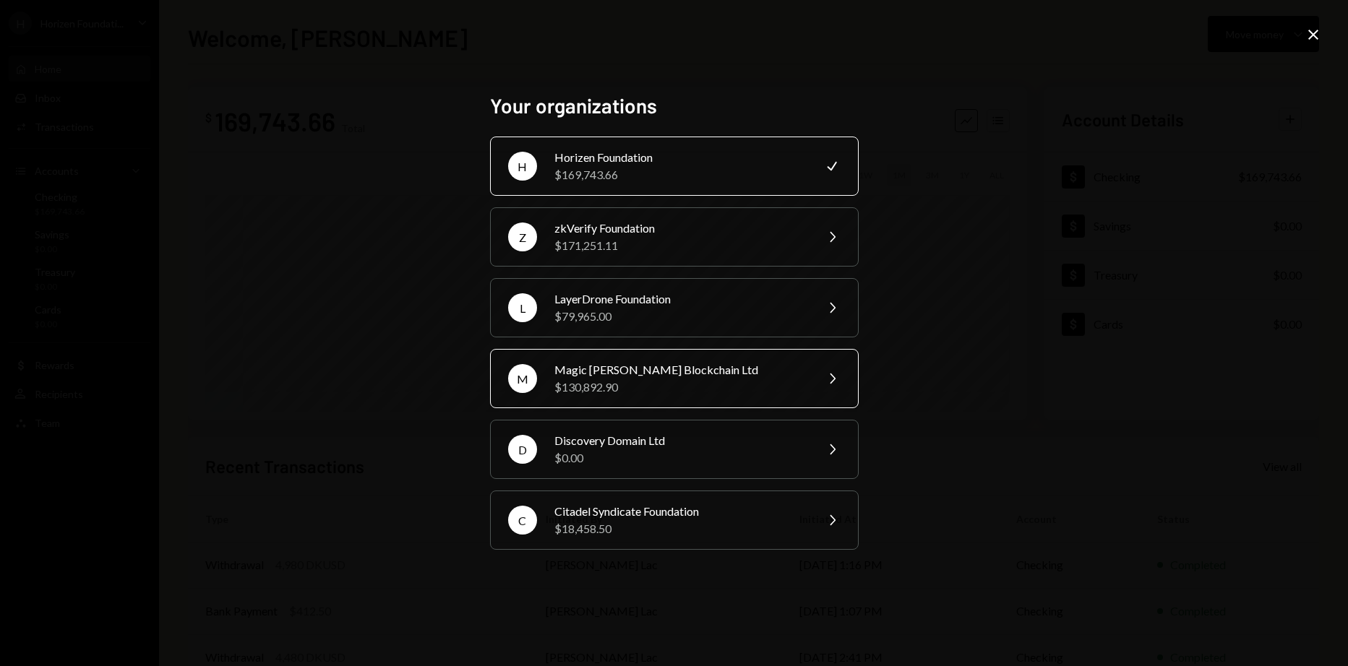
click at [604, 373] on div "Magic [PERSON_NAME] Blockchain Ltd" at bounding box center [680, 369] width 252 height 17
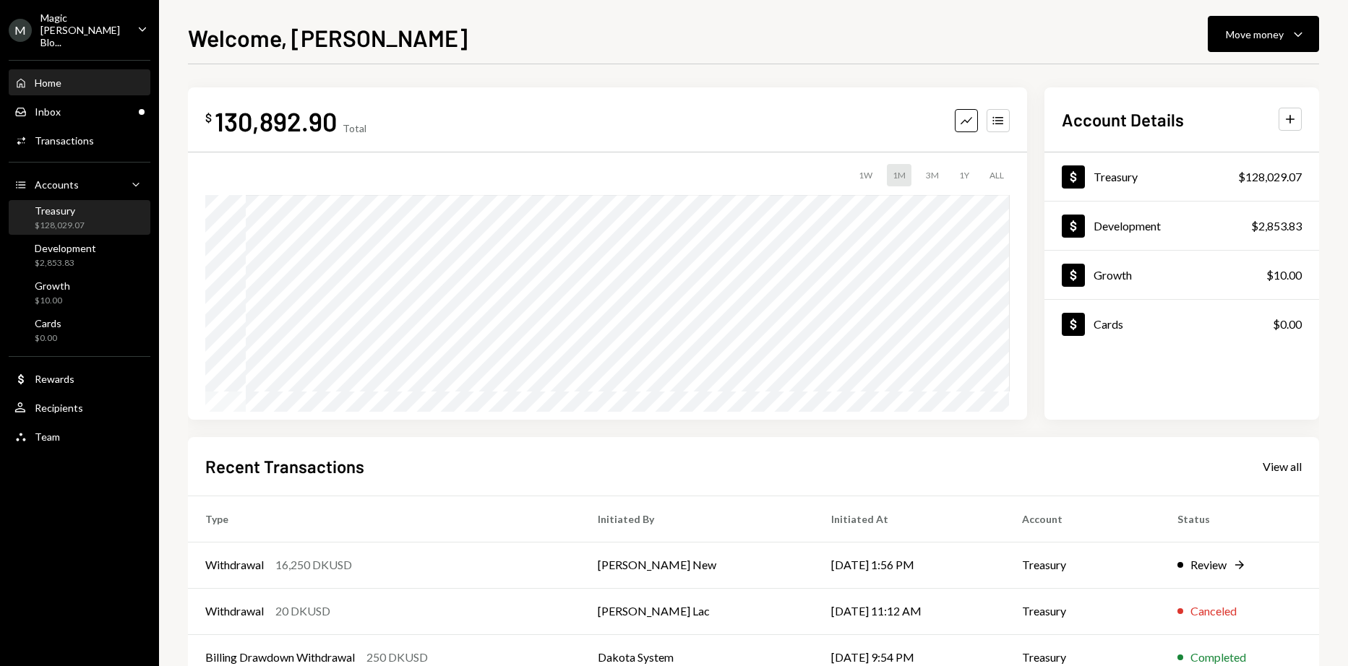
click at [76, 220] on div "$128,029.07" at bounding box center [60, 226] width 50 height 12
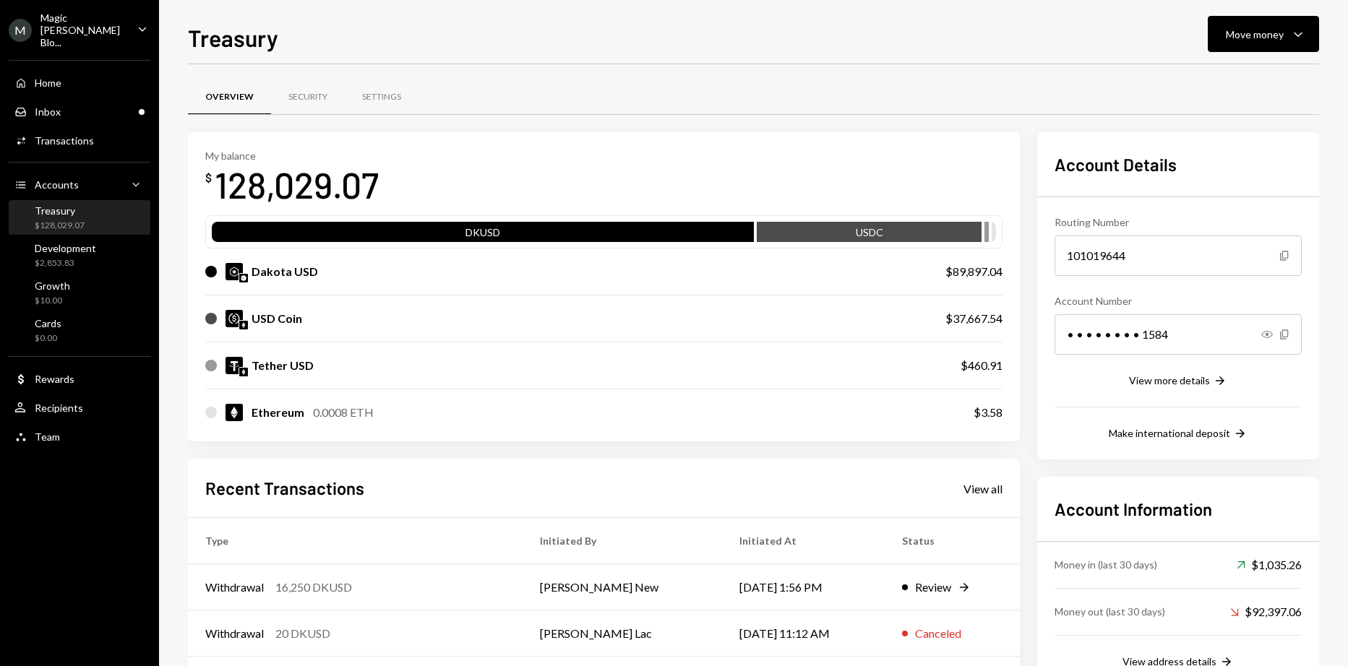
click at [77, 23] on div "Magic [PERSON_NAME] Blo..." at bounding box center [82, 30] width 85 height 37
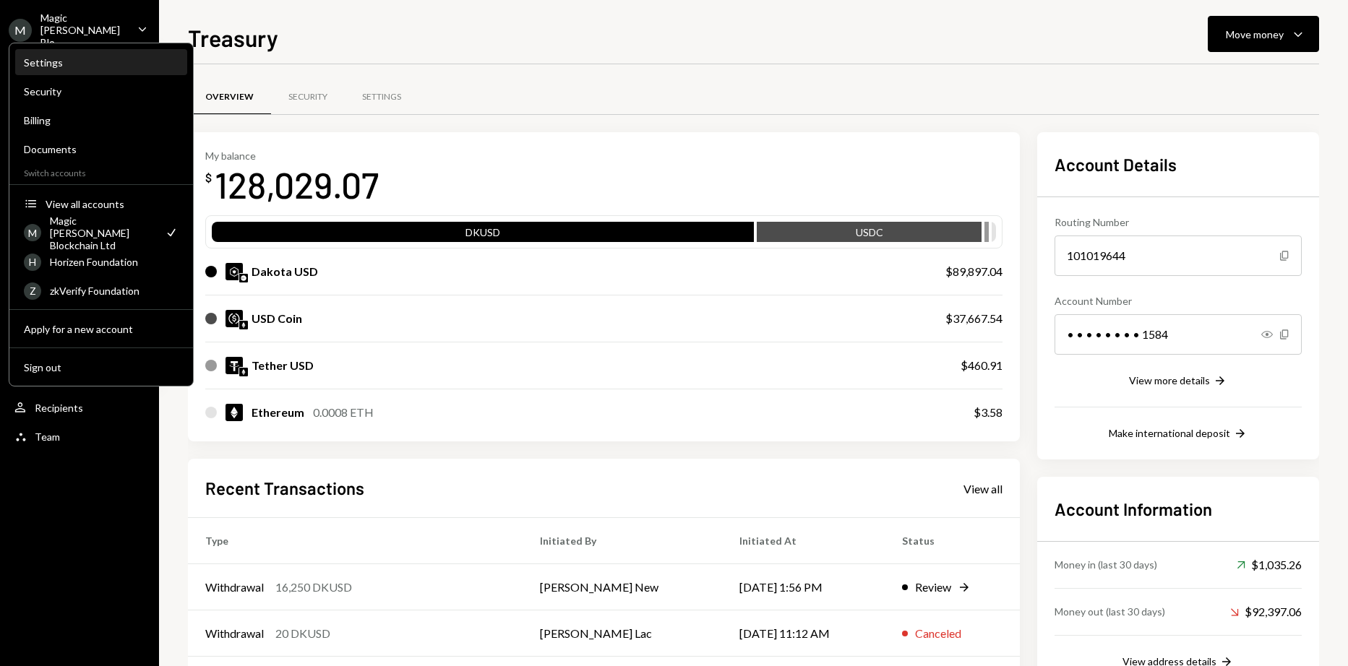
click at [69, 67] on div "Settings" at bounding box center [101, 62] width 155 height 12
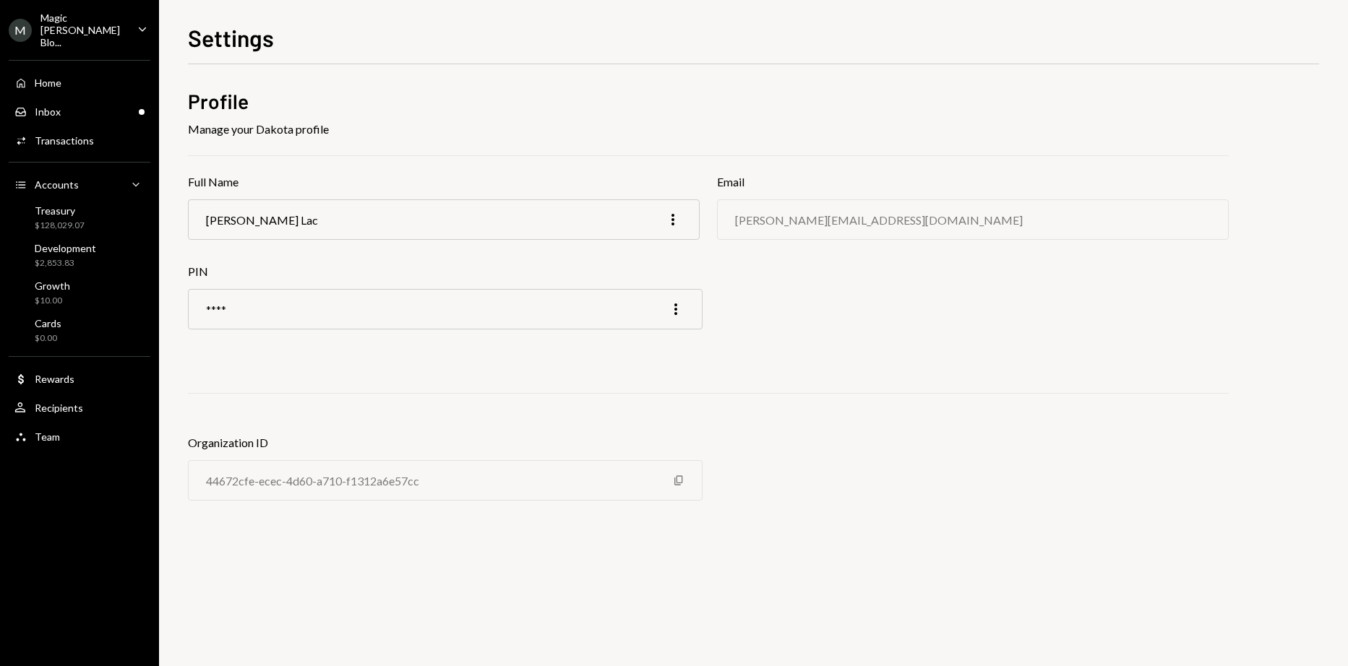
click at [118, 18] on div "Magic [PERSON_NAME] Blo..." at bounding box center [82, 30] width 85 height 37
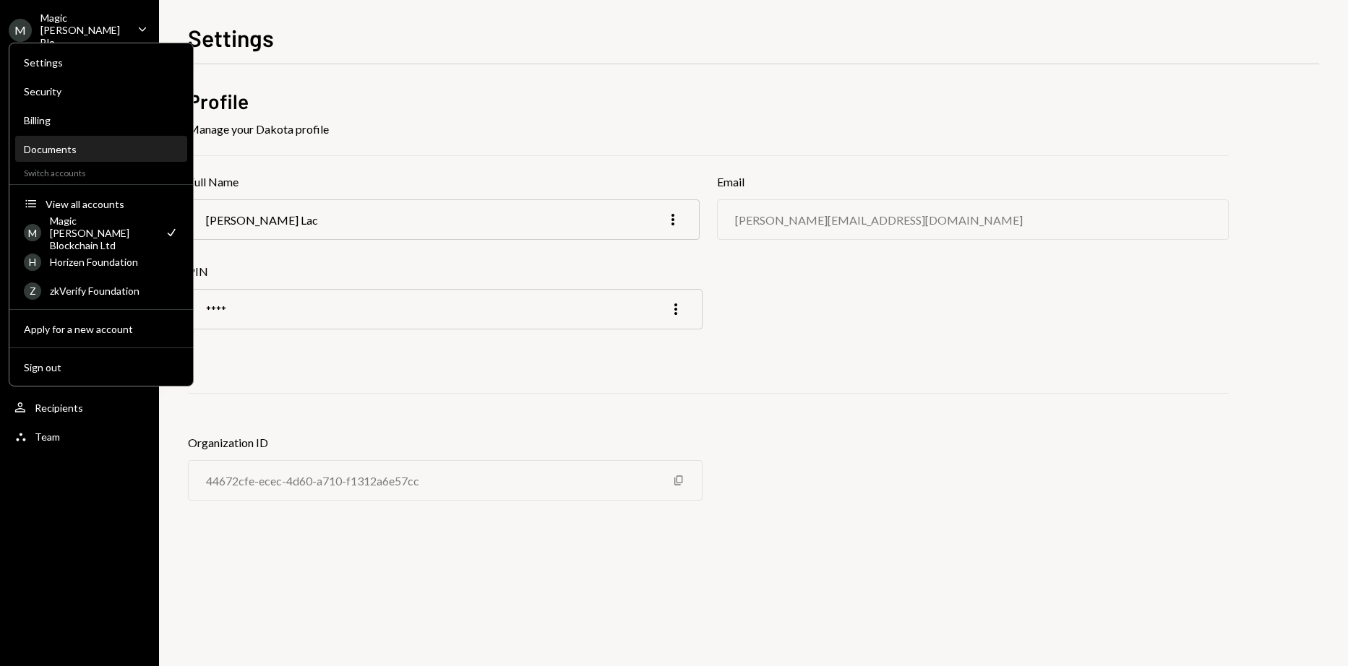
click at [99, 153] on div "Documents" at bounding box center [101, 149] width 155 height 12
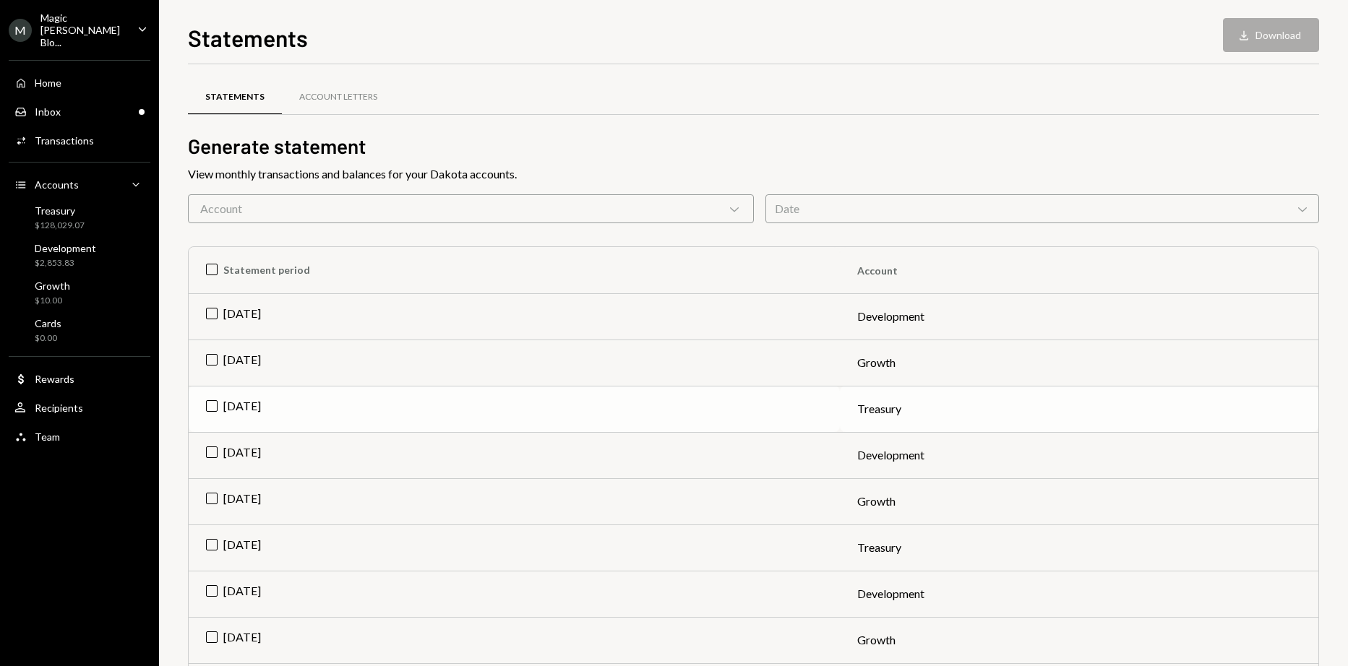
click at [338, 404] on td "Jul 2025" at bounding box center [514, 409] width 651 height 46
click at [1250, 30] on icon "Download" at bounding box center [1244, 35] width 14 height 14
